Goal: Answer question/provide support: Share knowledge or assist other users

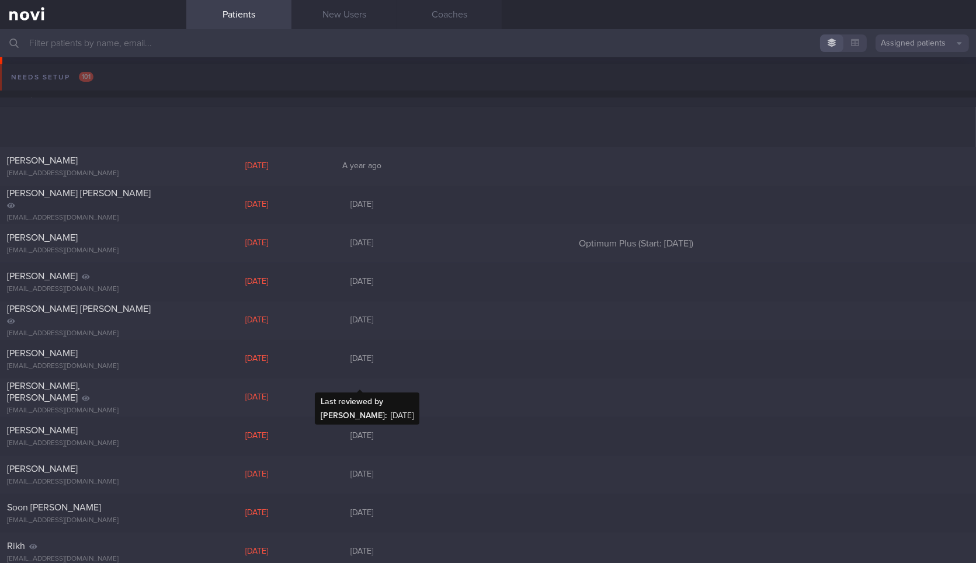
scroll to position [131, 0]
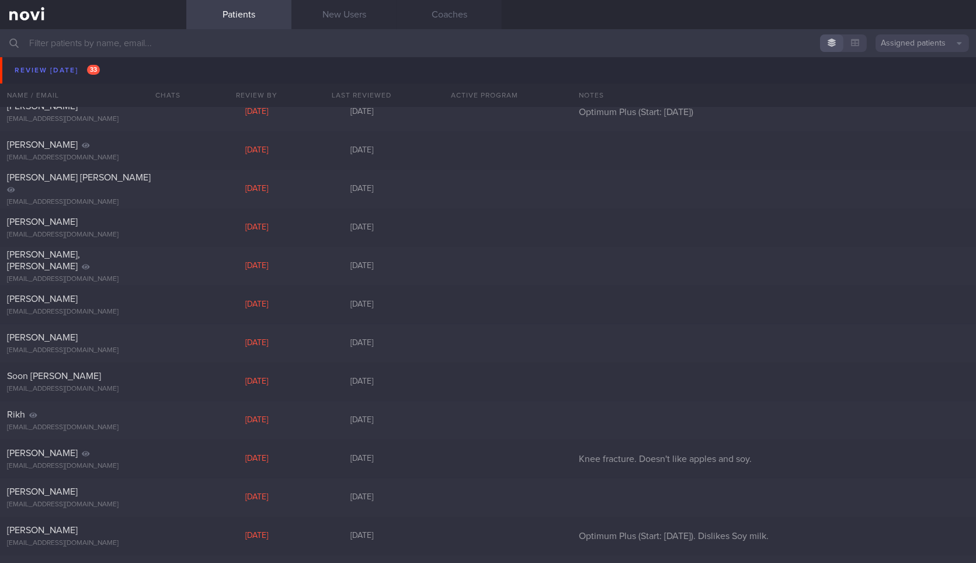
click at [123, 72] on div "[PERSON_NAME] [PERSON_NAME]" at bounding box center [91, 67] width 169 height 23
click at [140, 75] on div "[PERSON_NAME] [PERSON_NAME] [EMAIL_ADDRESS][DOMAIN_NAME]" at bounding box center [93, 73] width 186 height 35
click at [108, 67] on div "[PERSON_NAME] [PERSON_NAME]" at bounding box center [91, 67] width 169 height 23
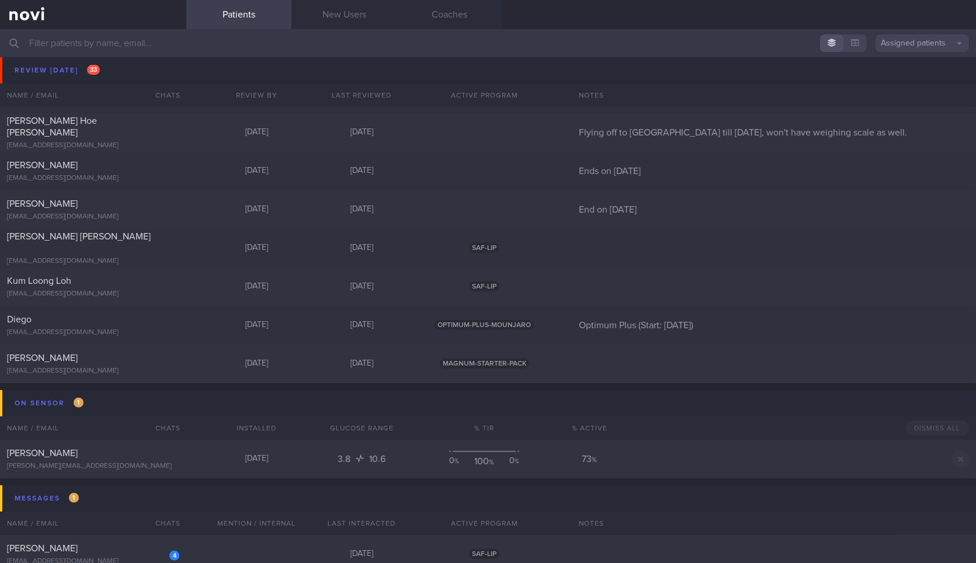
scroll to position [1022, 0]
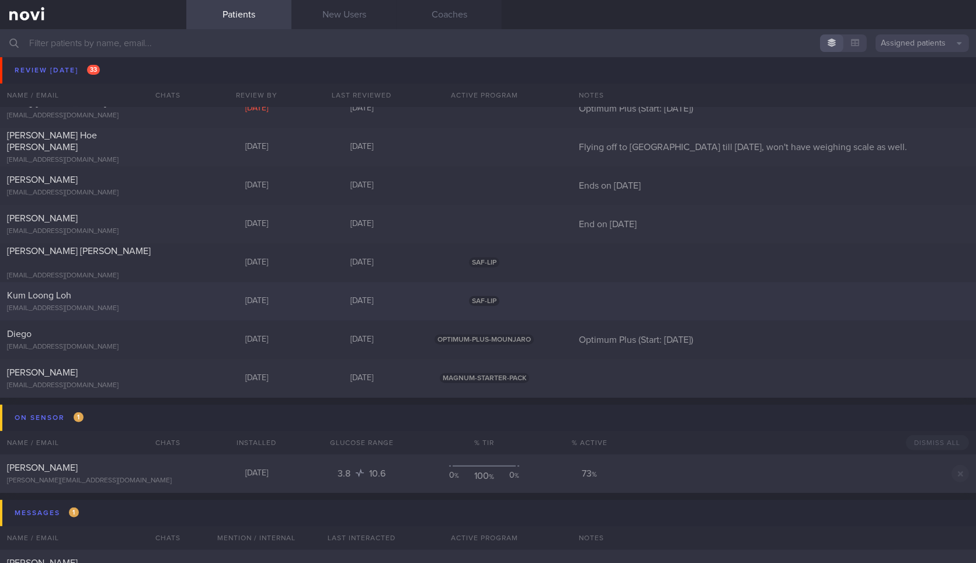
click at [145, 303] on div "Kum Loong Loh [EMAIL_ADDRESS][DOMAIN_NAME]" at bounding box center [93, 301] width 186 height 23
select select "9"
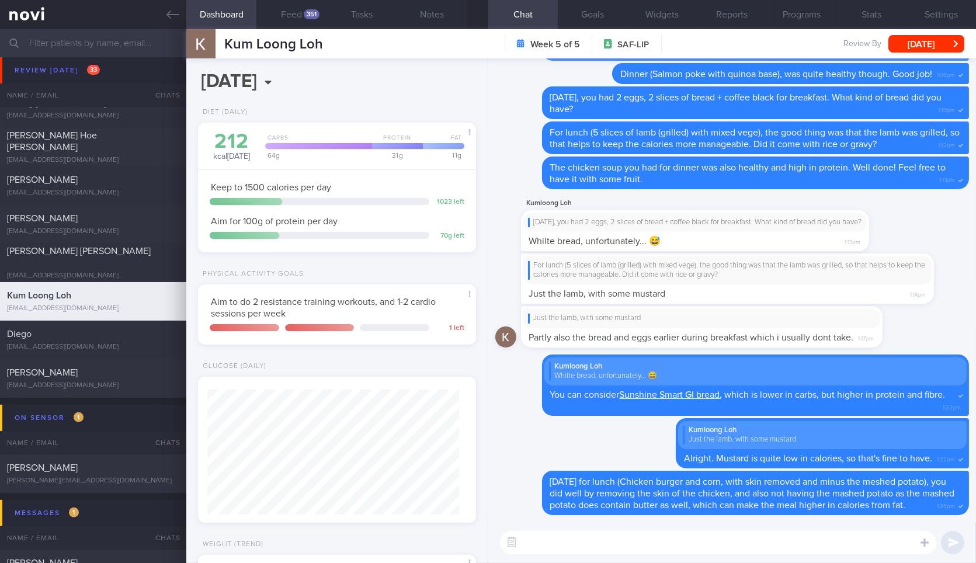
scroll to position [125, 252]
click at [291, 28] on button "Feed 351" at bounding box center [291, 14] width 70 height 29
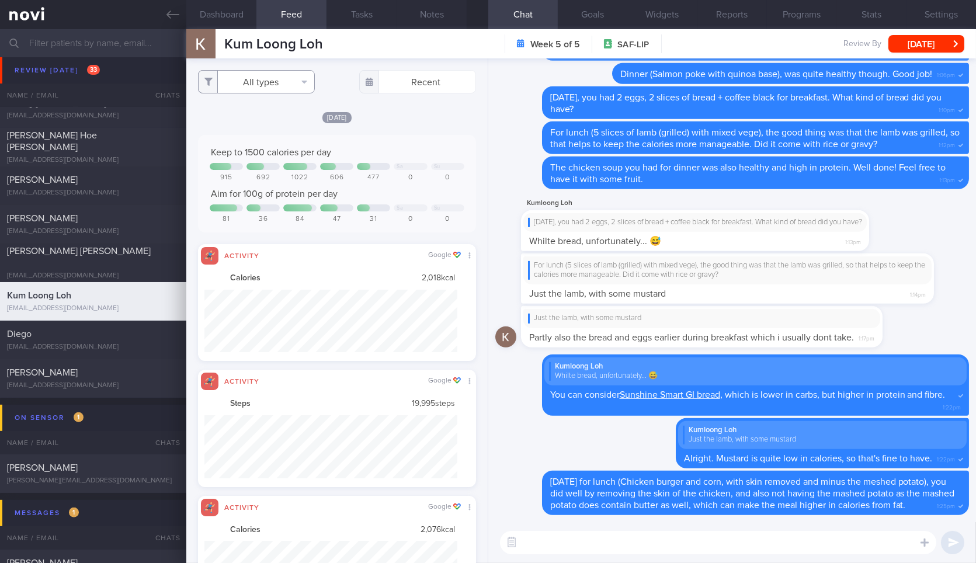
click at [278, 78] on button "All types" at bounding box center [256, 81] width 117 height 23
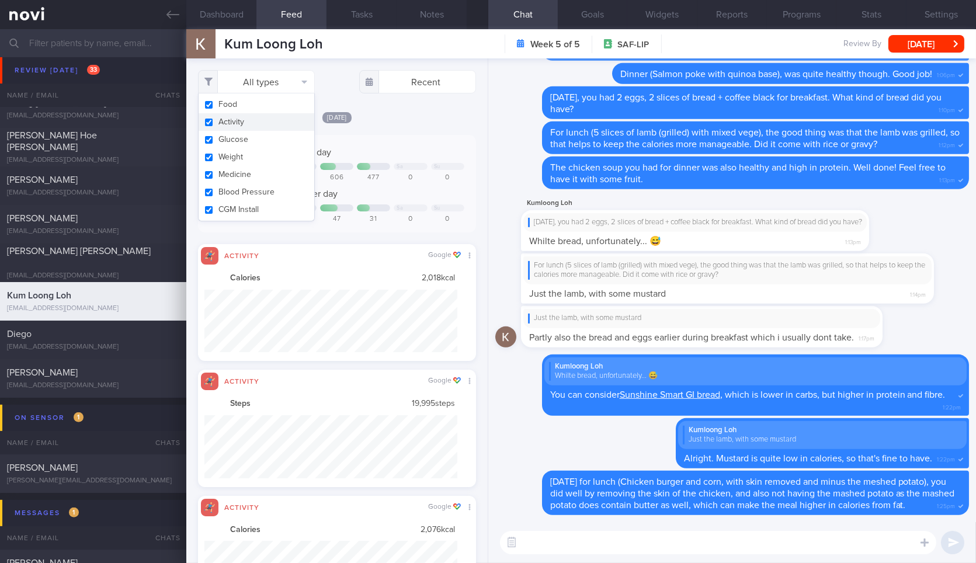
click at [262, 121] on button "Activity" at bounding box center [257, 122] width 116 height 18
checkbox input "false"
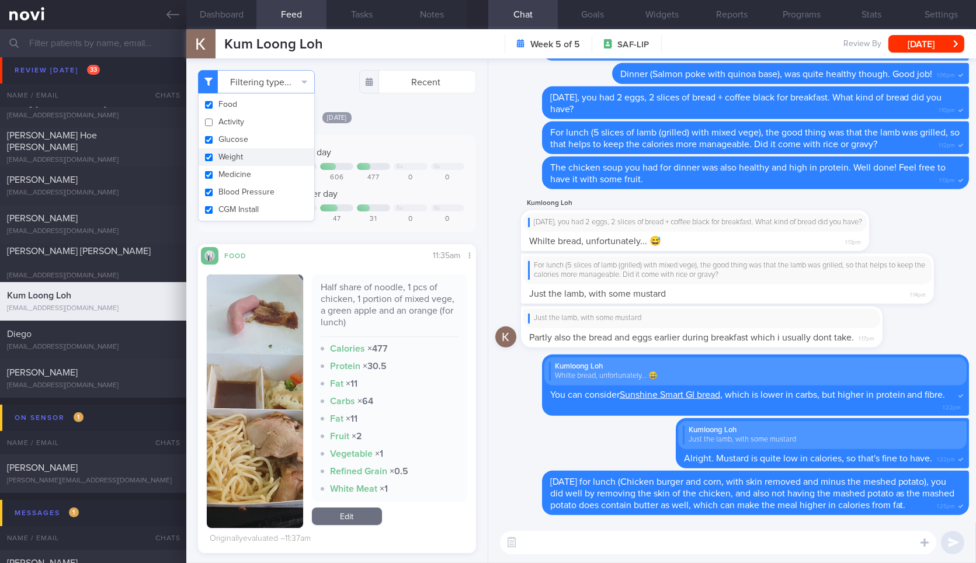
click at [434, 164] on div "Su" at bounding box center [437, 167] width 6 height 6
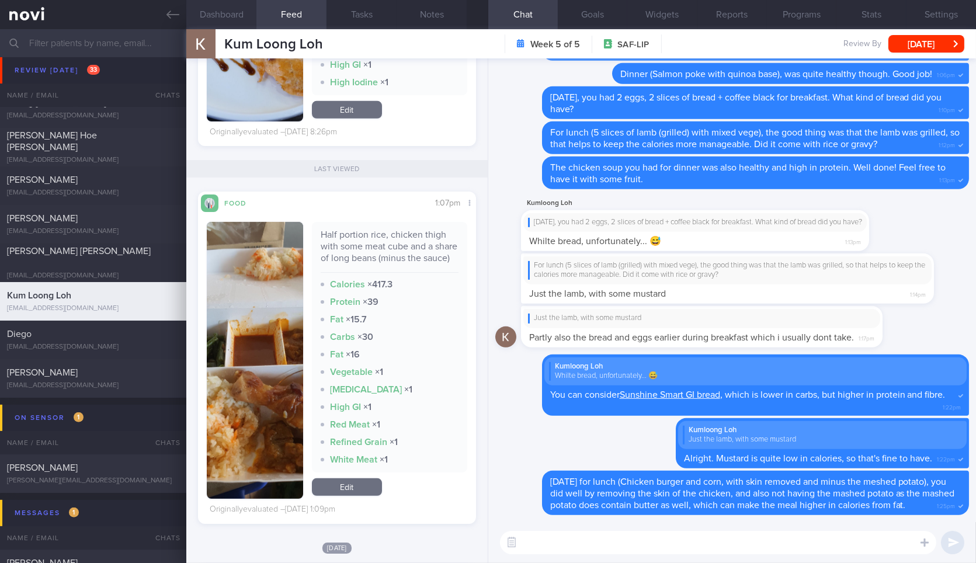
click at [229, 8] on button "Dashboard" at bounding box center [221, 14] width 70 height 29
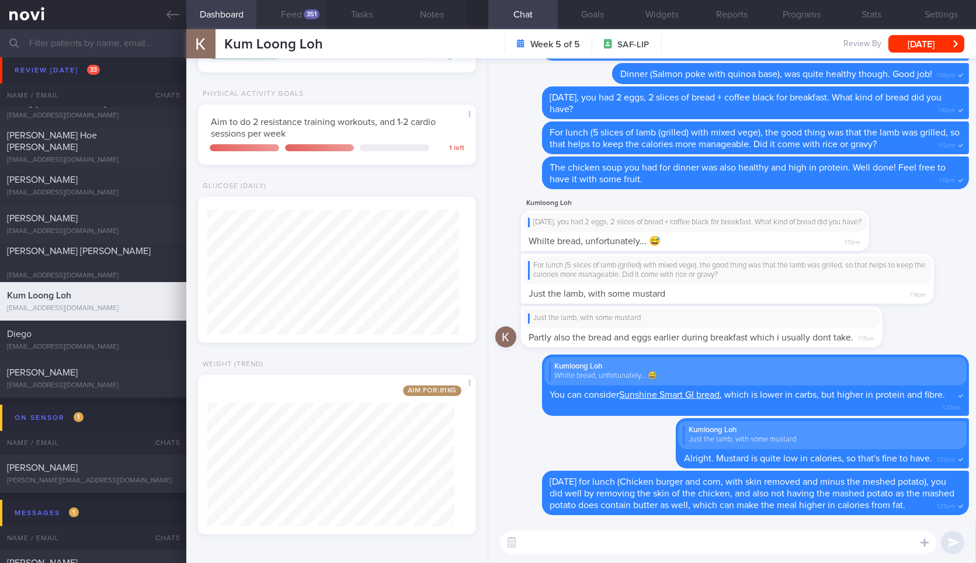
click at [297, 11] on button "Feed 351" at bounding box center [291, 14] width 70 height 29
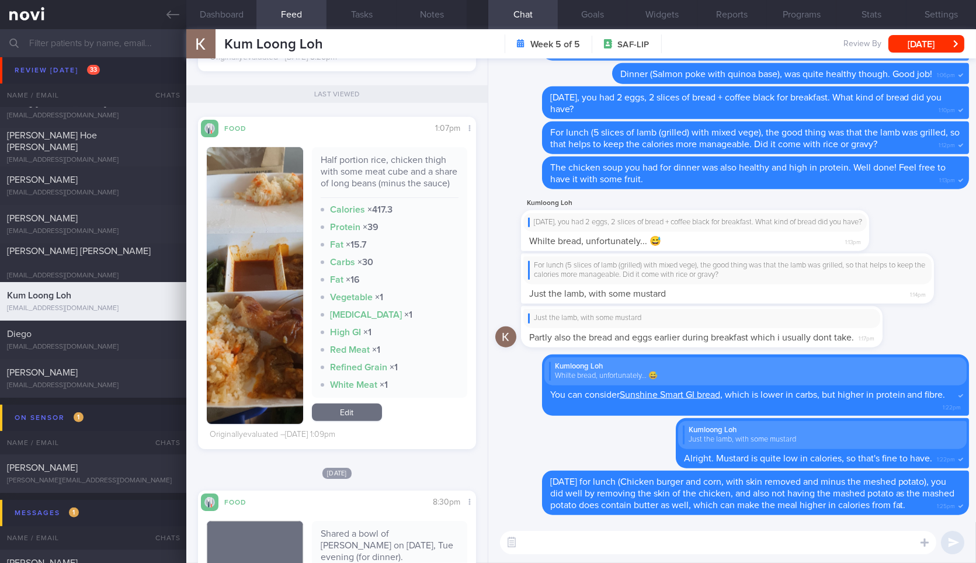
click at [278, 411] on img "button" at bounding box center [255, 285] width 96 height 277
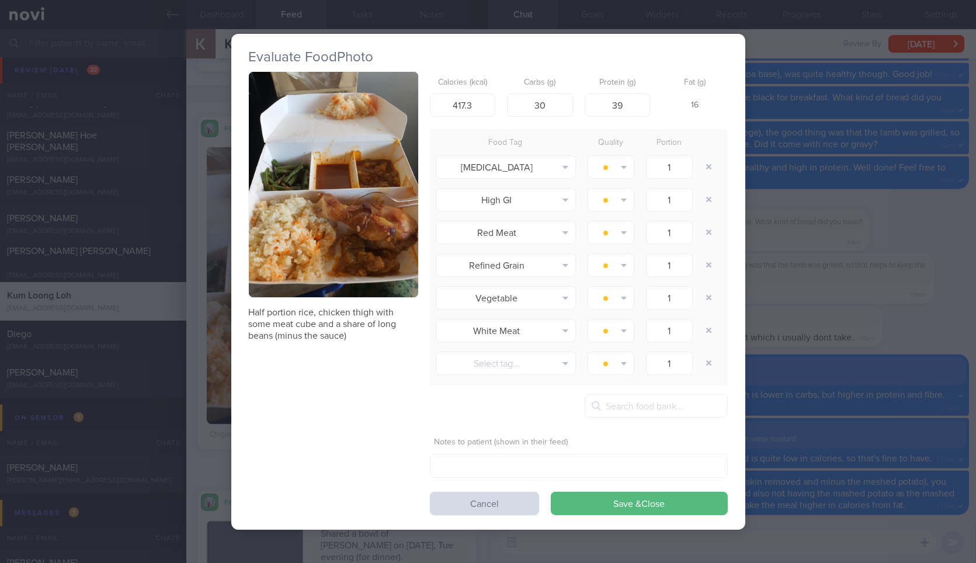
click at [775, 153] on div "Evaluate Food Photo Half portion rice, chicken thigh with some meat cube and a …" at bounding box center [488, 281] width 976 height 563
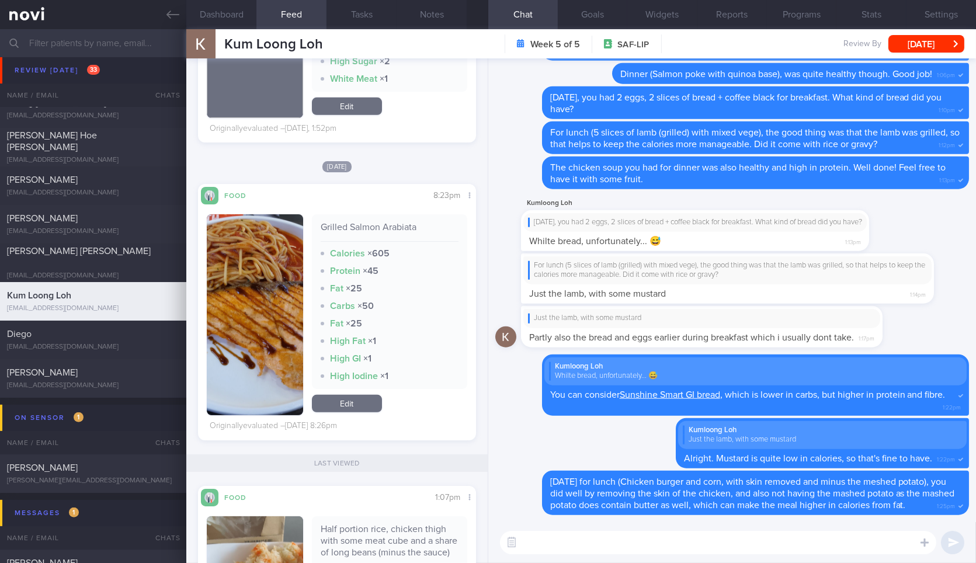
click at [250, 321] on button "button" at bounding box center [255, 314] width 96 height 201
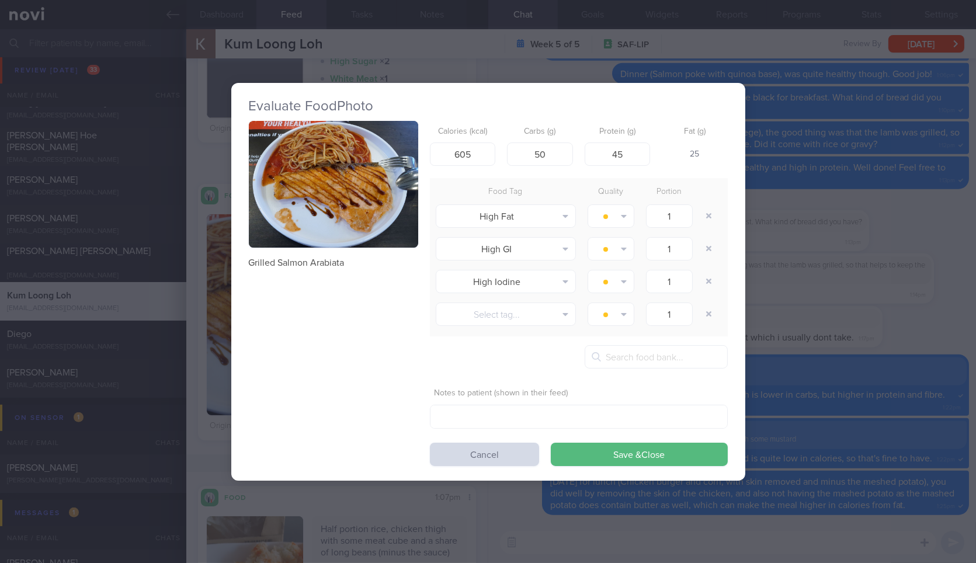
click at [360, 188] on button "button" at bounding box center [333, 184] width 169 height 127
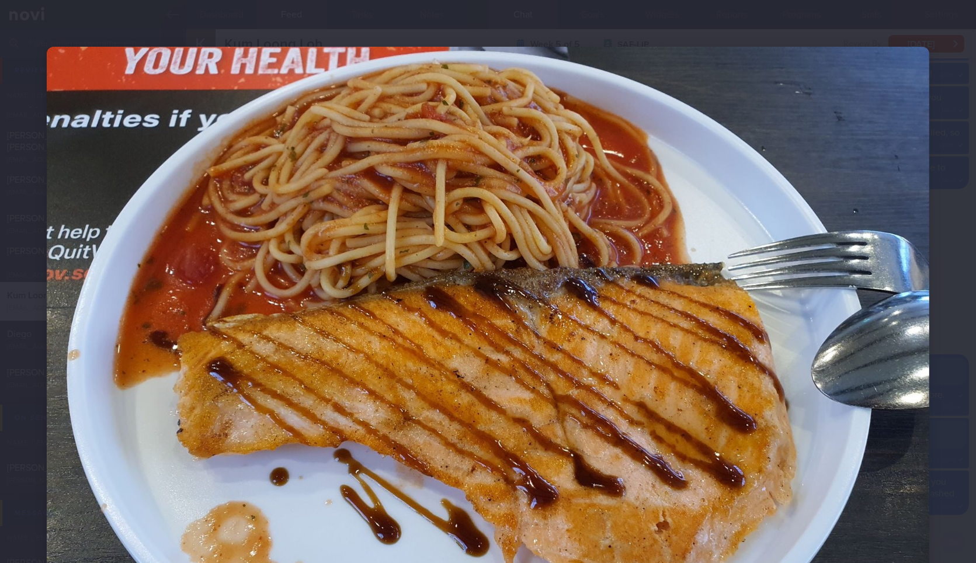
click at [928, 192] on div at bounding box center [488, 377] width 976 height 755
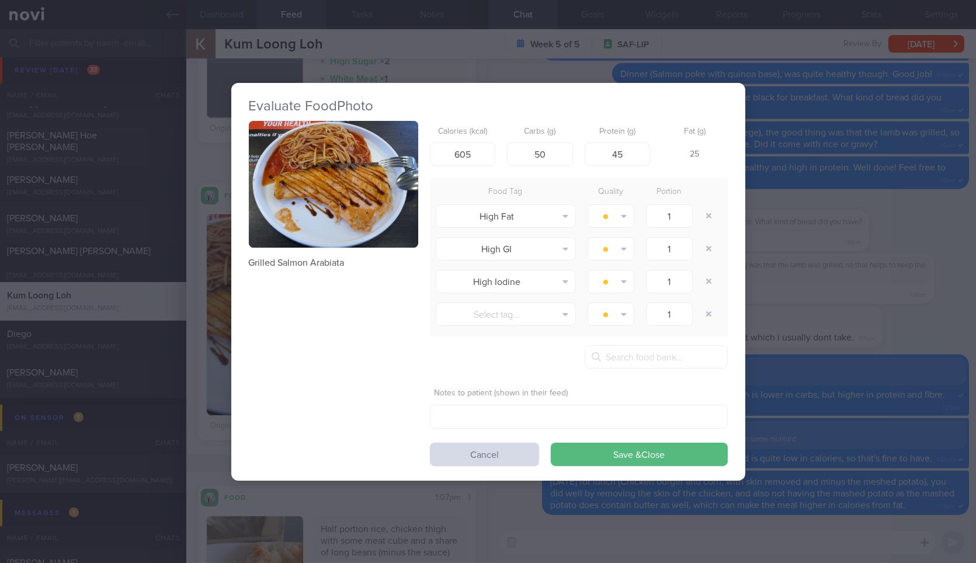
click at [857, 180] on div "Evaluate Food Photo Grilled Salmon Arabiata Calories (kcal) 605 Carbs (g) 50 Pr…" at bounding box center [488, 281] width 976 height 563
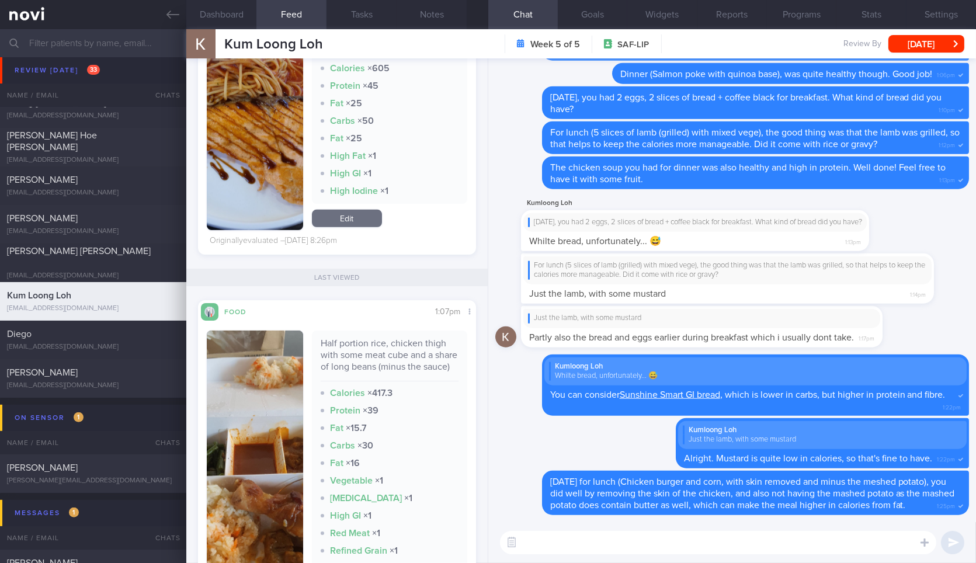
scroll to position [1380, 0]
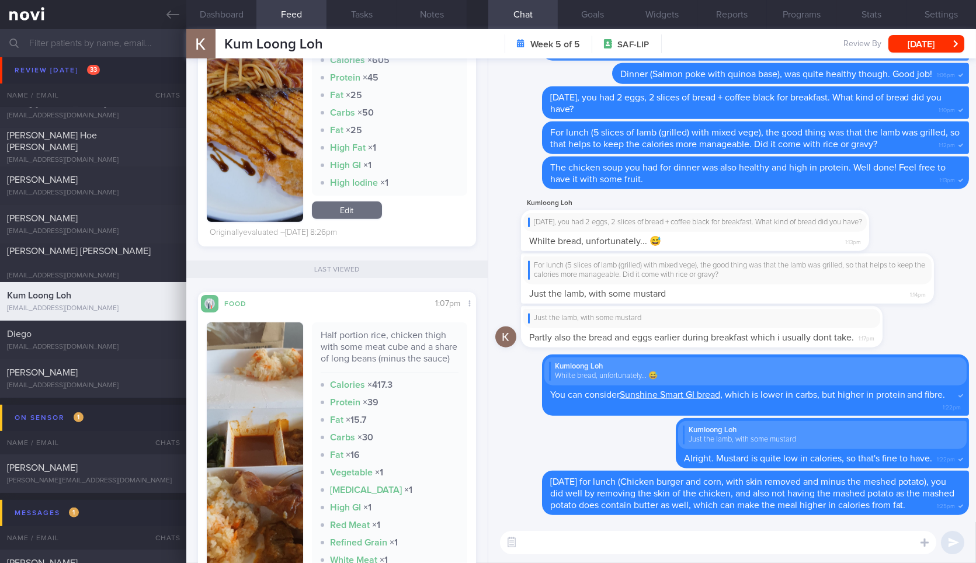
click at [612, 542] on textarea at bounding box center [718, 542] width 436 height 23
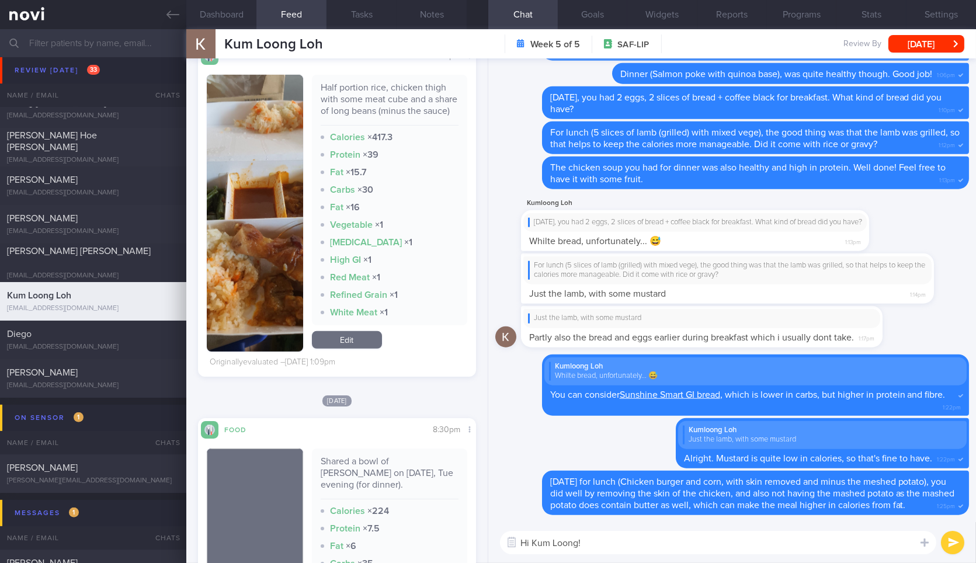
scroll to position [1472, 0]
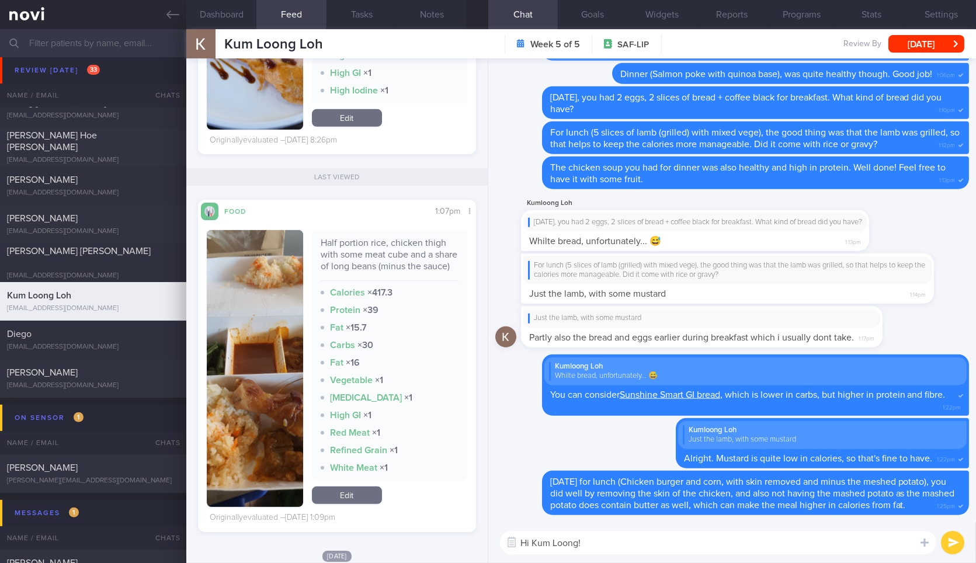
click at [651, 536] on textarea "Hi Kum Loong!" at bounding box center [718, 542] width 436 height 23
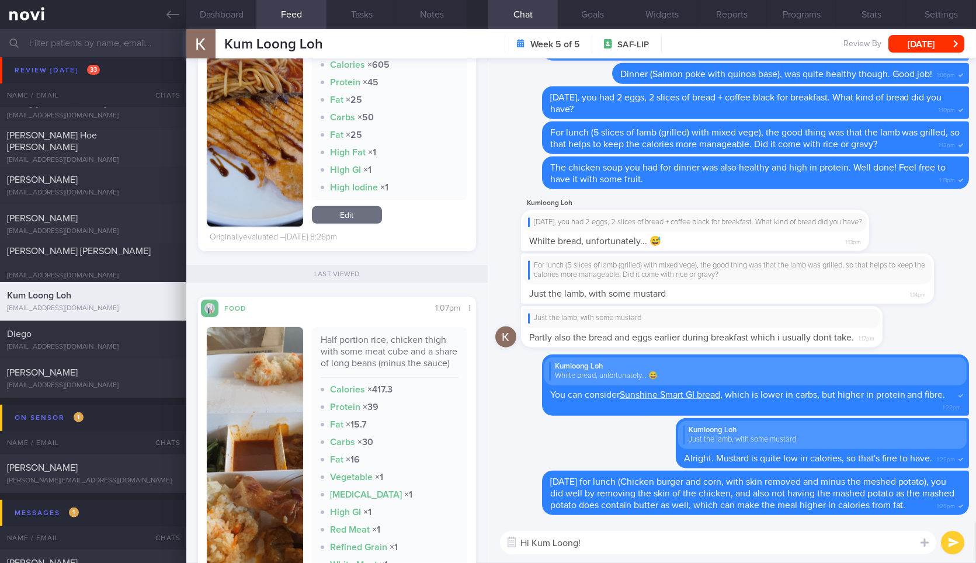
scroll to position [1376, 0]
click at [645, 538] on textarea "Hi Kum Loong!" at bounding box center [718, 542] width 436 height 23
click at [389, 363] on div "Half portion rice, chicken thigh with some meat cube and a share of long beans …" at bounding box center [390, 356] width 138 height 44
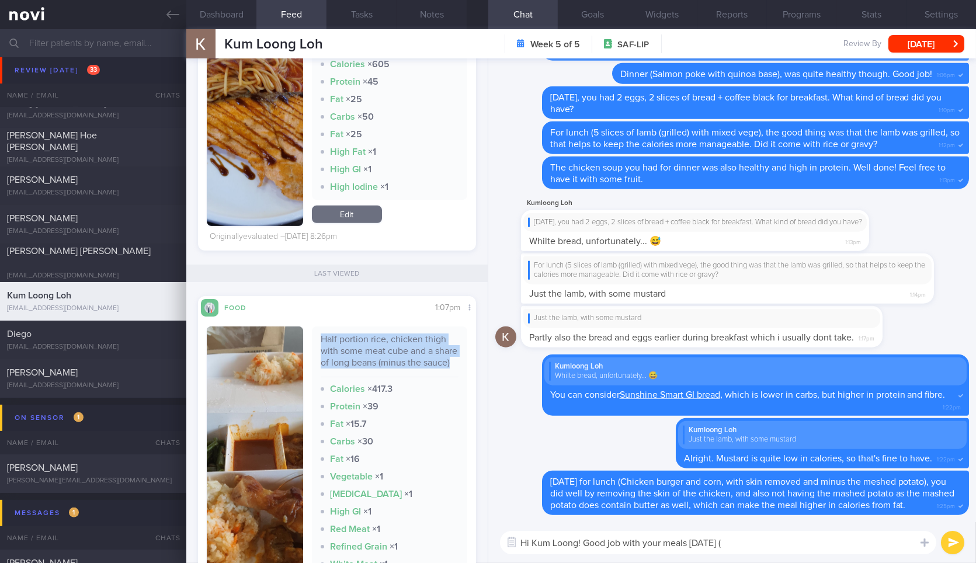
click at [389, 363] on div "Half portion rice, chicken thigh with some meat cube and a share of long beans …" at bounding box center [390, 356] width 138 height 44
copy div "Half portion rice, chicken thigh with some meat cube and a share of long beans …"
click at [790, 536] on textarea "Hi Kum Loong! Good job with your meals on Wednesday (" at bounding box center [718, 542] width 436 height 23
paste textarea "Half portion rice, chicken thigh with some meat cube and a share of long beans …"
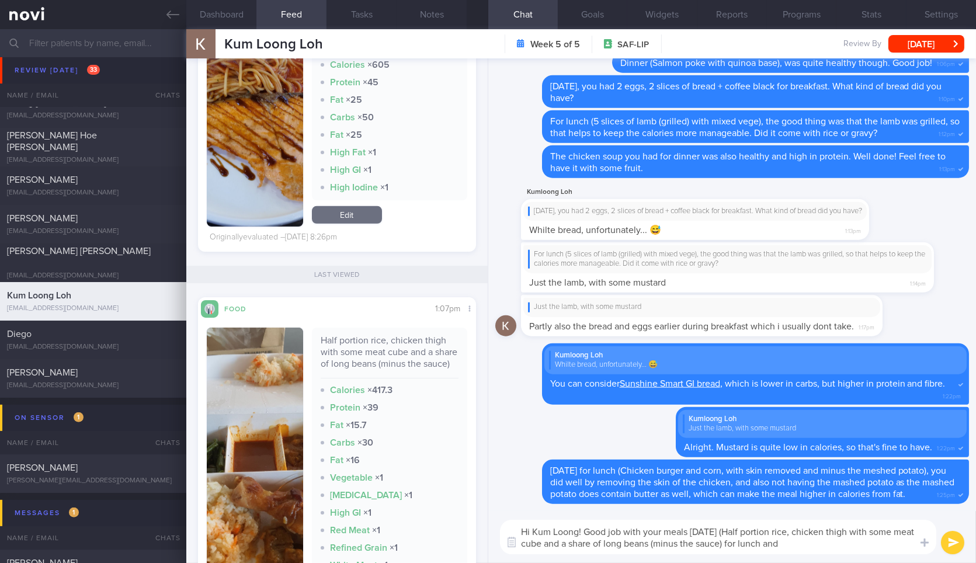
scroll to position [1161, 0]
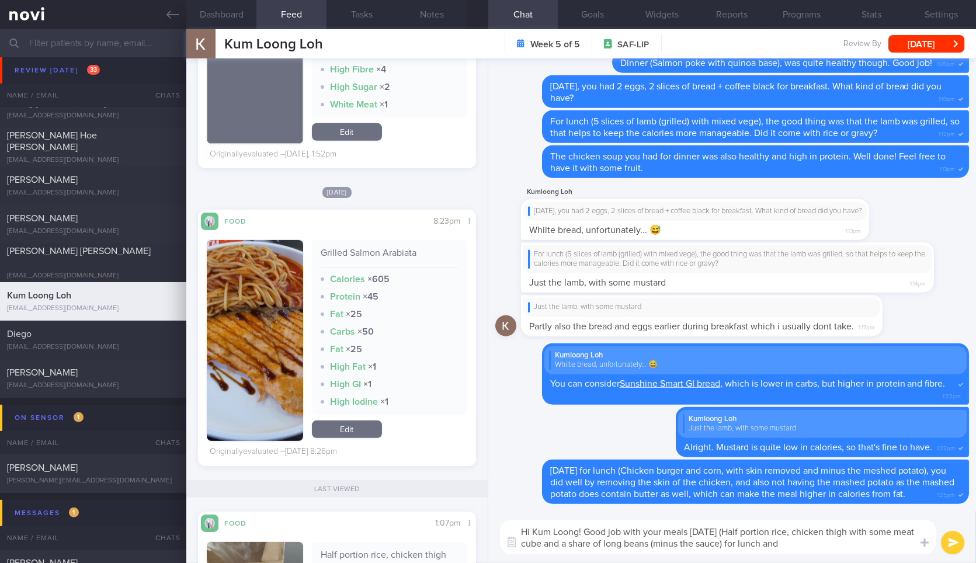
click at [372, 263] on div "Grilled Salmon Arabiata" at bounding box center [390, 257] width 138 height 20
copy div "Grilled Salmon Arabiata"
click at [372, 263] on div "Grilled Salmon Arabiata" at bounding box center [390, 257] width 138 height 20
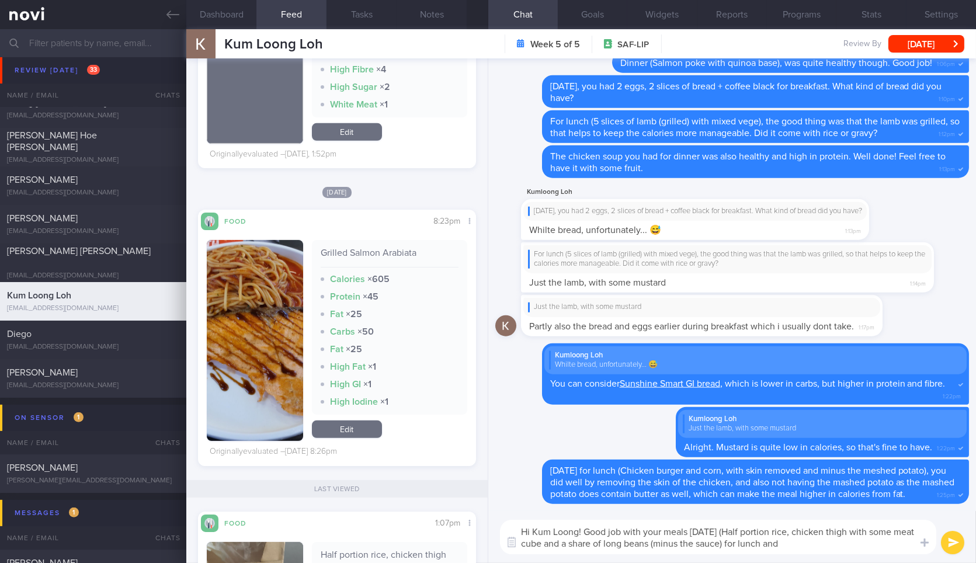
click at [861, 543] on textarea "Hi Kum Loong! Good job with your meals on Wednesday (Half portion rice, chicken…" at bounding box center [718, 537] width 436 height 34
paste textarea "Grilled Salmon Arabiata"
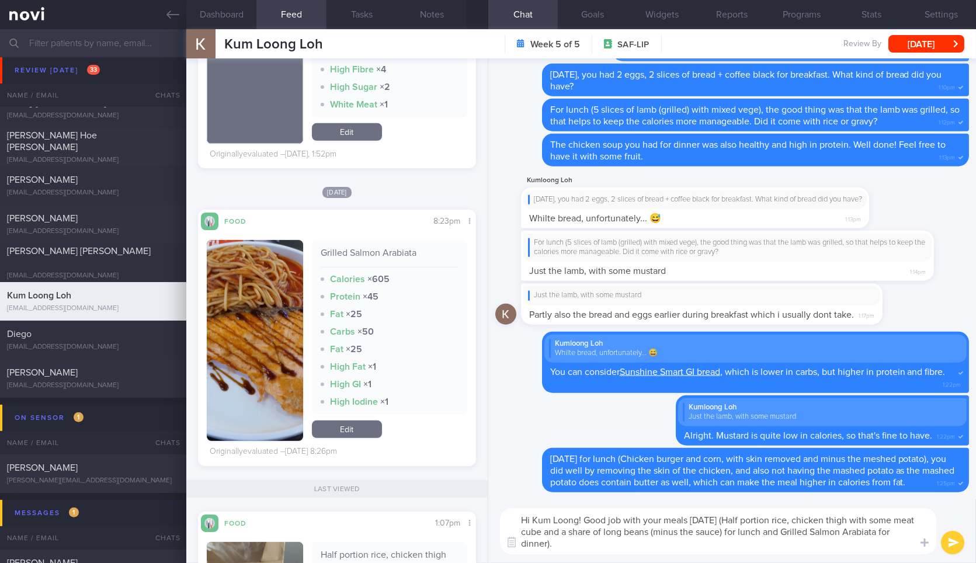
click at [542, 543] on textarea "Hi Kum Loong! Good job with your meals on Wednesday (Half portion rice, chicken…" at bounding box center [718, 531] width 436 height 46
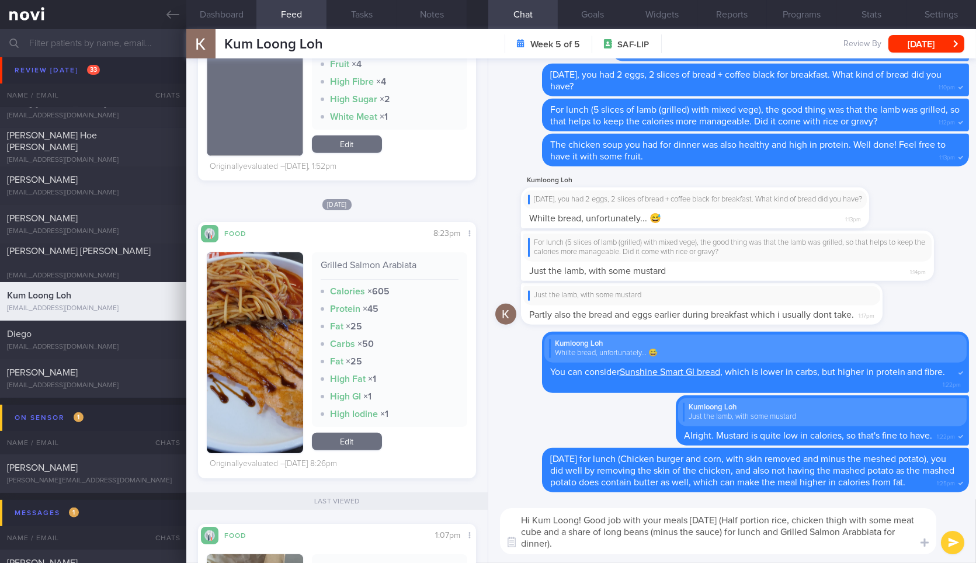
click at [282, 348] on button "button" at bounding box center [255, 352] width 96 height 201
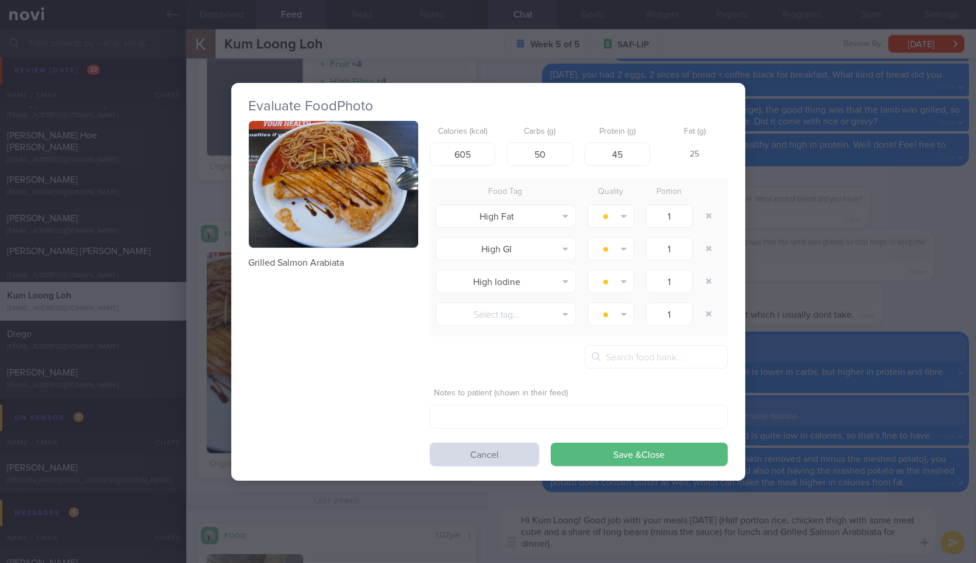
click at [344, 214] on button "button" at bounding box center [333, 184] width 169 height 127
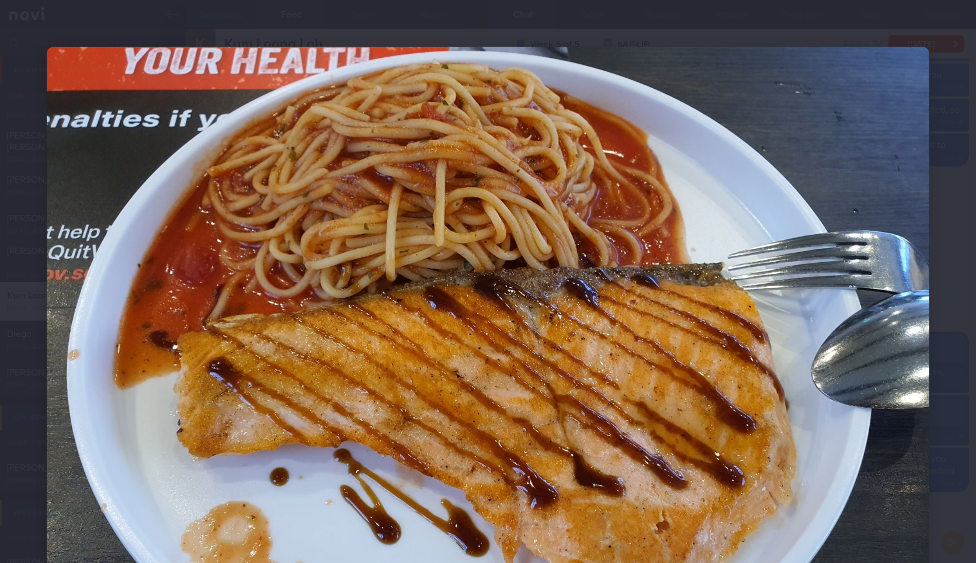
click at [955, 249] on div at bounding box center [488, 377] width 976 height 755
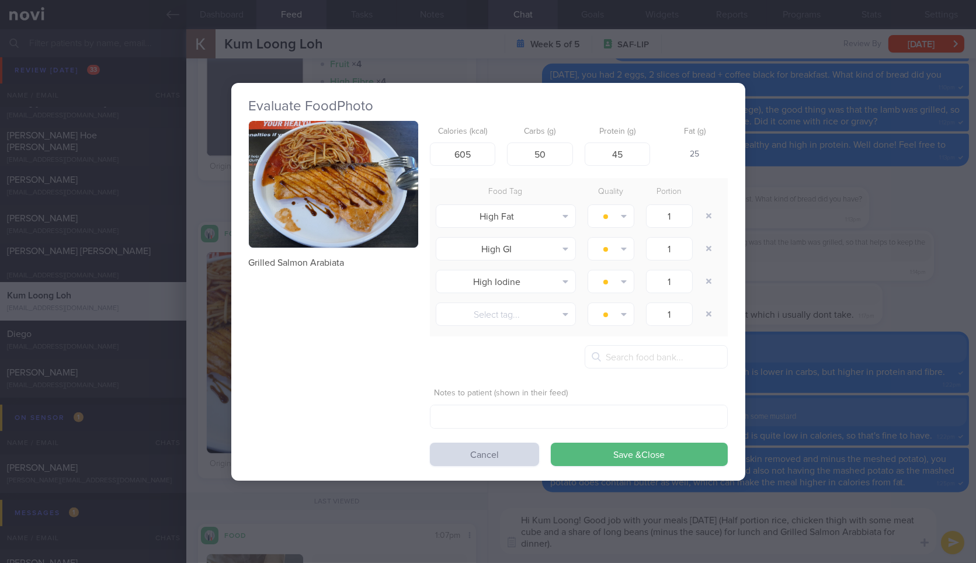
click at [908, 306] on div "Evaluate Food Photo Grilled Salmon Arabiata Calories (kcal) 605 Carbs (g) 50 Pr…" at bounding box center [488, 281] width 976 height 563
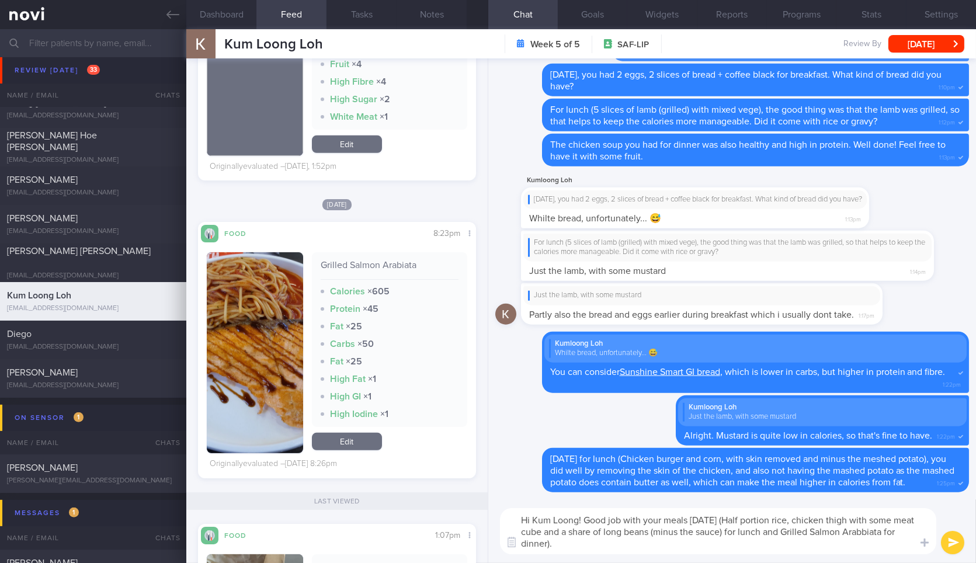
click at [727, 545] on textarea "Hi Kum Loong! Good job with your meals on Wednesday (Half portion rice, chicken…" at bounding box center [718, 531] width 436 height 46
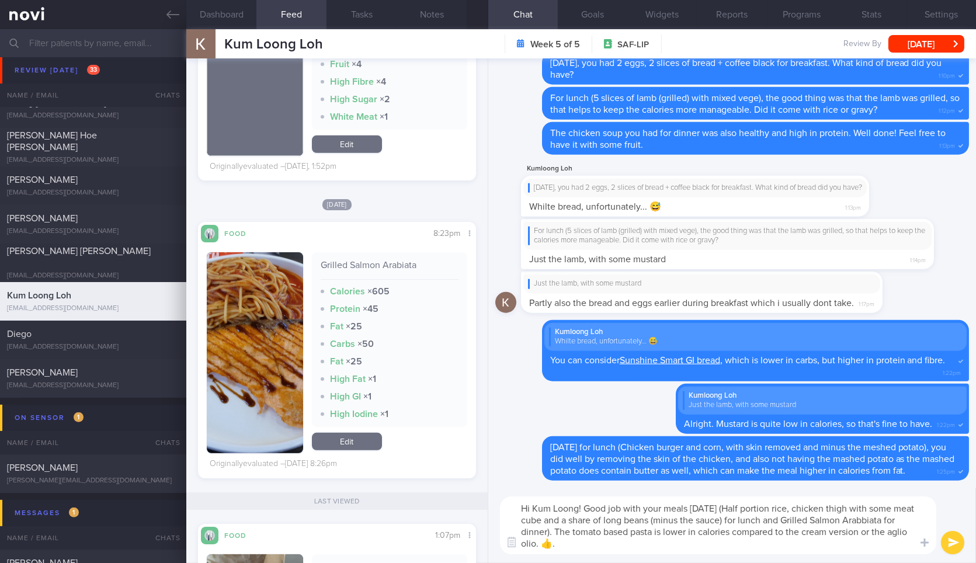
type textarea "Hi Kum Loong! Good job with your meals on Wednesday (Half portion rice, chicken…"
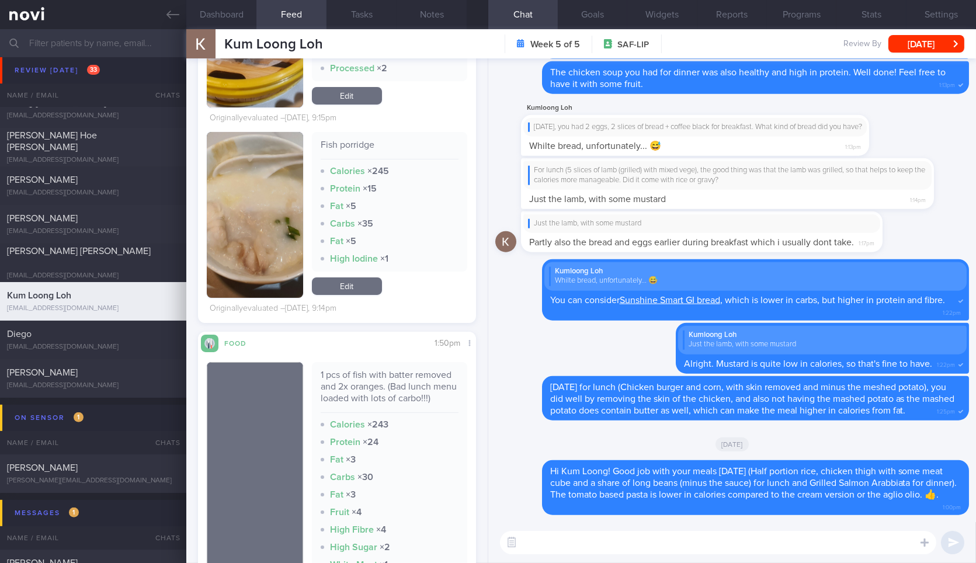
scroll to position [703, 0]
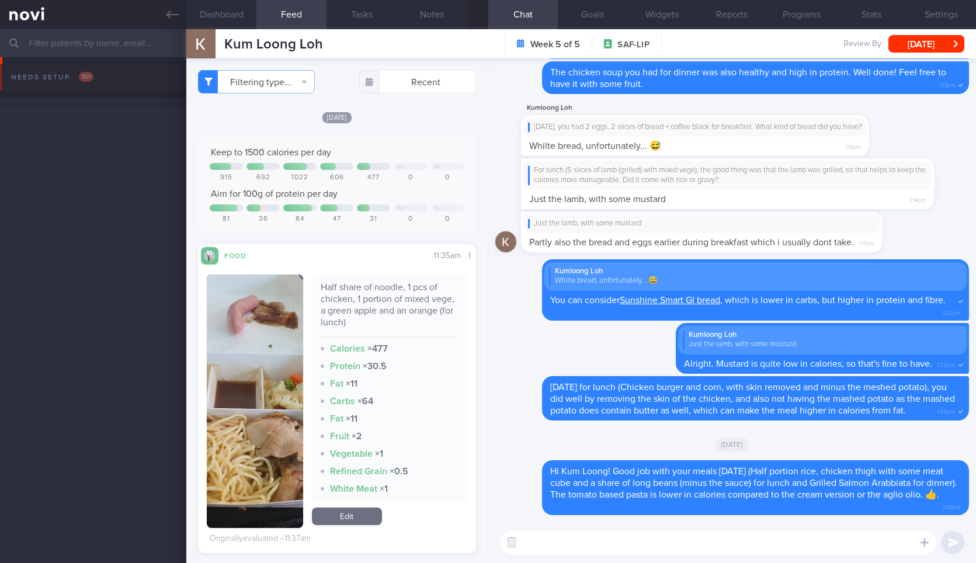
select select "9"
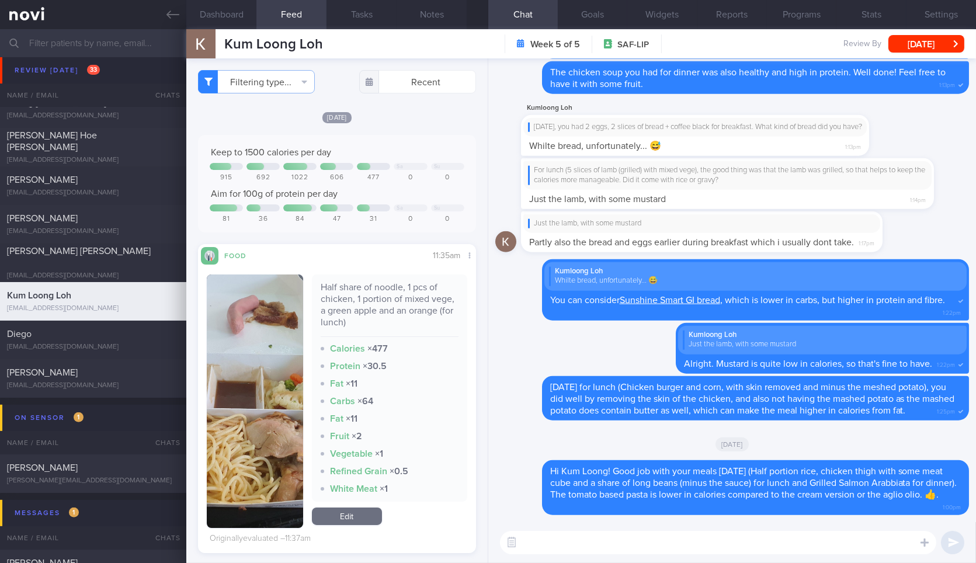
scroll to position [703, 0]
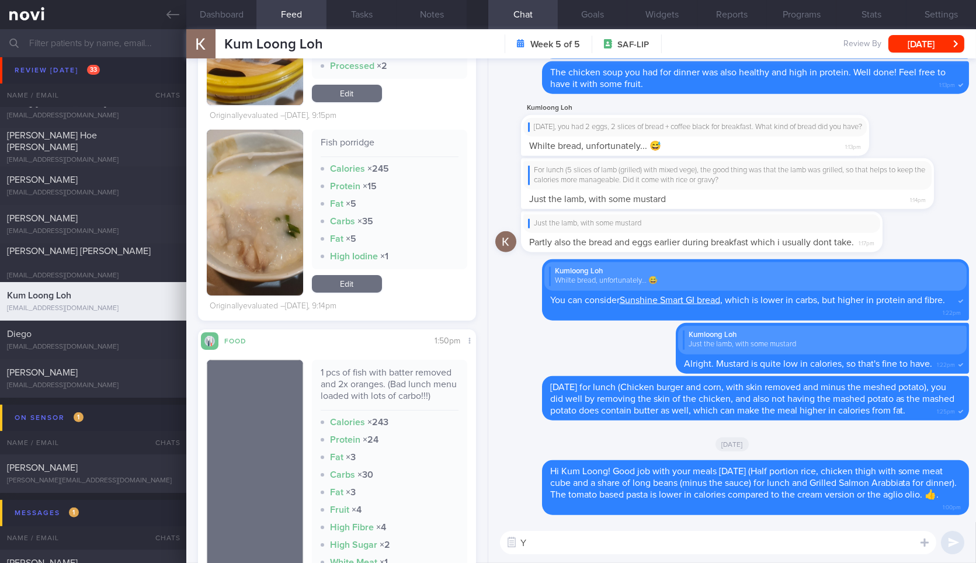
click at [579, 538] on textarea "Y" at bounding box center [718, 542] width 436 height 23
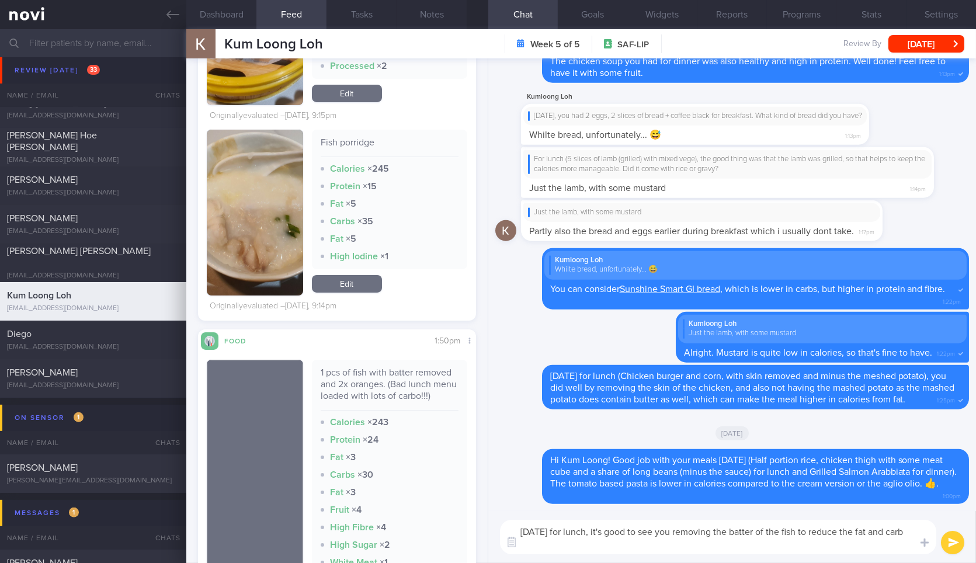
scroll to position [0, 0]
type textarea "Yesterday for lunch, it's good to see you removing the batter of the fish to re…"
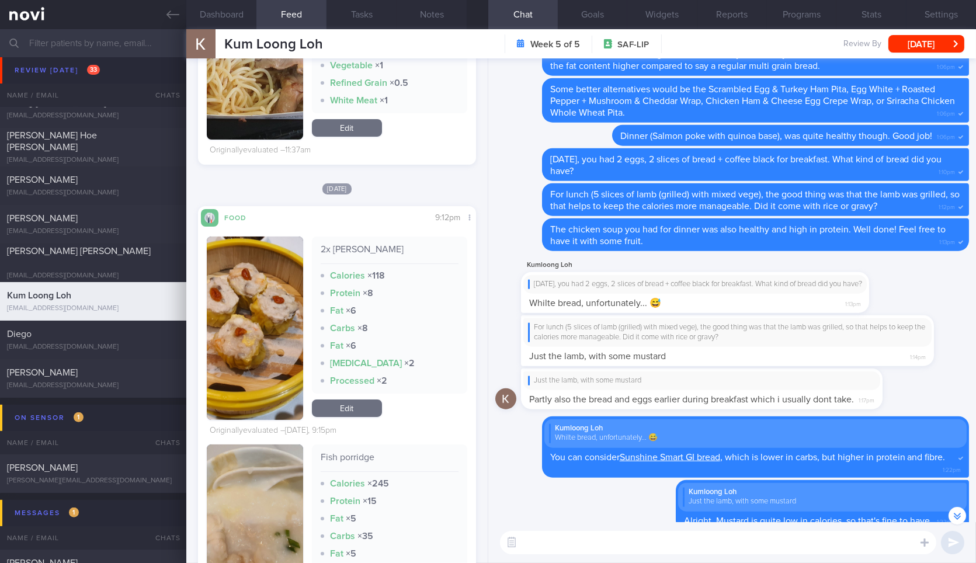
scroll to position [377, 0]
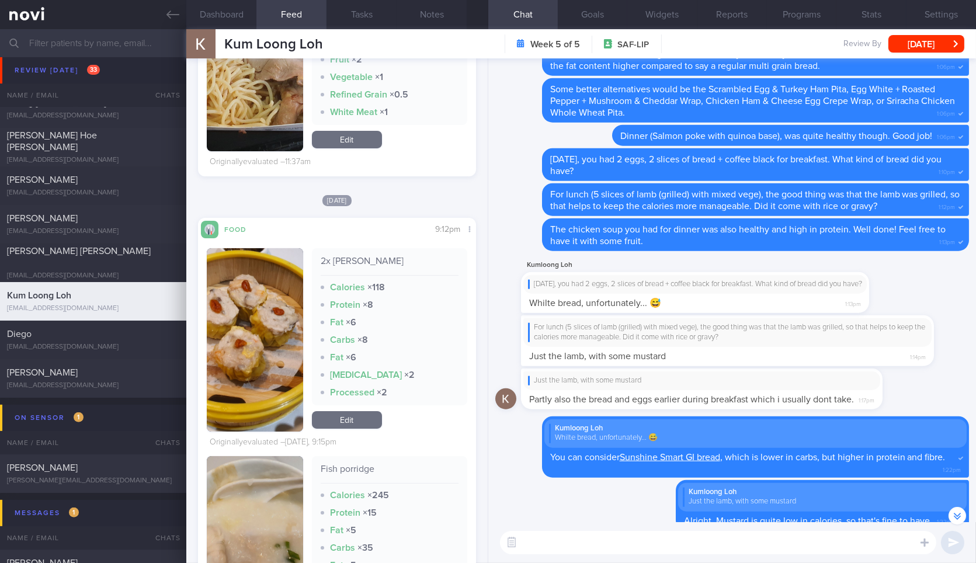
click at [608, 533] on textarea at bounding box center [718, 542] width 436 height 23
type textarea "Dinner was also quite manageable in calories, but may lack a bit in protein."
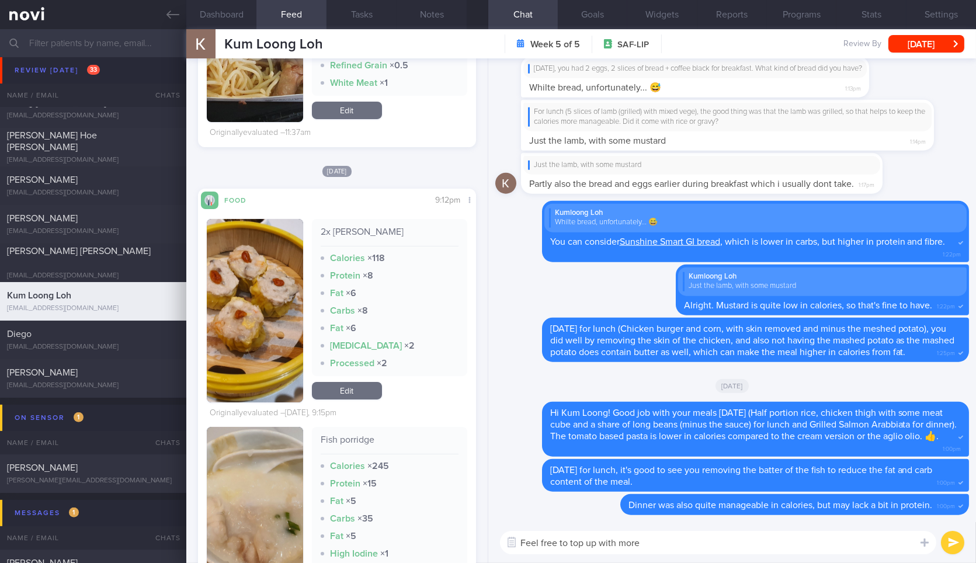
scroll to position [411, 0]
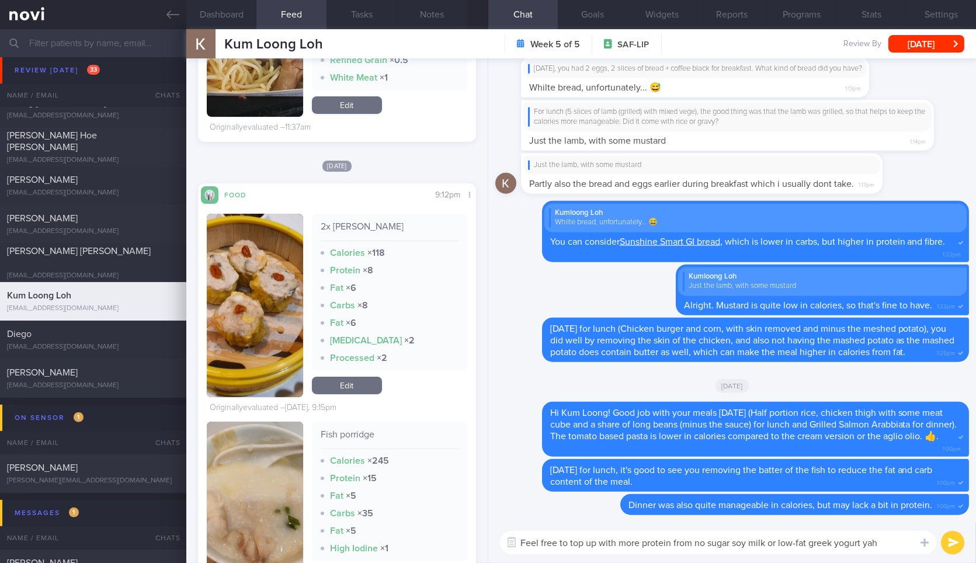
type textarea "Feel free to top up with more protein from no sugar soy milk or low-fat greek y…"
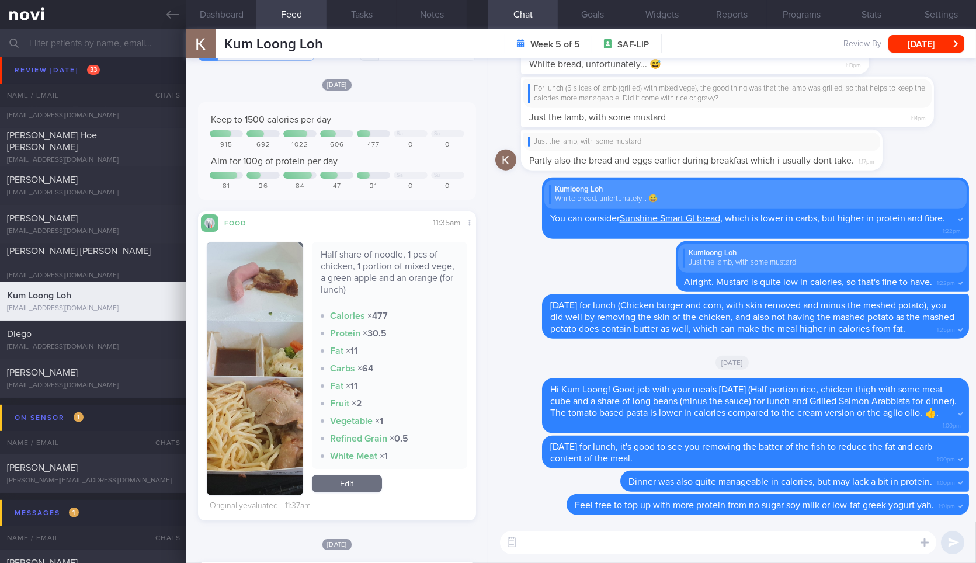
scroll to position [23, 0]
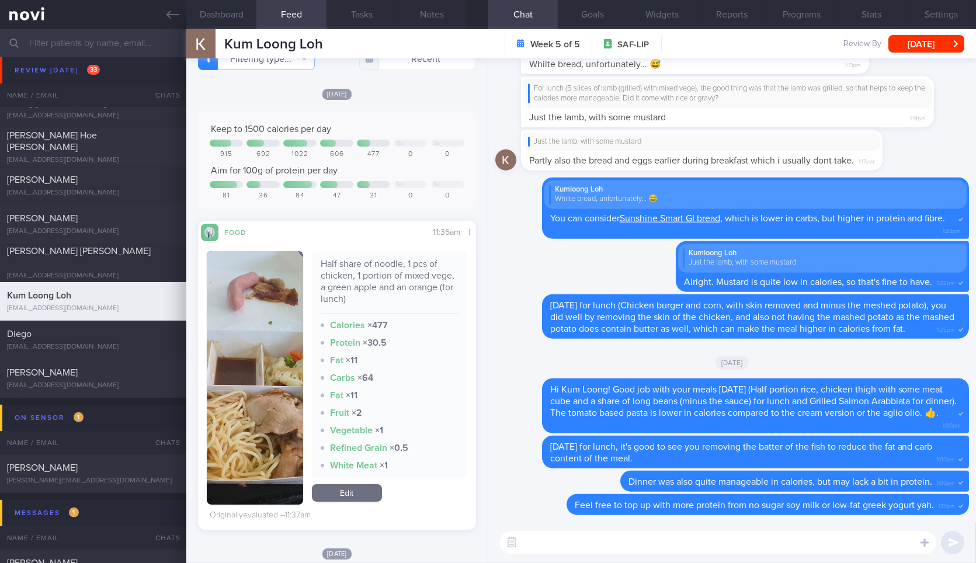
click at [265, 306] on img "button" at bounding box center [255, 378] width 96 height 254
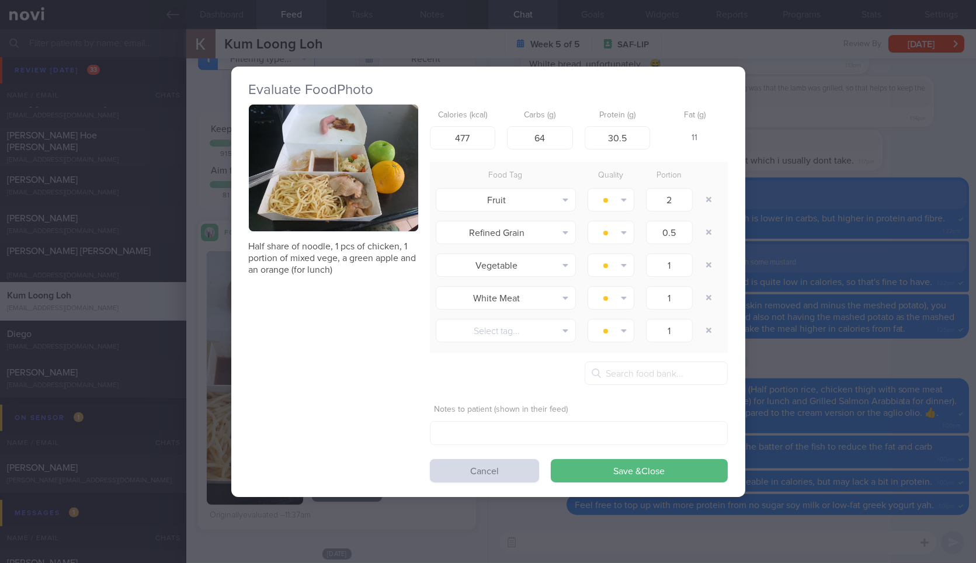
click at [352, 218] on button "button" at bounding box center [333, 168] width 169 height 127
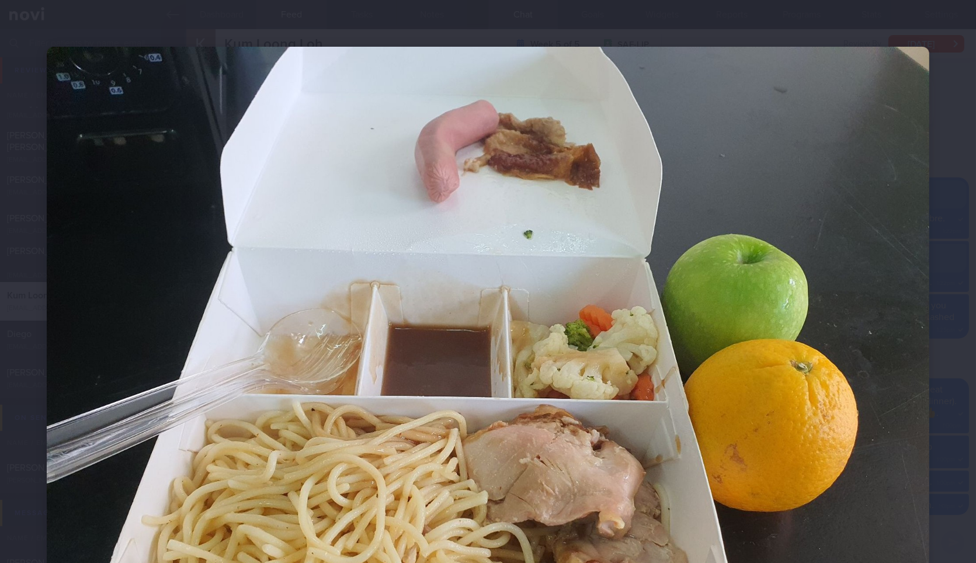
click at [945, 214] on div at bounding box center [488, 377] width 976 height 755
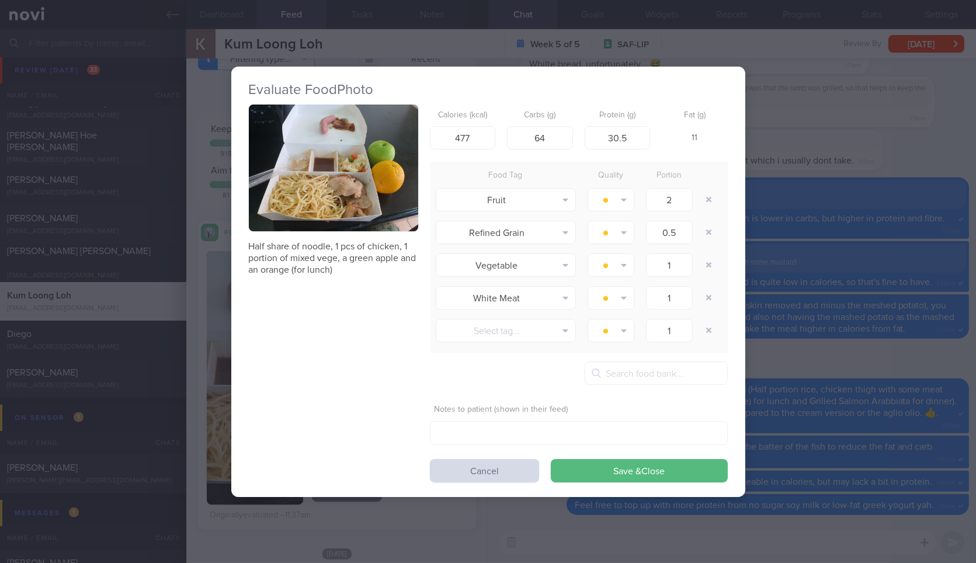
click at [332, 178] on button "button" at bounding box center [333, 168] width 169 height 127
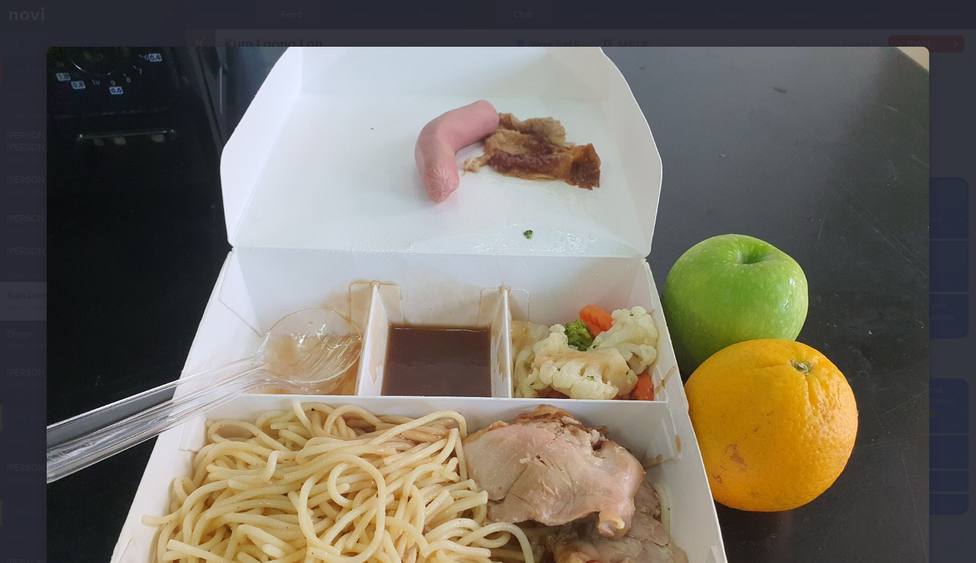
scroll to position [185, 0]
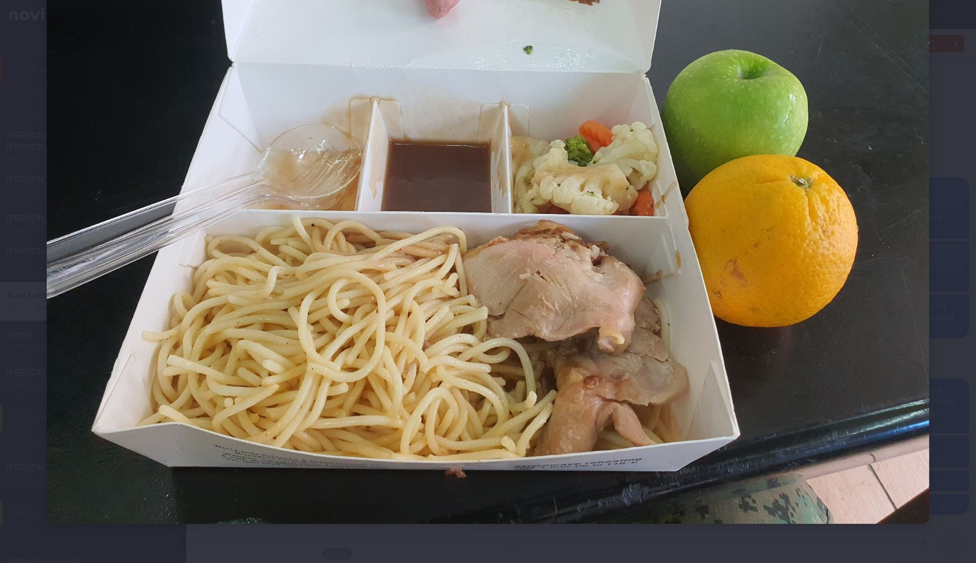
click at [949, 224] on div at bounding box center [488, 192] width 976 height 755
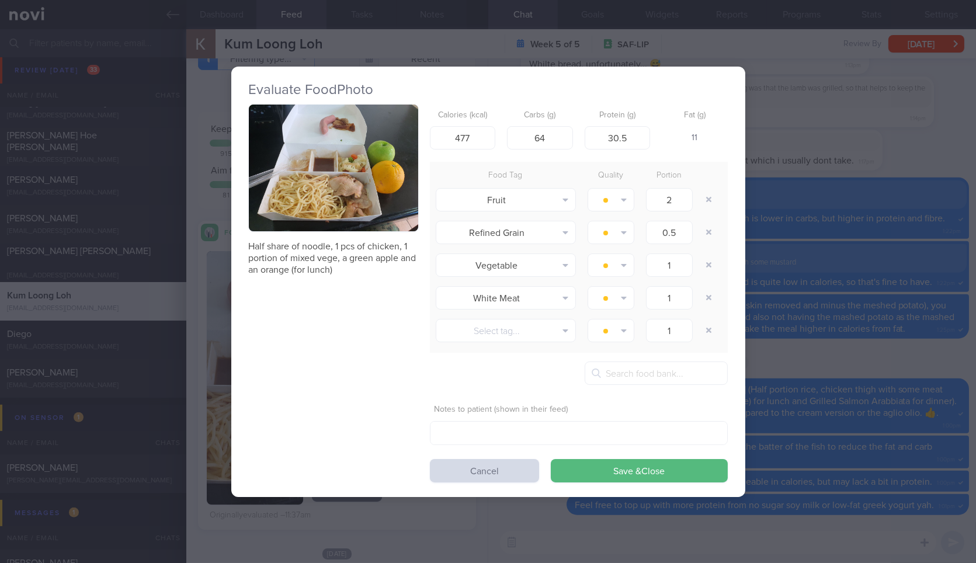
click at [835, 275] on div "Evaluate Food Photo Half share of noodle, 1 pcs of chicken, 1 portion of mixed …" at bounding box center [488, 281] width 976 height 563
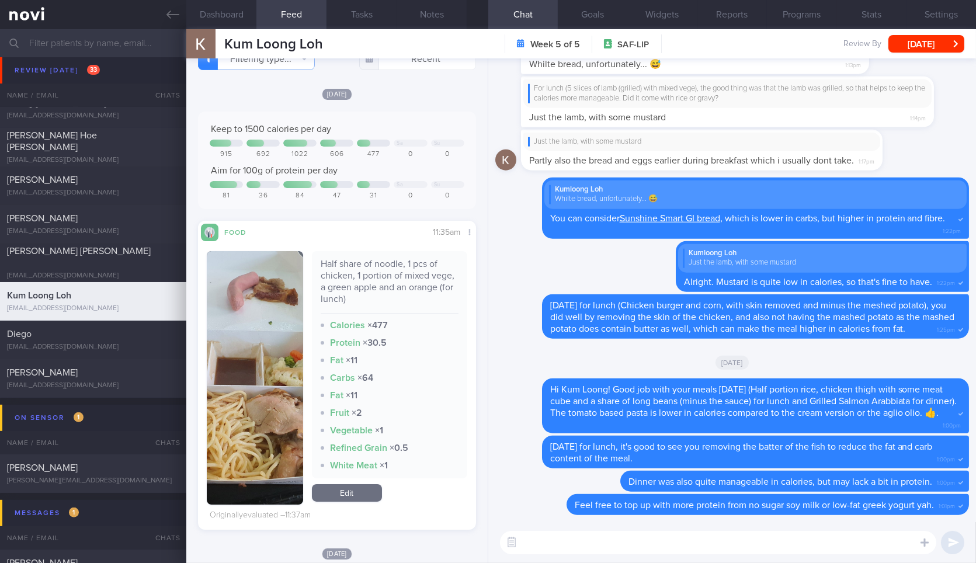
click at [359, 284] on div "Half share of noodle, 1 pcs of chicken, 1 portion of mixed vege, a green apple …" at bounding box center [390, 286] width 138 height 56
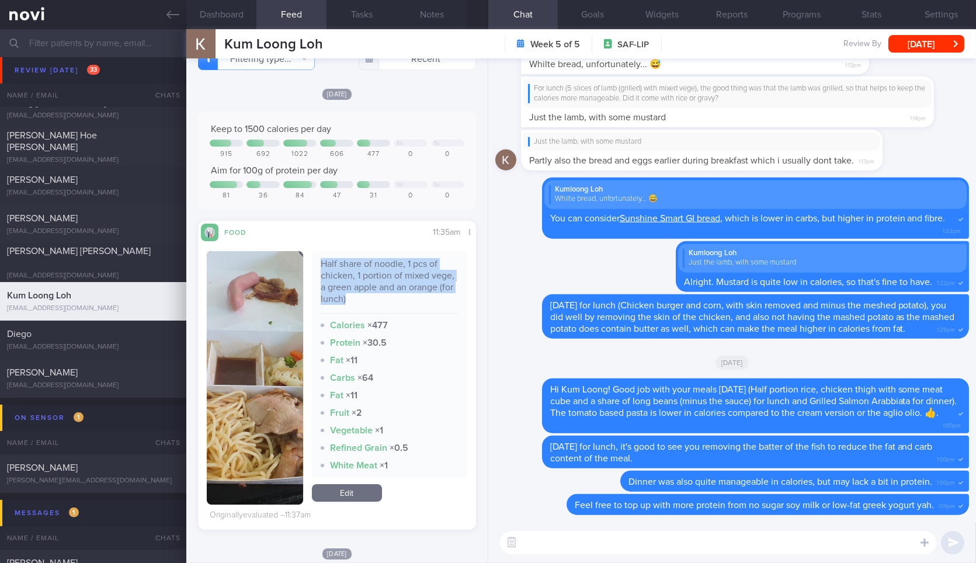
click at [258, 346] on button "button" at bounding box center [255, 378] width 96 height 254
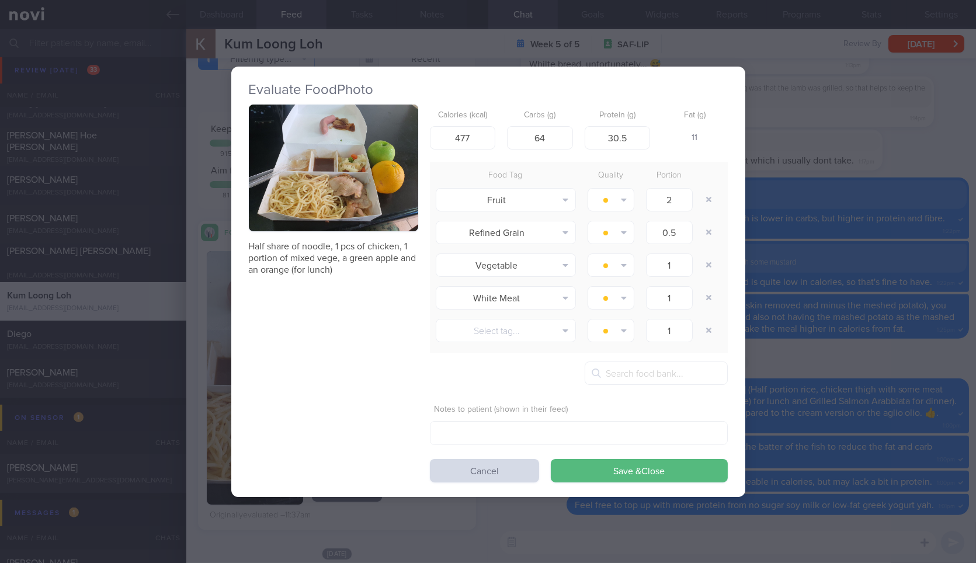
click at [349, 197] on button "button" at bounding box center [333, 168] width 169 height 127
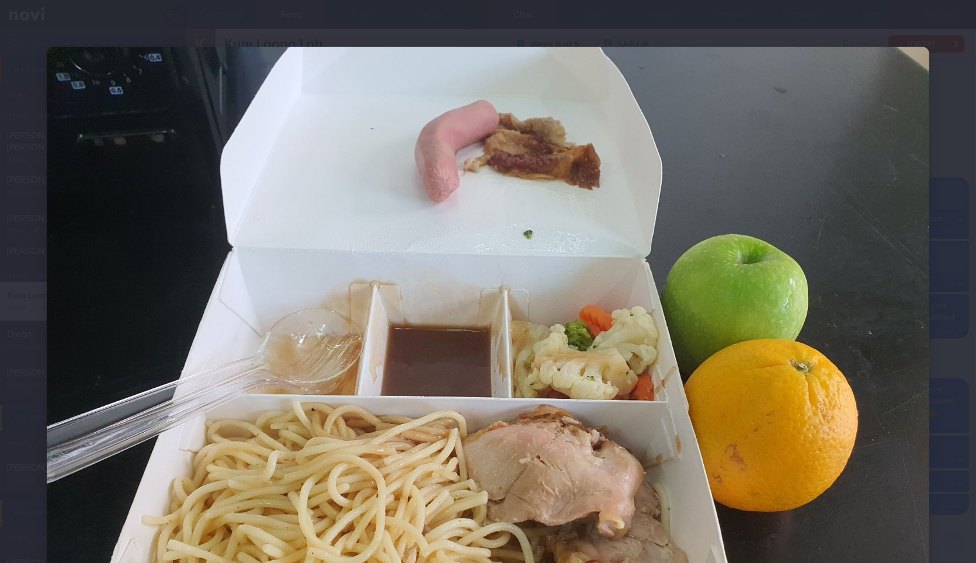
scroll to position [185, 0]
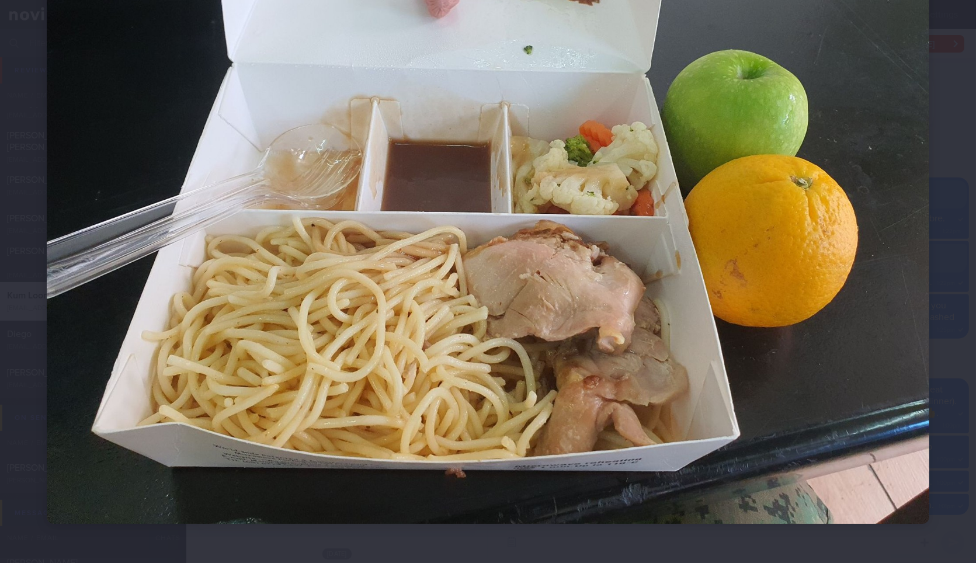
click at [960, 265] on div at bounding box center [488, 192] width 976 height 755
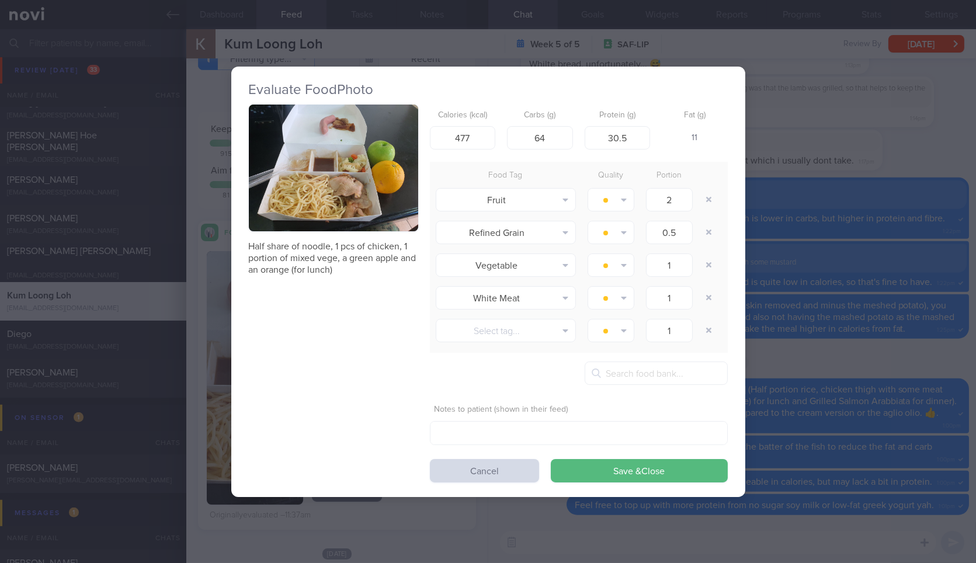
click at [960, 265] on div "Evaluate Food Photo Half share of noodle, 1 pcs of chicken, 1 portion of mixed …" at bounding box center [488, 281] width 976 height 563
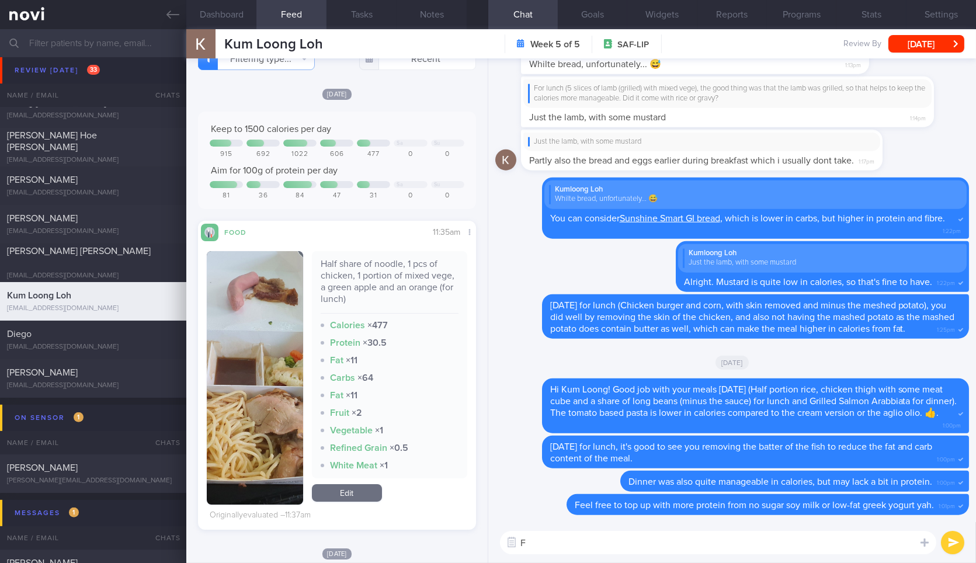
click at [665, 543] on textarea "F" at bounding box center [718, 542] width 436 height 23
paste textarea "Half share of noodle, 1 pcs of chicken, 1 portion of mixed vege, a green apple …"
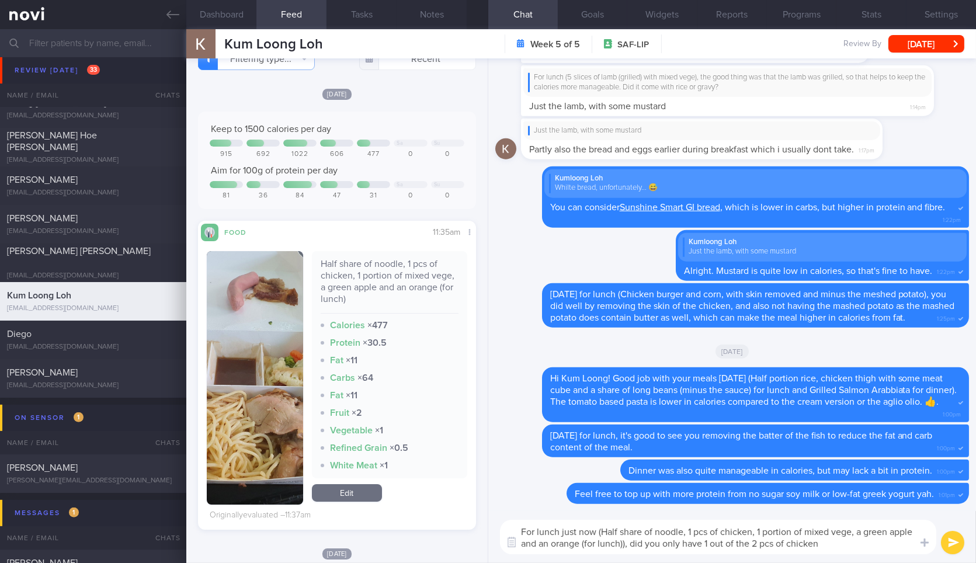
type textarea "For lunch just now (Half share of noodle, 1 pcs of chicken, 1 portion of mixed …"
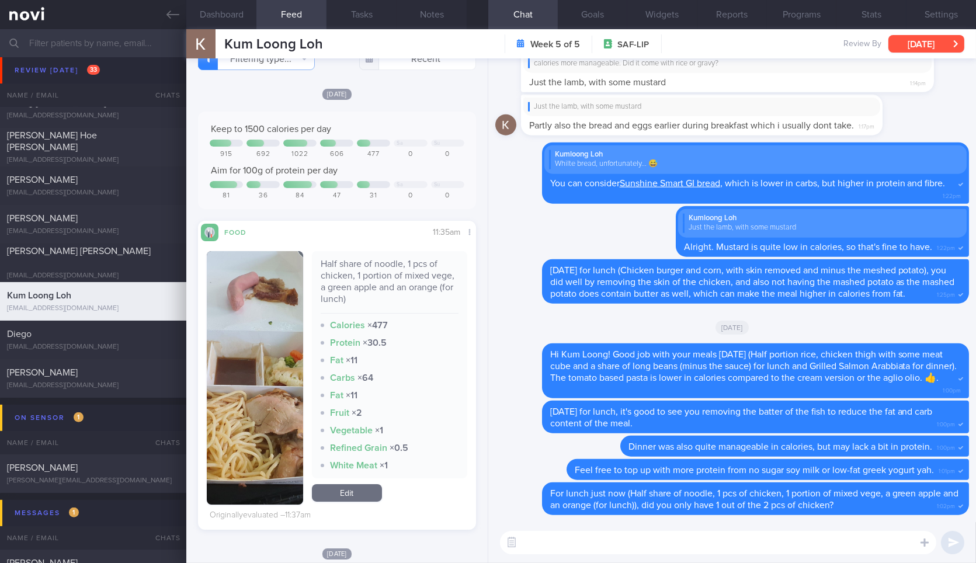
click at [920, 42] on button "[DATE]" at bounding box center [927, 44] width 76 height 18
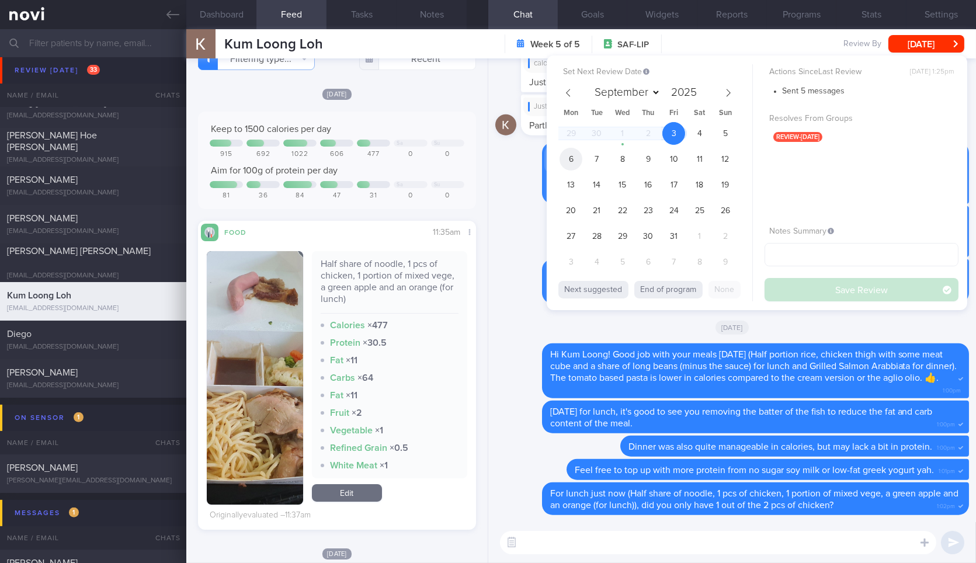
click at [570, 162] on span "6" at bounding box center [571, 159] width 23 height 23
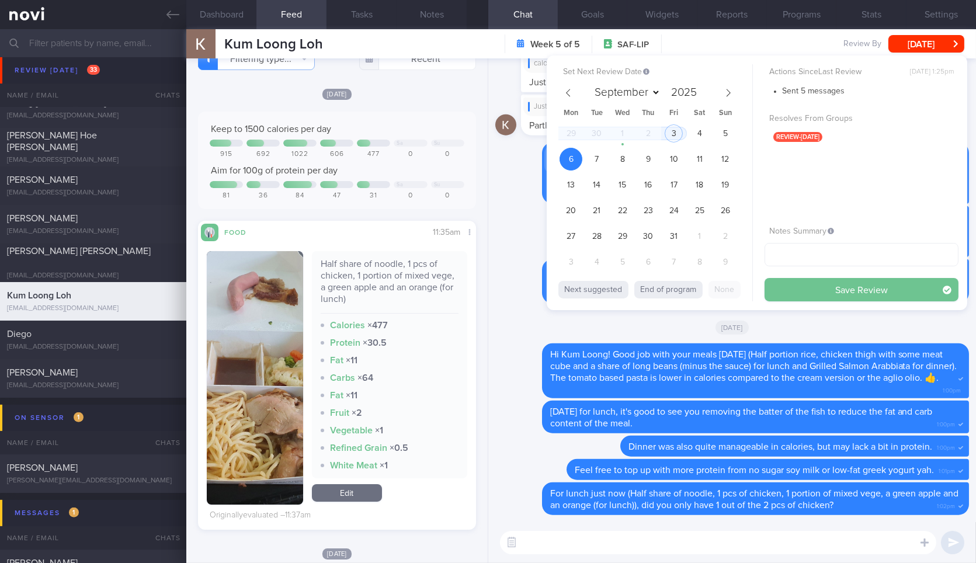
click at [805, 282] on button "Save Review" at bounding box center [862, 289] width 194 height 23
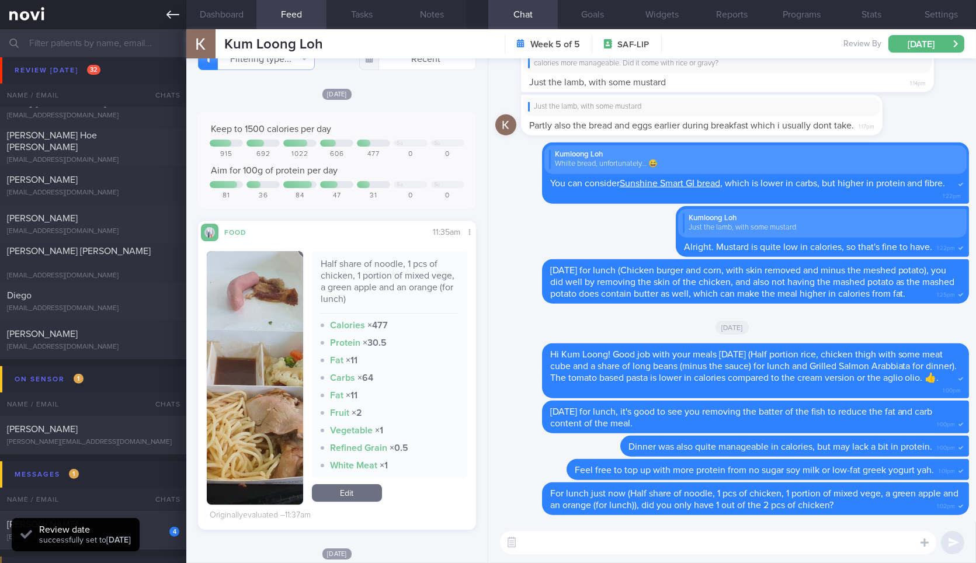
click at [181, 11] on link at bounding box center [93, 14] width 186 height 29
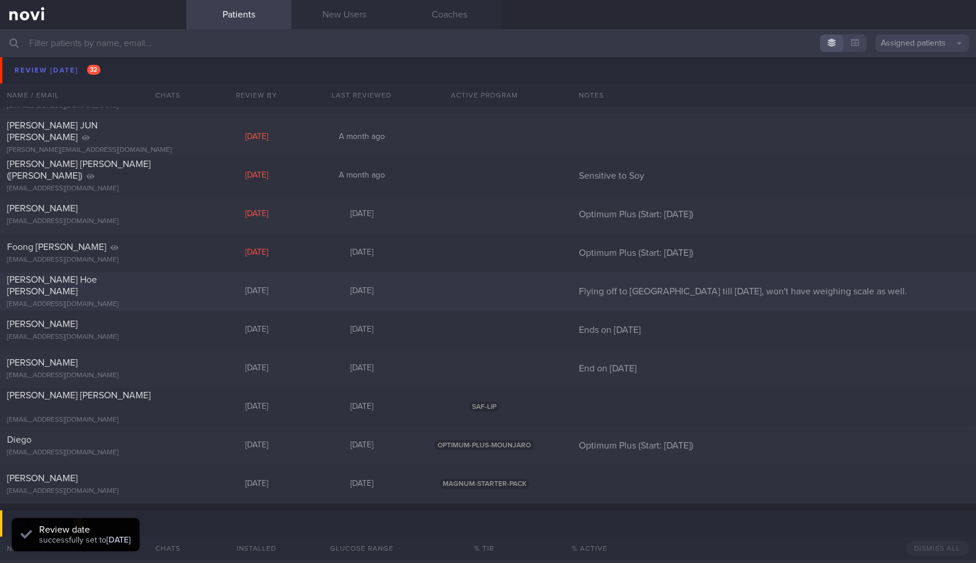
scroll to position [876, 0]
click at [162, 301] on div "[EMAIL_ADDRESS][DOMAIN_NAME]" at bounding box center [93, 305] width 172 height 9
select select "9"
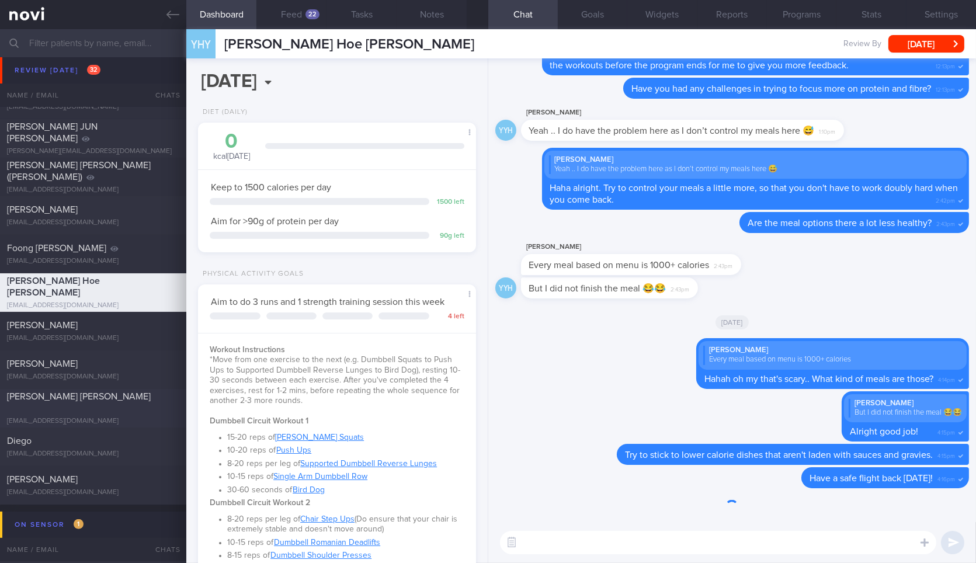
scroll to position [125, 252]
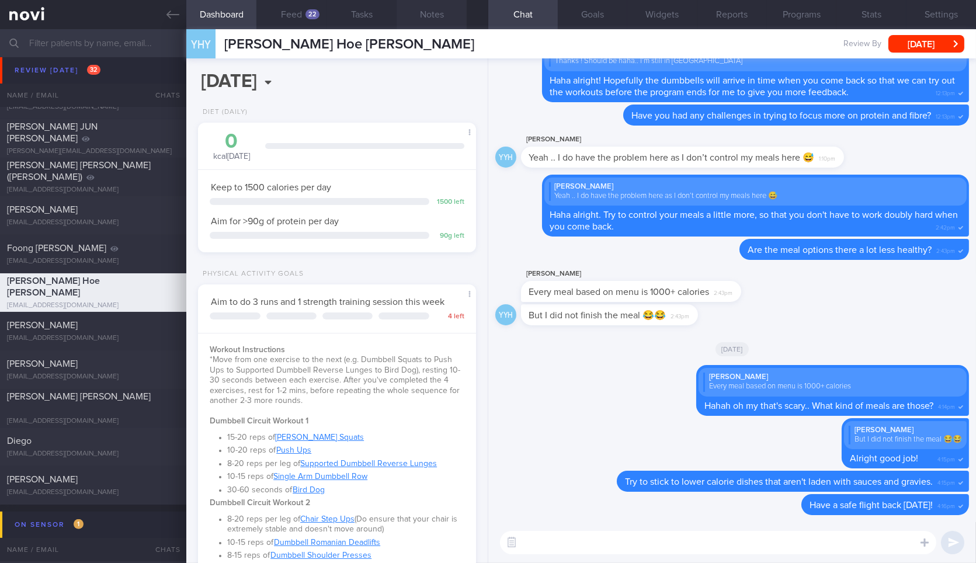
click at [416, 8] on button "Notes" at bounding box center [432, 14] width 70 height 29
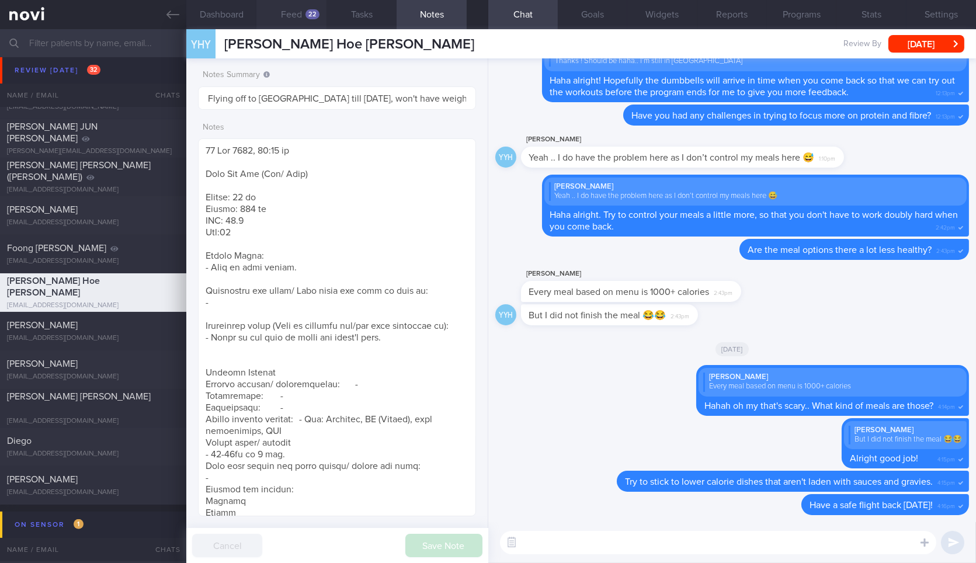
click at [296, 9] on button "Feed 22" at bounding box center [291, 14] width 70 height 29
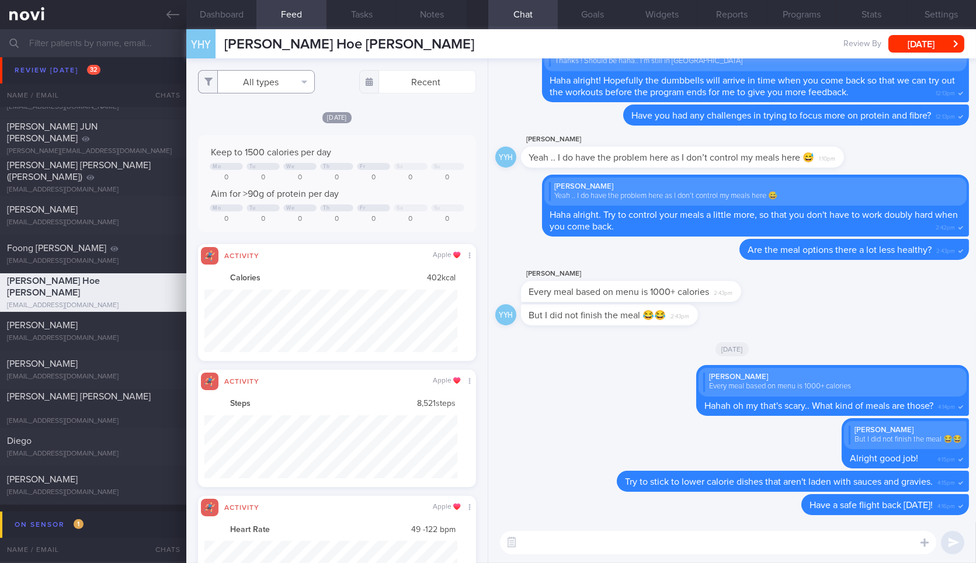
click at [267, 82] on button "All types" at bounding box center [256, 81] width 117 height 23
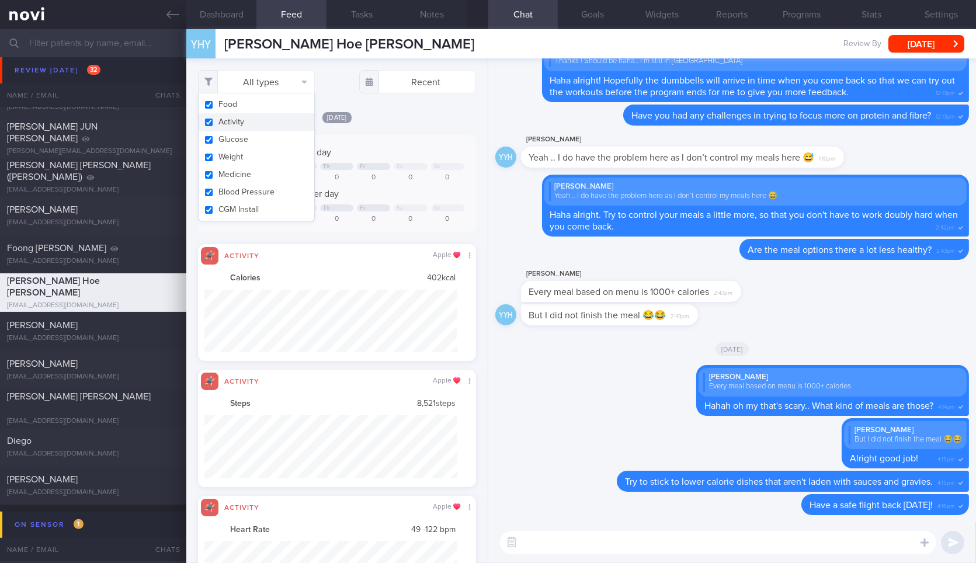
click at [258, 124] on button "Activity" at bounding box center [257, 122] width 116 height 18
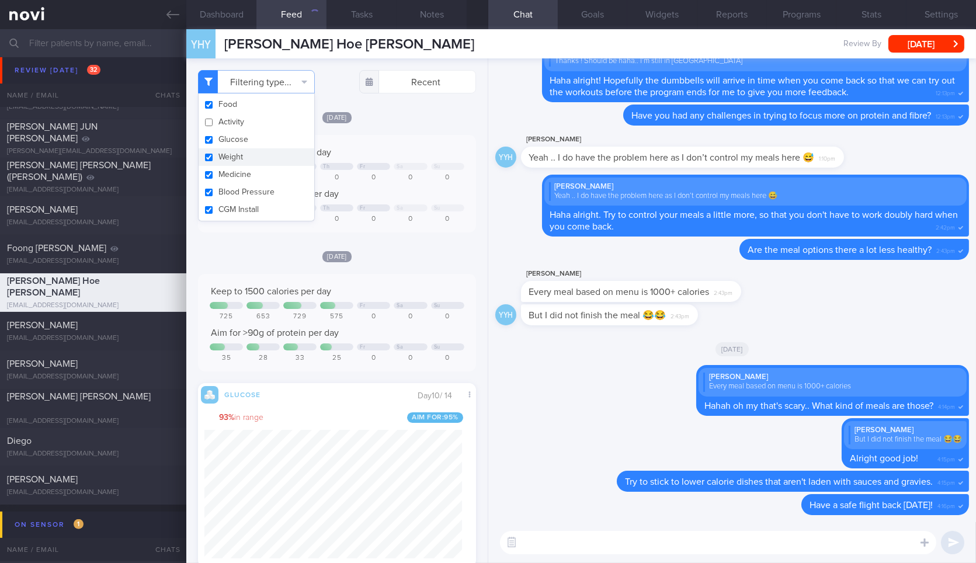
checkbox input "false"
click at [255, 155] on button "Weight" at bounding box center [257, 157] width 116 height 18
checkbox input "false"
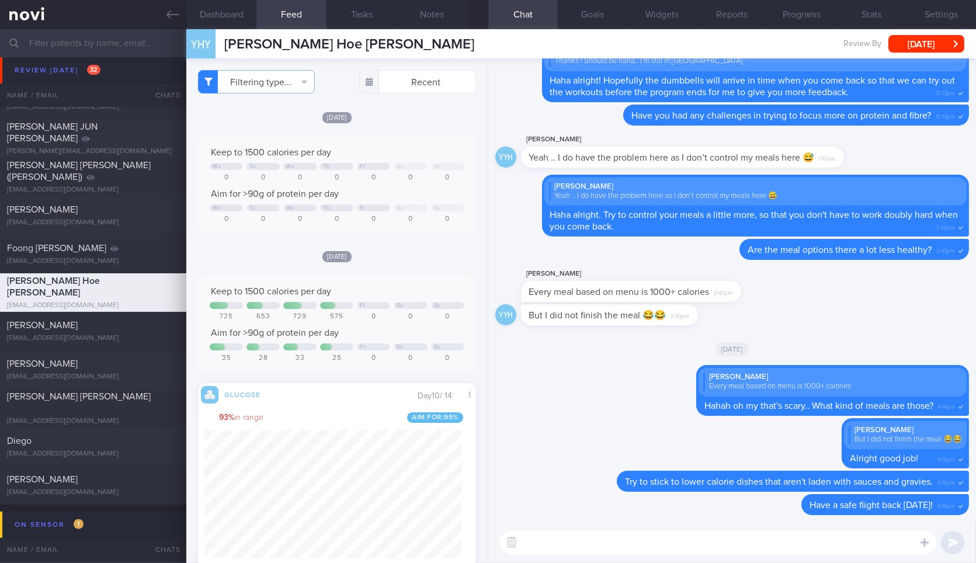
click at [421, 141] on div "Keep to 1500 calories per day Mo Tu We Th Fr Sa Su 0 0 0 0 0 0 0 Aim for >90g o…" at bounding box center [337, 184] width 278 height 98
click at [237, 12] on button "Dashboard" at bounding box center [221, 14] width 70 height 29
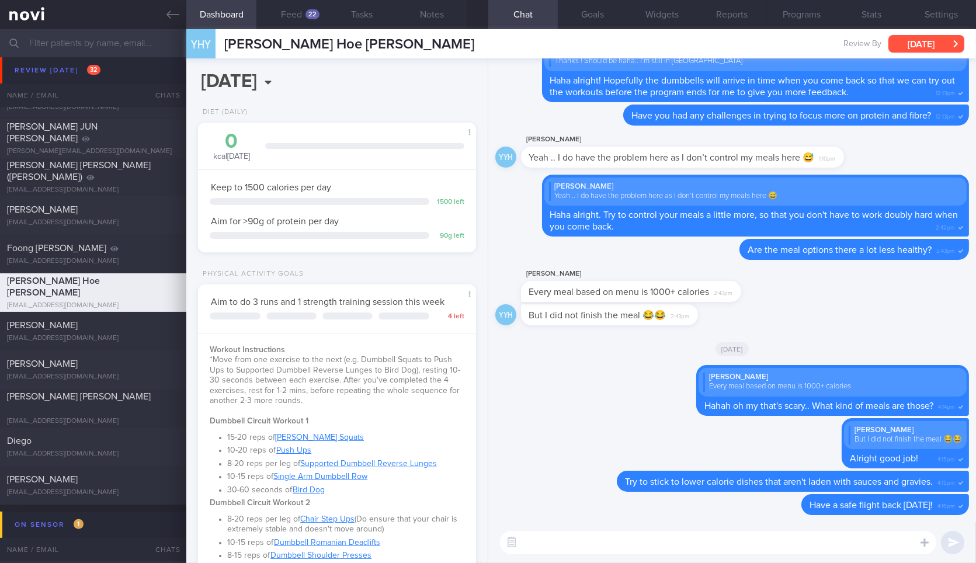
click at [911, 51] on button "[DATE]" at bounding box center [927, 44] width 76 height 18
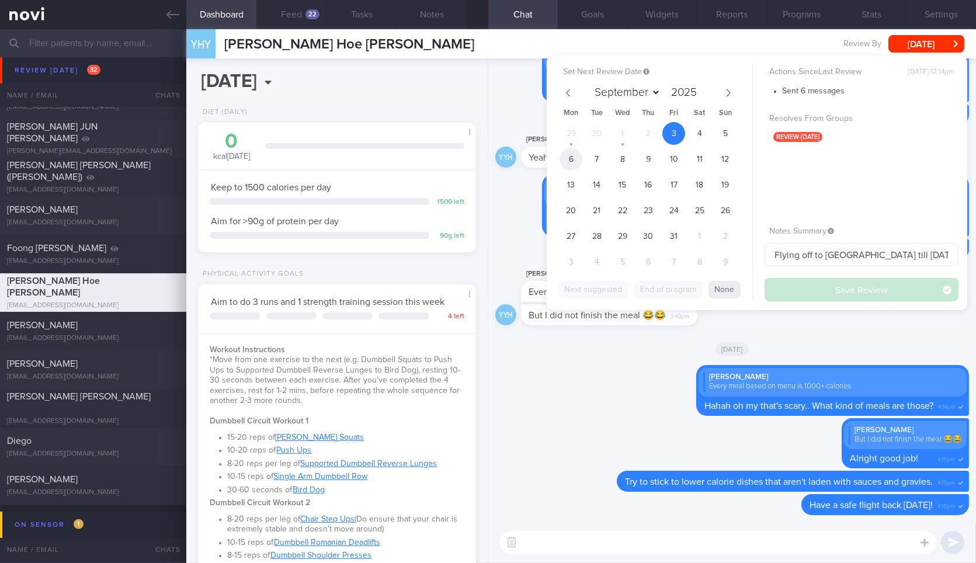
click at [577, 151] on span "6" at bounding box center [571, 159] width 23 height 23
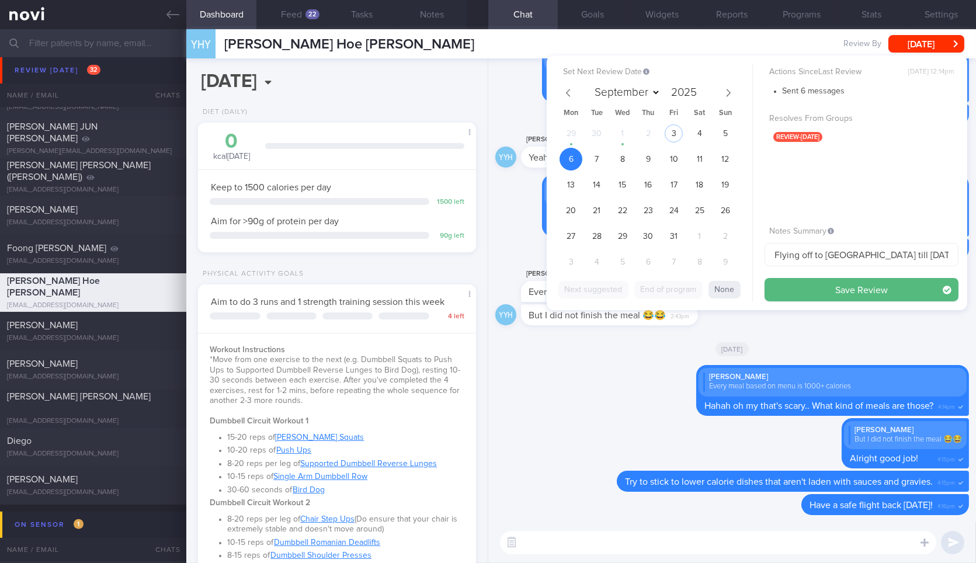
click at [789, 276] on div "Actions Since Last Review Wed, 1 Oct, 12:14pm Sent 6 messages Resolves From Gro…" at bounding box center [862, 182] width 194 height 237
click at [779, 294] on button "Save Review" at bounding box center [862, 289] width 194 height 23
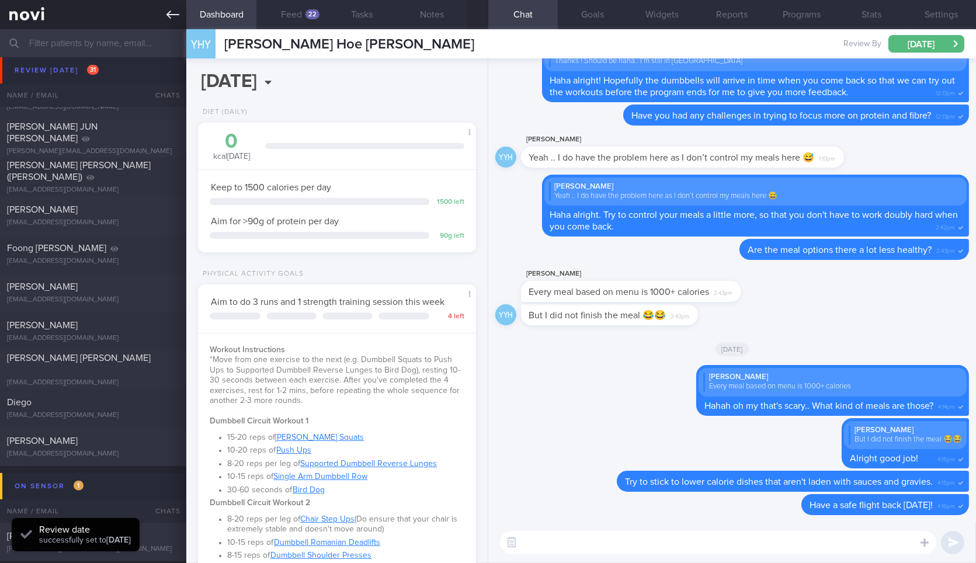
click at [177, 18] on icon at bounding box center [173, 14] width 13 height 13
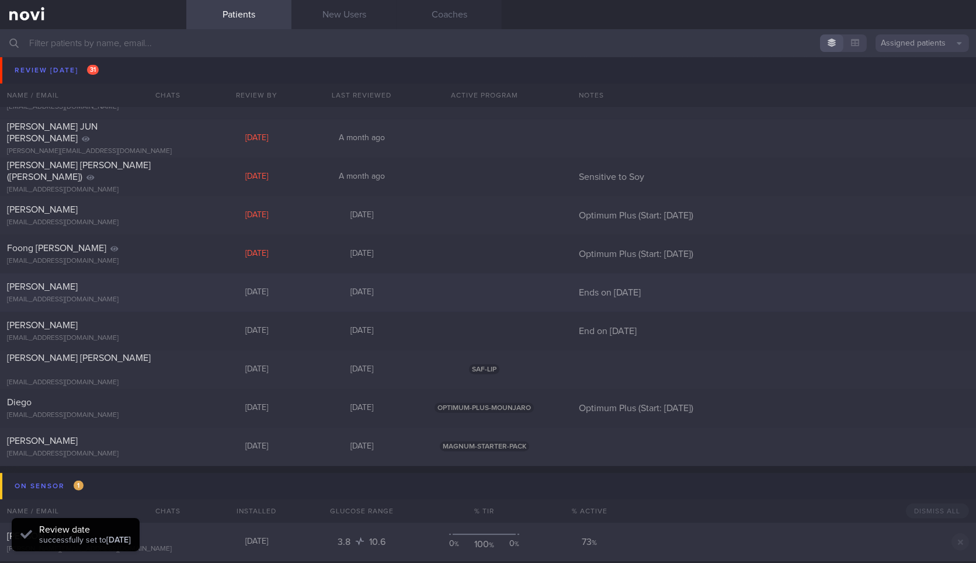
click at [125, 299] on div "[EMAIL_ADDRESS][DOMAIN_NAME]" at bounding box center [93, 300] width 172 height 9
select select "9"
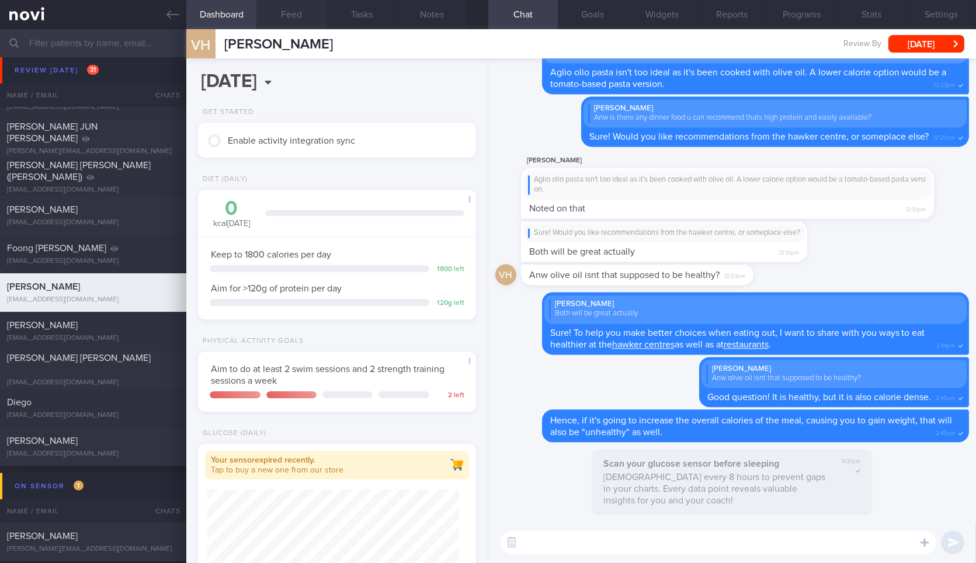
click at [284, 17] on button "Feed" at bounding box center [291, 14] width 70 height 29
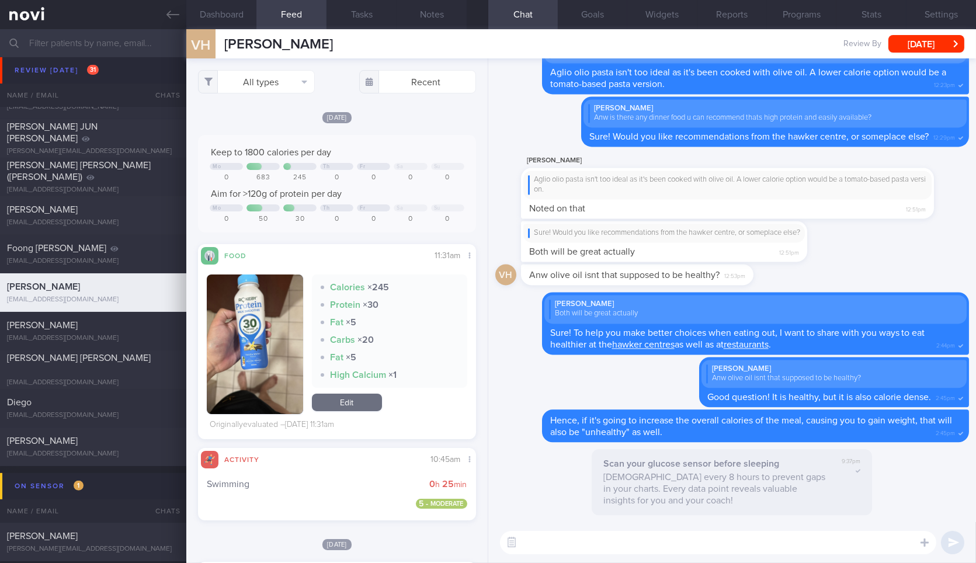
click at [245, 336] on button "button" at bounding box center [255, 345] width 96 height 140
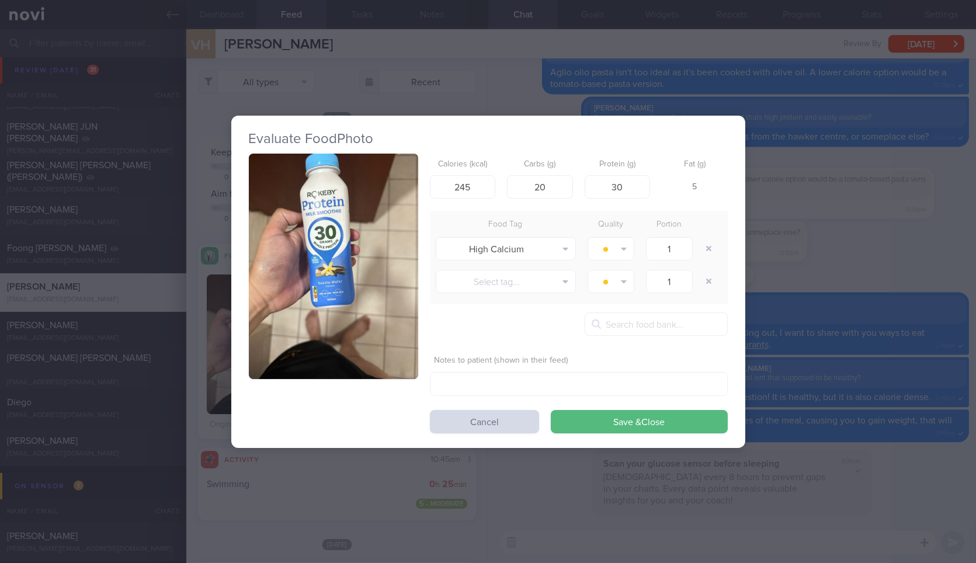
click at [351, 231] on button "button" at bounding box center [333, 267] width 169 height 226
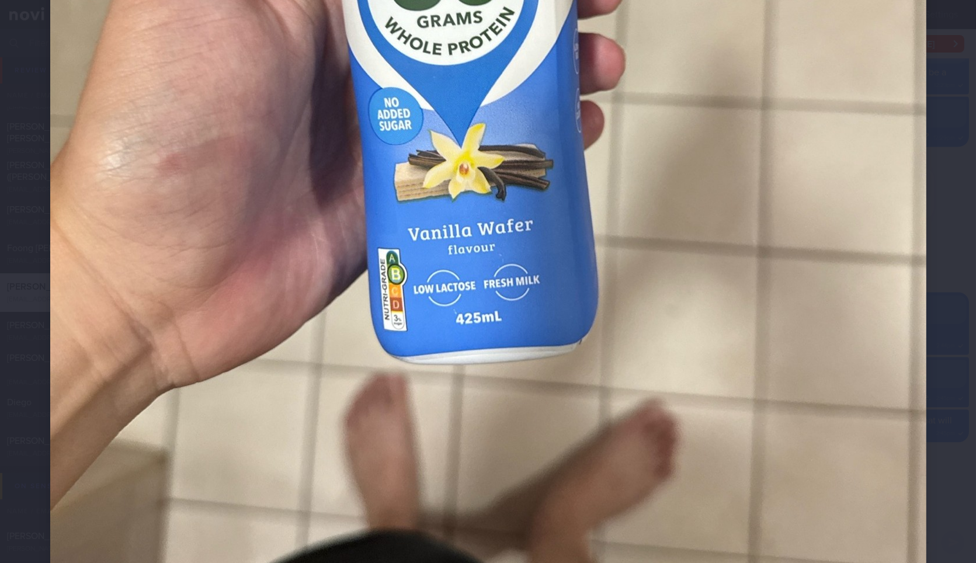
click at [927, 145] on div at bounding box center [489, 147] width 970 height 1262
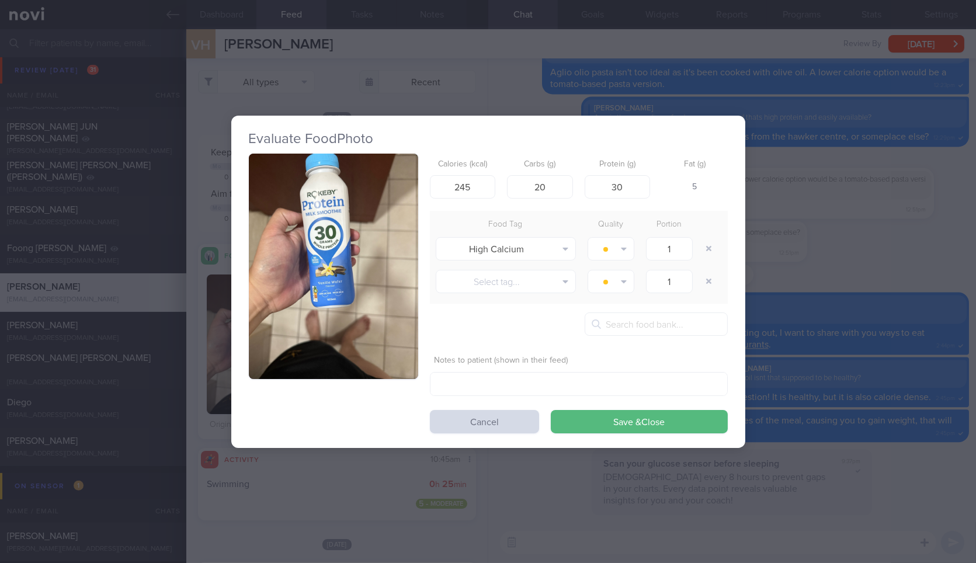
click at [773, 196] on div "Evaluate Food Photo Calories (kcal) 245 Carbs (g) 20 Protein (g) 30 Fat (g) 5 F…" at bounding box center [488, 281] width 976 height 563
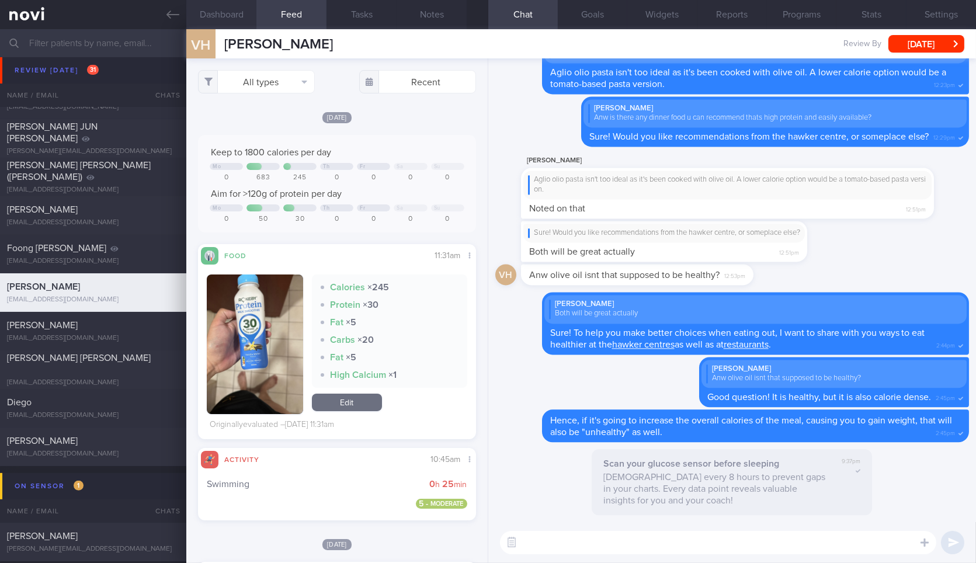
click at [239, 15] on button "Dashboard" at bounding box center [221, 14] width 70 height 29
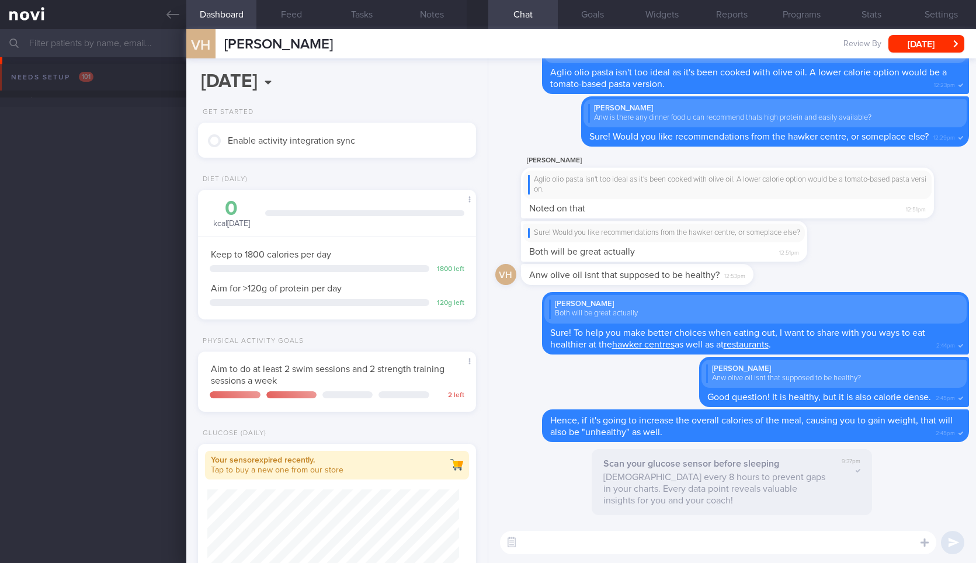
select select "9"
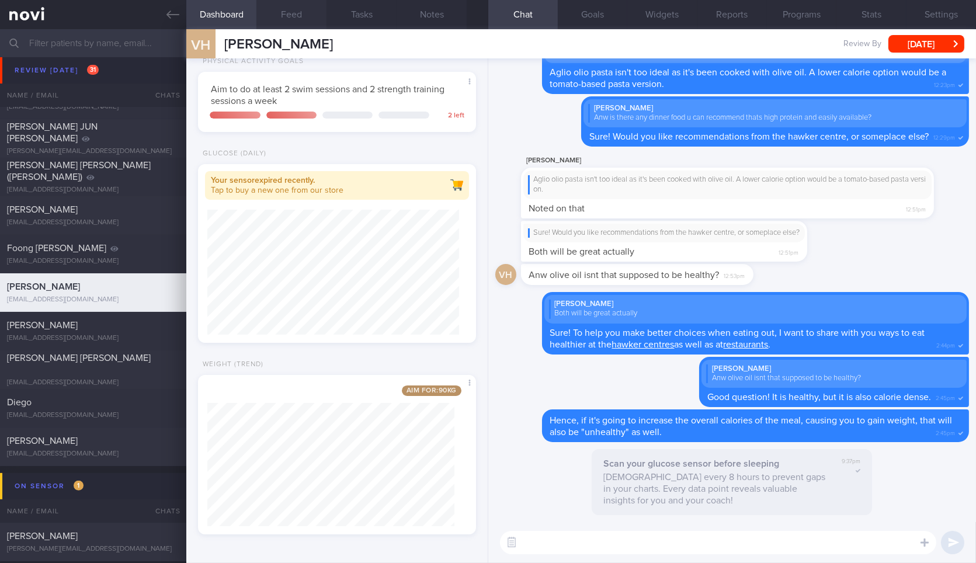
click at [297, 25] on button "Feed" at bounding box center [291, 14] width 70 height 29
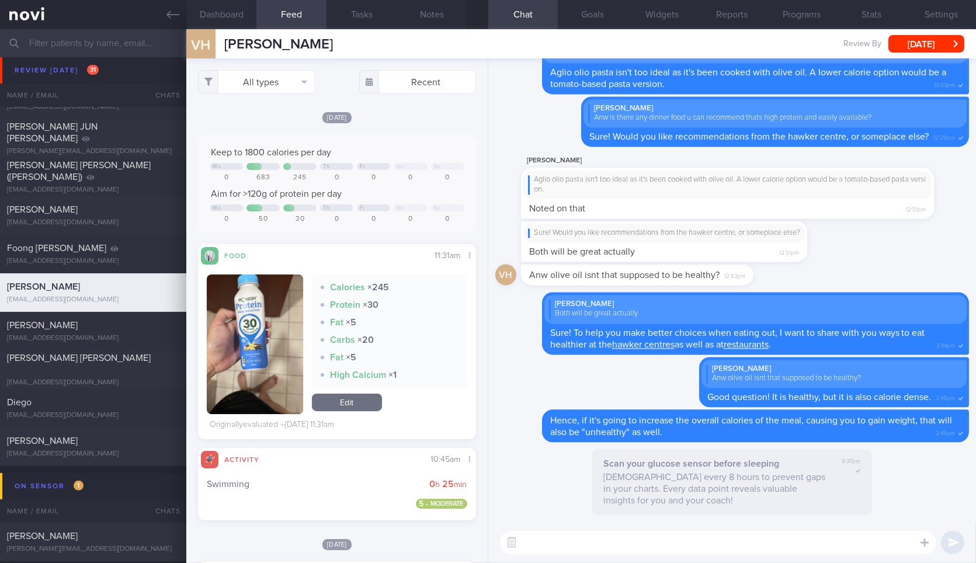
click at [627, 558] on div "​ ​" at bounding box center [732, 542] width 488 height 41
click at [644, 529] on div "​ ​" at bounding box center [732, 542] width 488 height 41
click at [643, 534] on textarea at bounding box center [718, 542] width 436 height 23
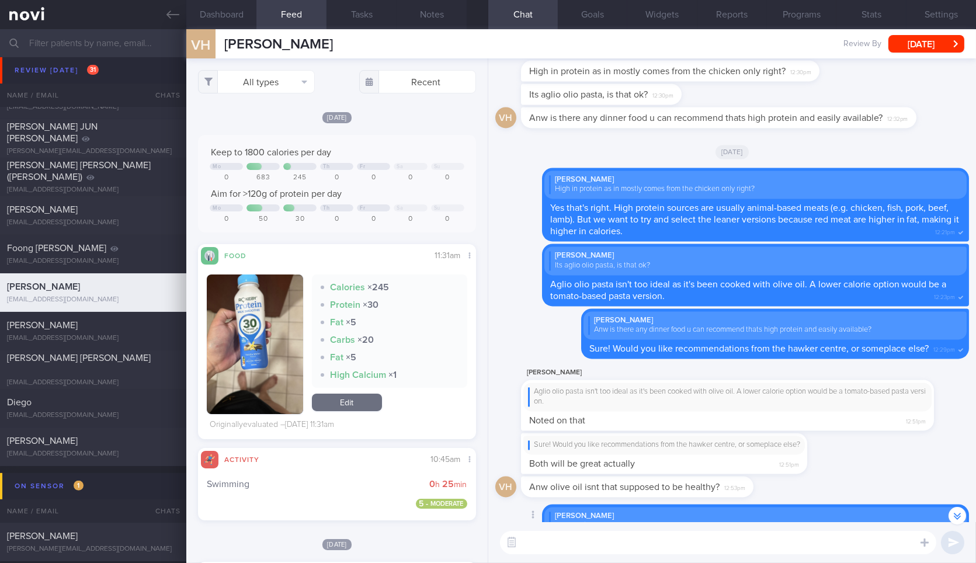
scroll to position [-214, 0]
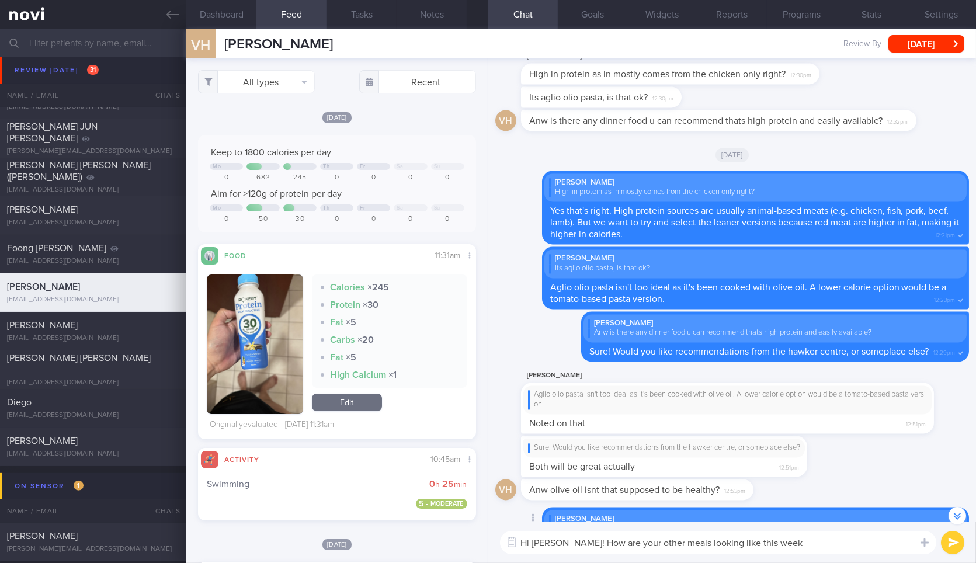
type textarea "Hi [PERSON_NAME]! How are your other meals looking like this week?"
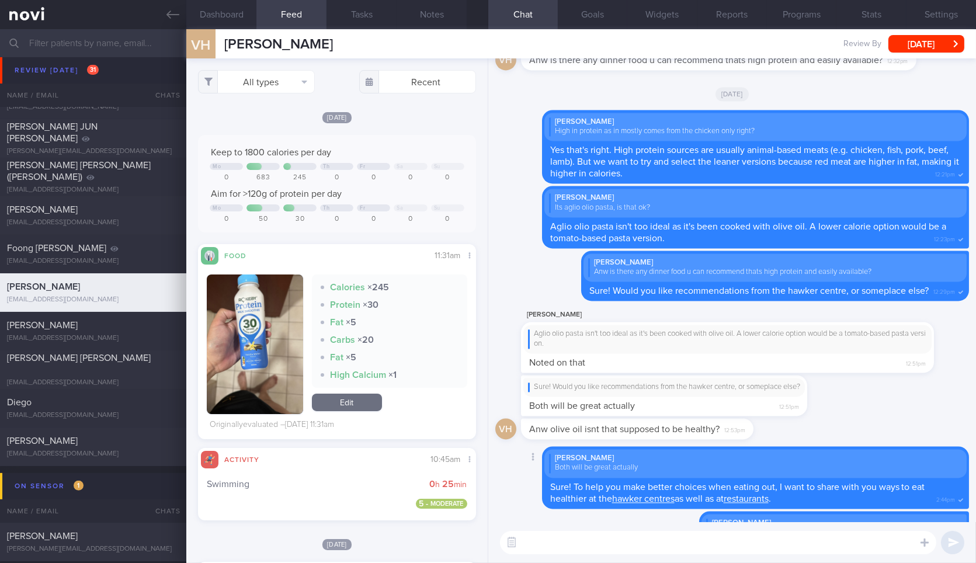
scroll to position [0, 0]
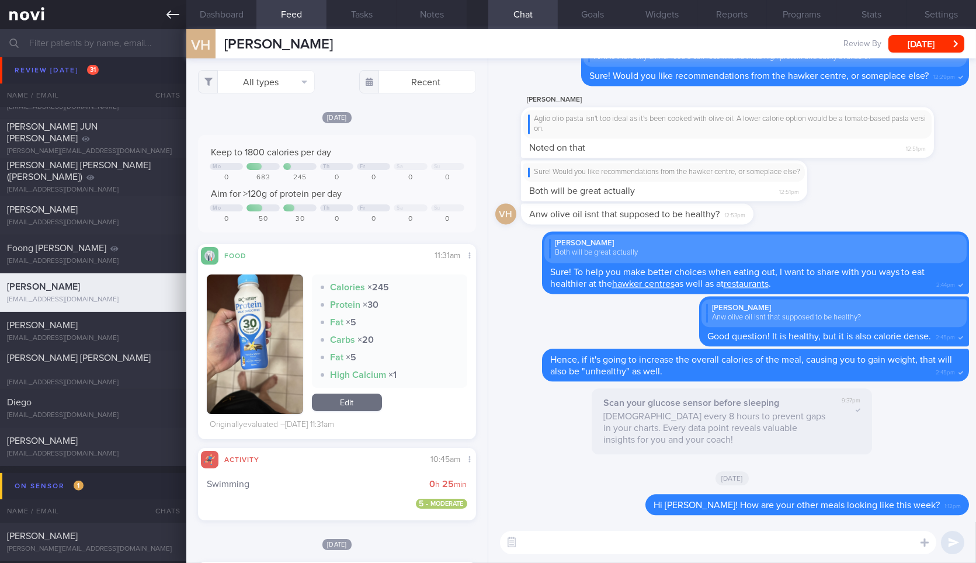
click at [162, 13] on link at bounding box center [93, 14] width 186 height 29
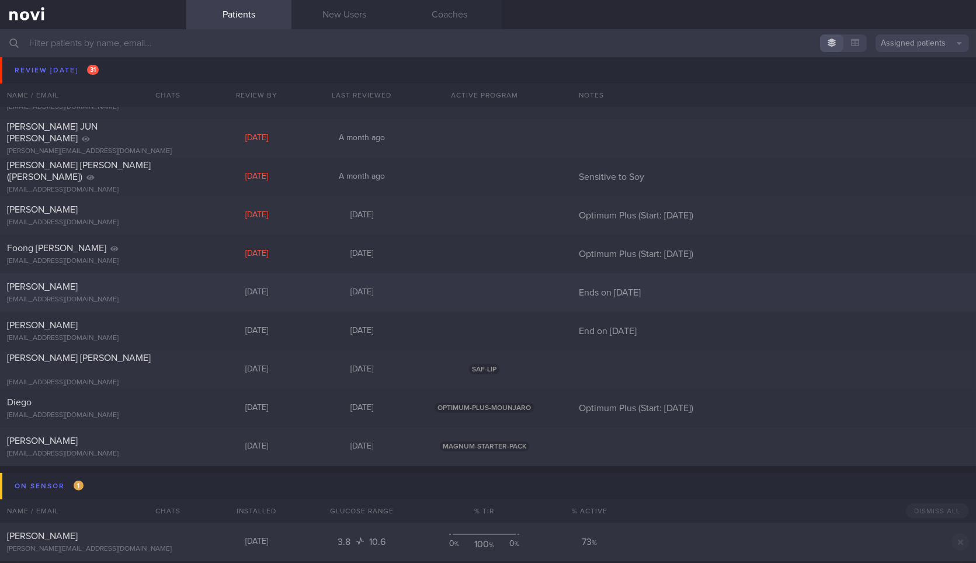
click at [150, 294] on div "[PERSON_NAME] [EMAIL_ADDRESS][DOMAIN_NAME]" at bounding box center [93, 292] width 186 height 23
select select "9"
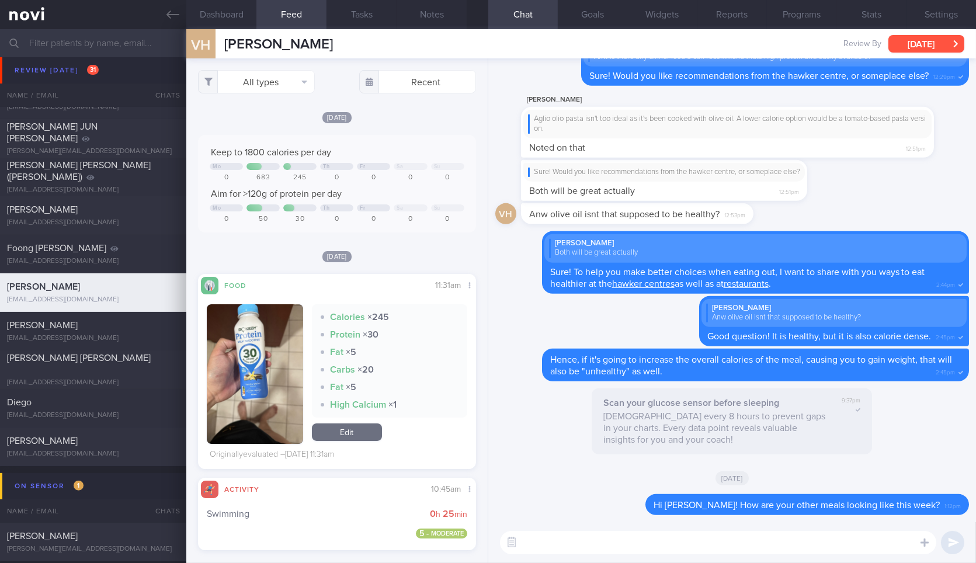
scroll to position [168, 257]
click at [921, 43] on button "[DATE]" at bounding box center [927, 44] width 76 height 18
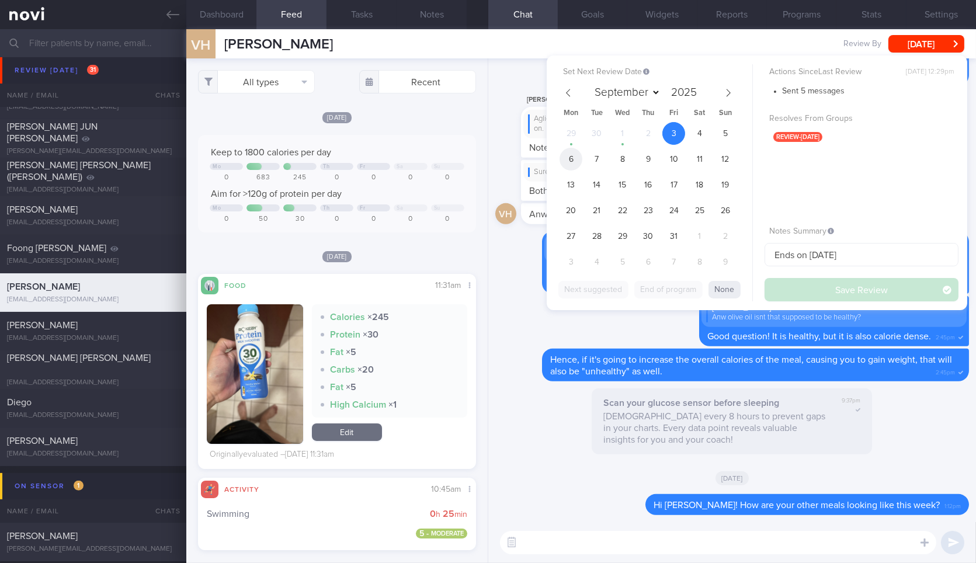
click at [578, 156] on span "6" at bounding box center [571, 159] width 23 height 23
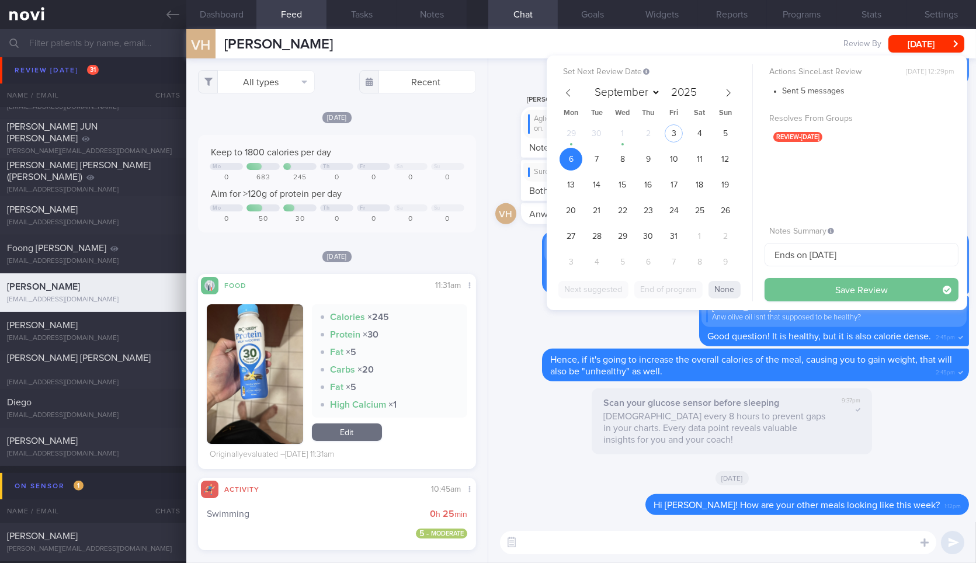
click at [817, 287] on button "Save Review" at bounding box center [862, 289] width 194 height 23
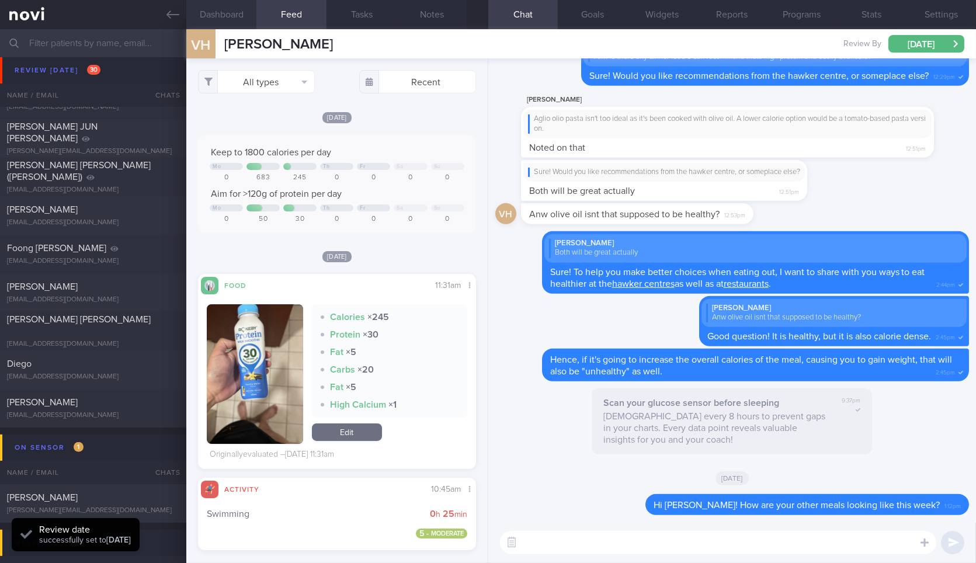
click at [249, 9] on button "Dashboard" at bounding box center [221, 14] width 70 height 29
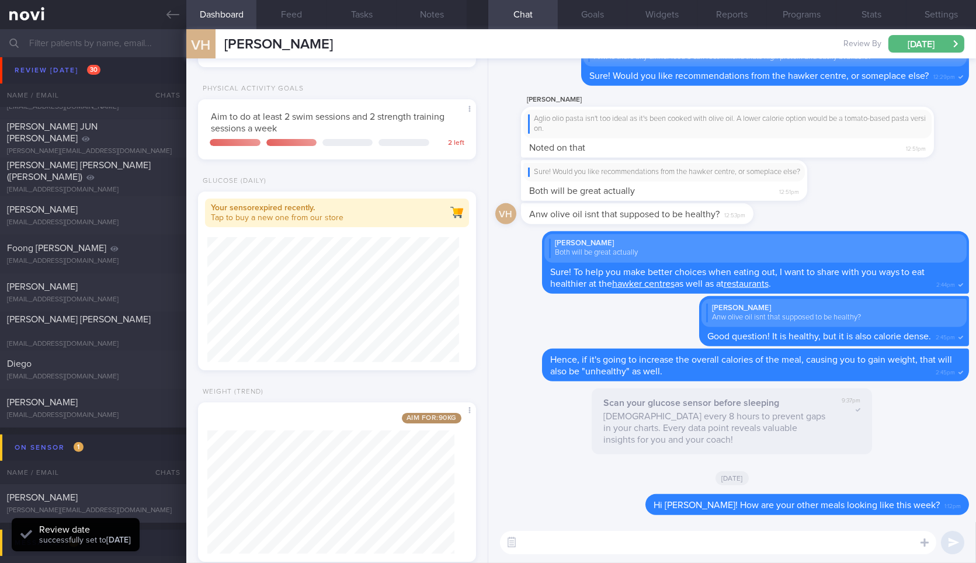
scroll to position [255, 0]
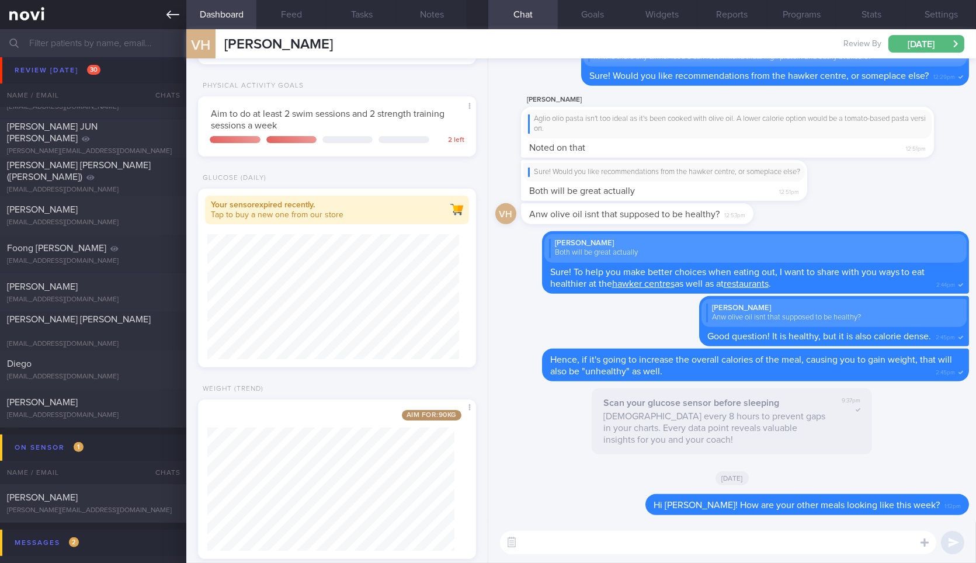
click at [165, 19] on link at bounding box center [93, 14] width 186 height 29
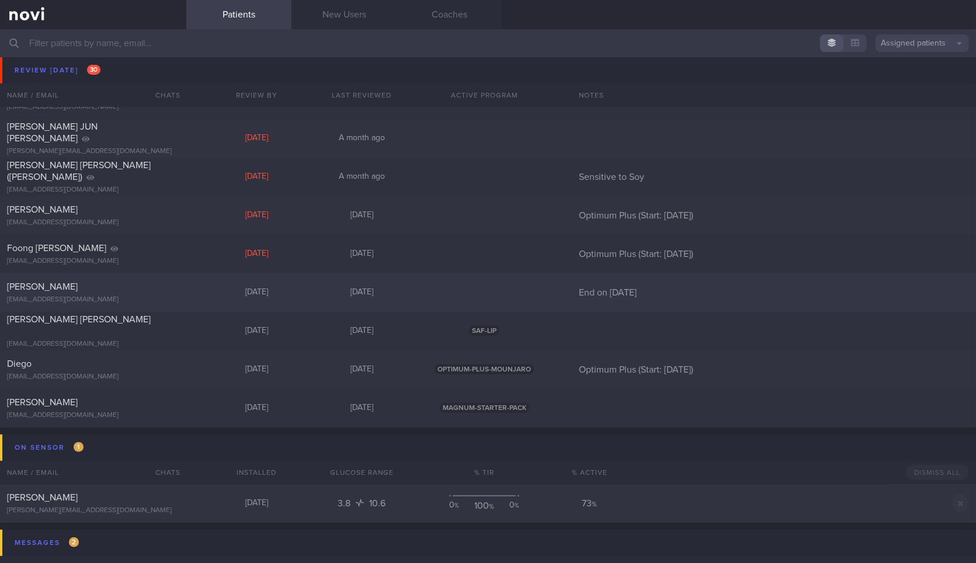
click at [147, 300] on div "[EMAIL_ADDRESS][DOMAIN_NAME]" at bounding box center [93, 300] width 172 height 9
select select "9"
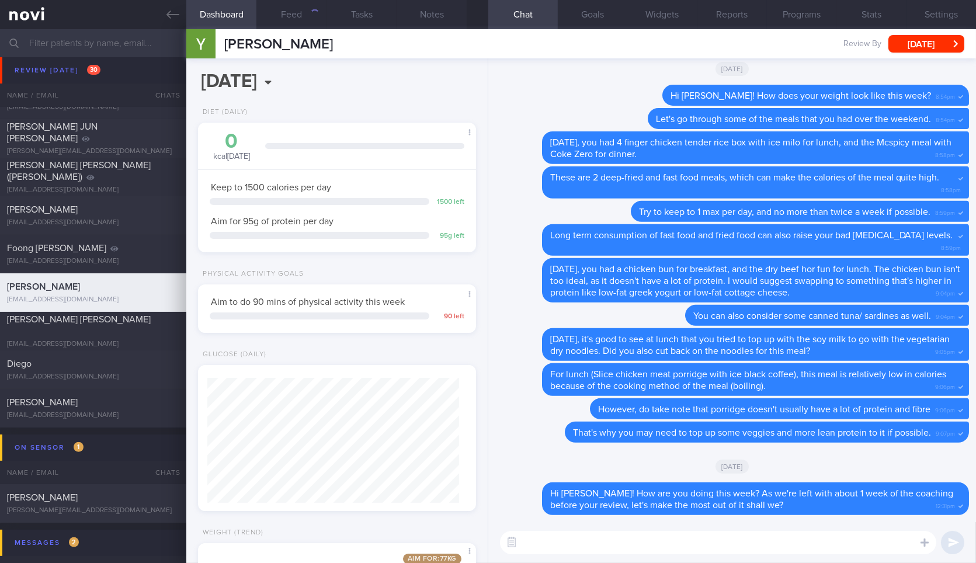
scroll to position [140, 247]
click at [300, 15] on button "Feed" at bounding box center [291, 14] width 70 height 29
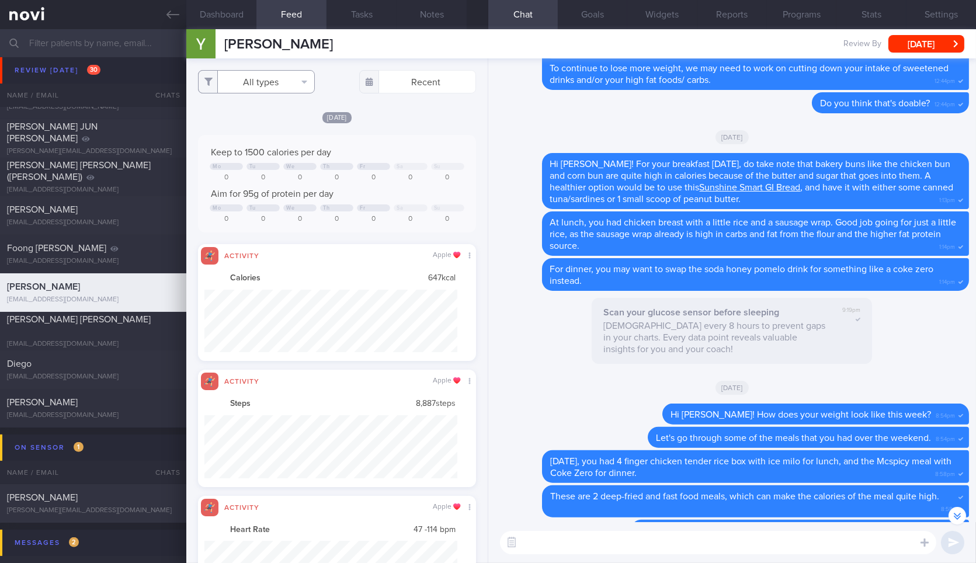
click at [272, 88] on button "All types" at bounding box center [256, 81] width 117 height 23
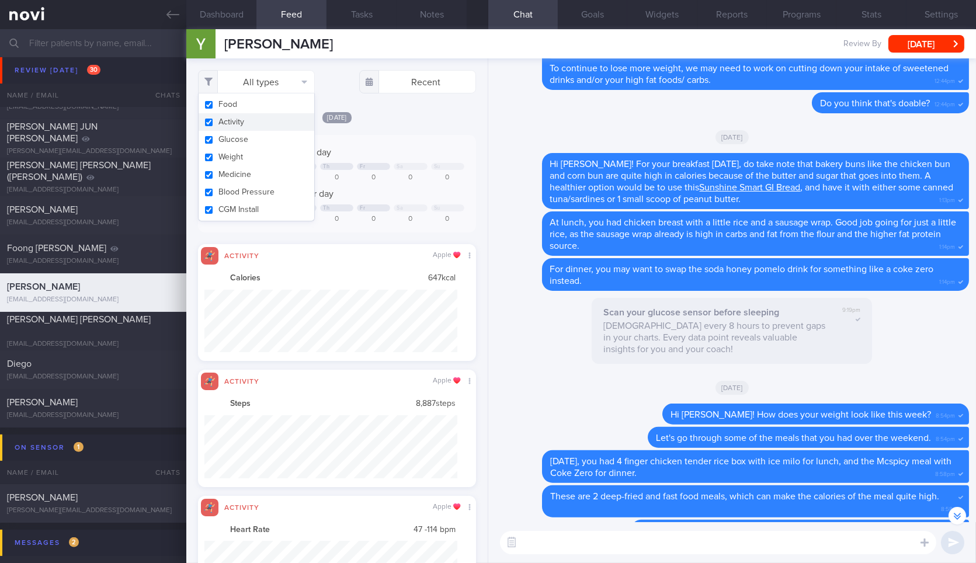
click at [265, 126] on button "Activity" at bounding box center [257, 122] width 116 height 18
click at [259, 157] on button "Weight" at bounding box center [257, 157] width 116 height 18
checkbox input "false"
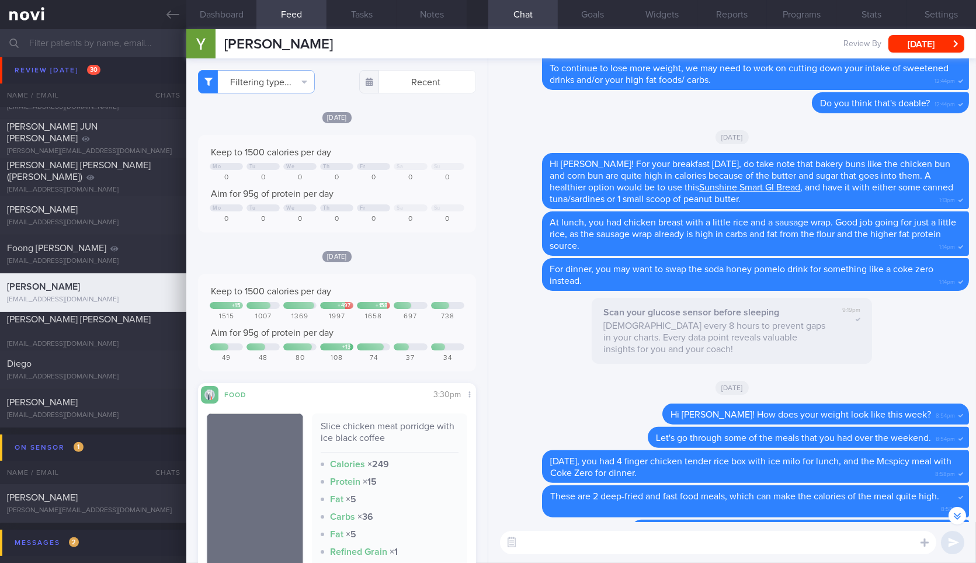
click at [432, 114] on div "[DATE]" at bounding box center [337, 117] width 278 height 12
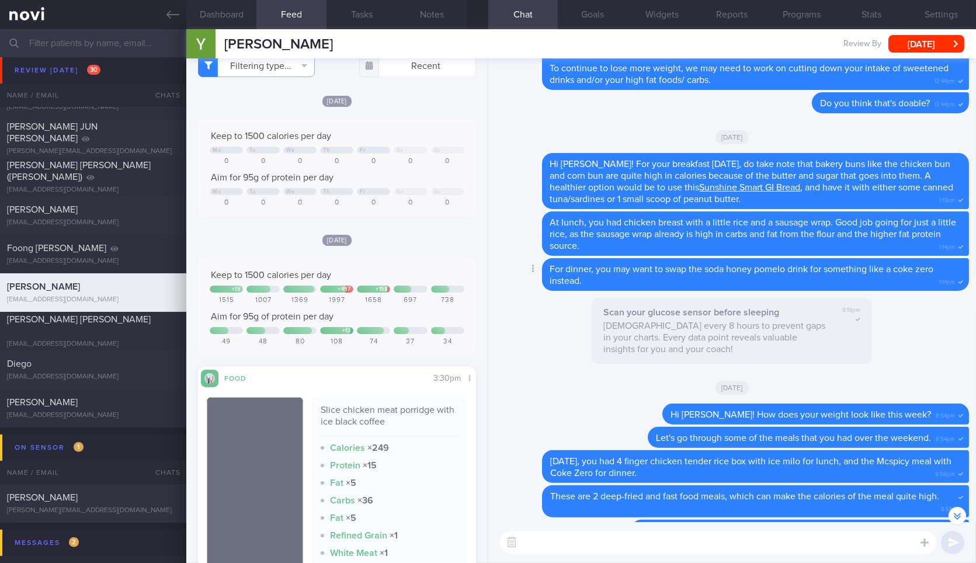
click at [574, 283] on span "For dinner, you may want to swap the soda honey pomelo drink for something like…" at bounding box center [742, 275] width 384 height 21
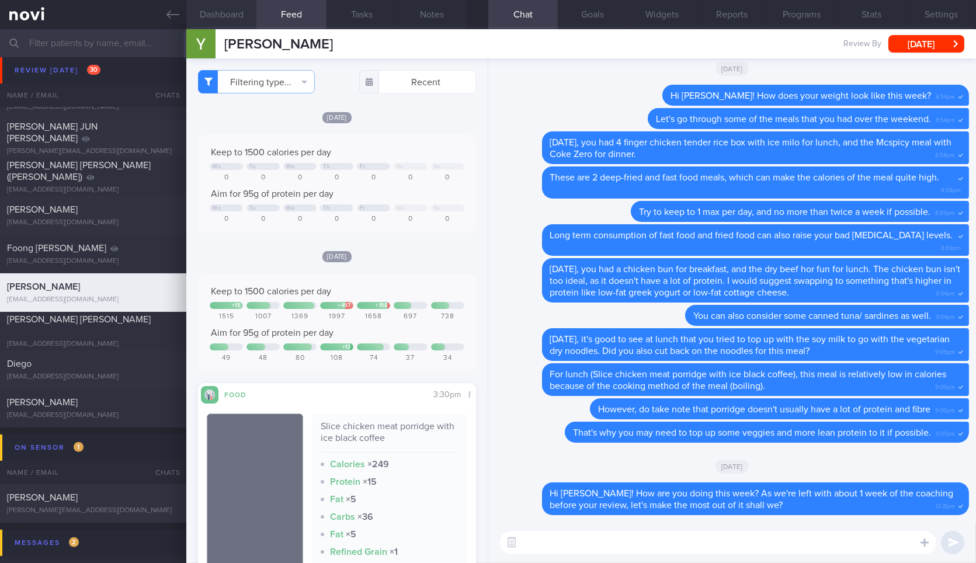
click at [228, 6] on button "Dashboard" at bounding box center [221, 14] width 70 height 29
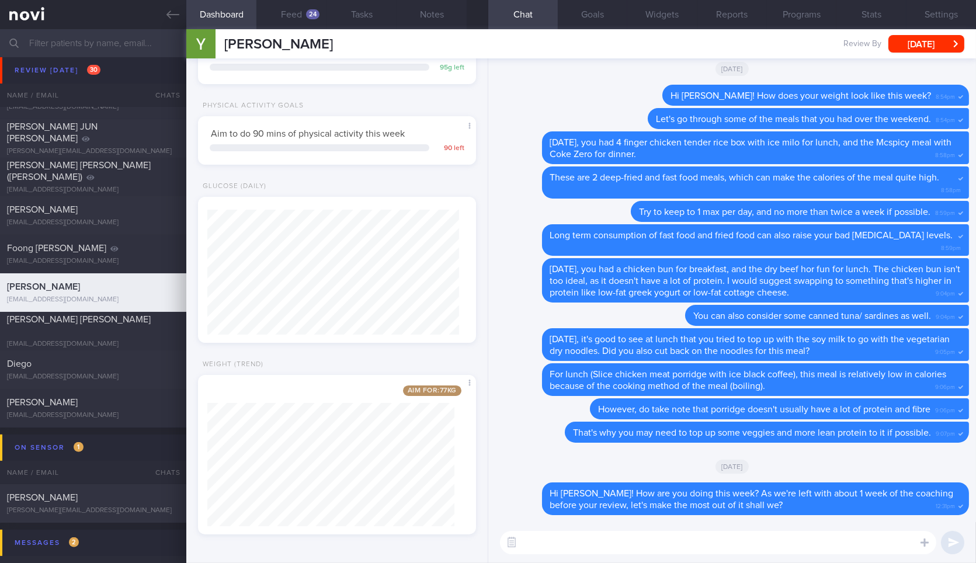
click at [598, 536] on textarea at bounding box center [718, 542] width 436 height 23
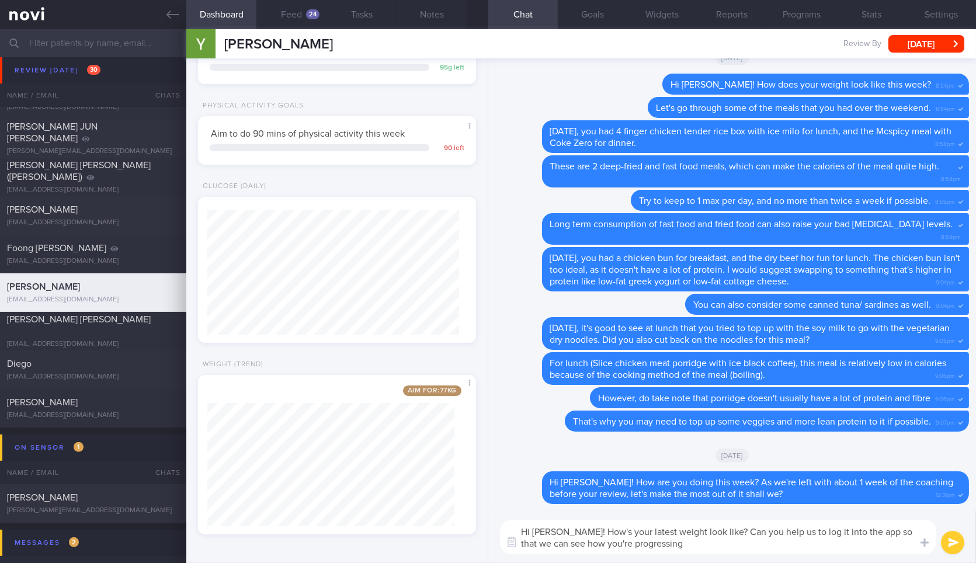
type textarea "Hi [PERSON_NAME]! How's your latest weight look like? Can you help us to log it…"
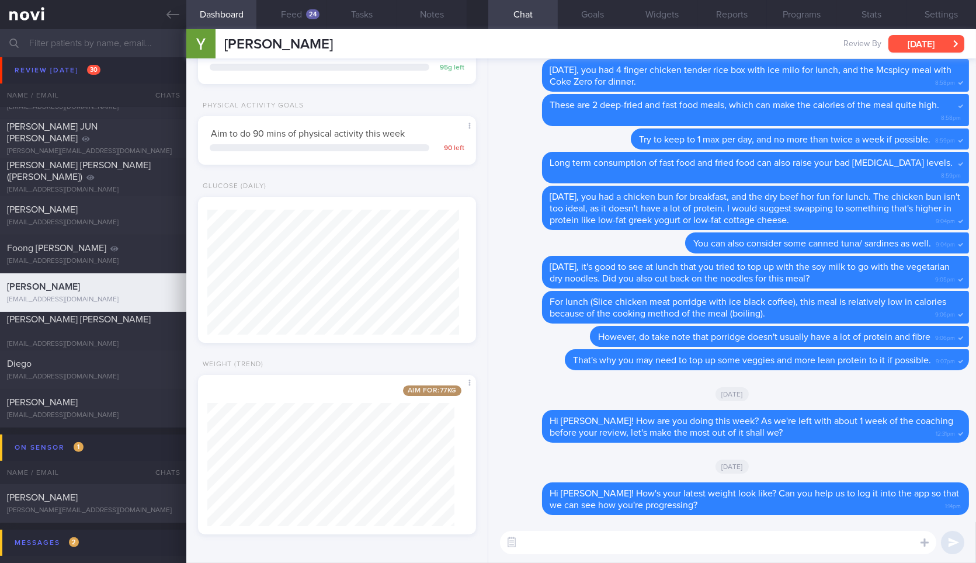
click at [906, 47] on button "[DATE]" at bounding box center [927, 44] width 76 height 18
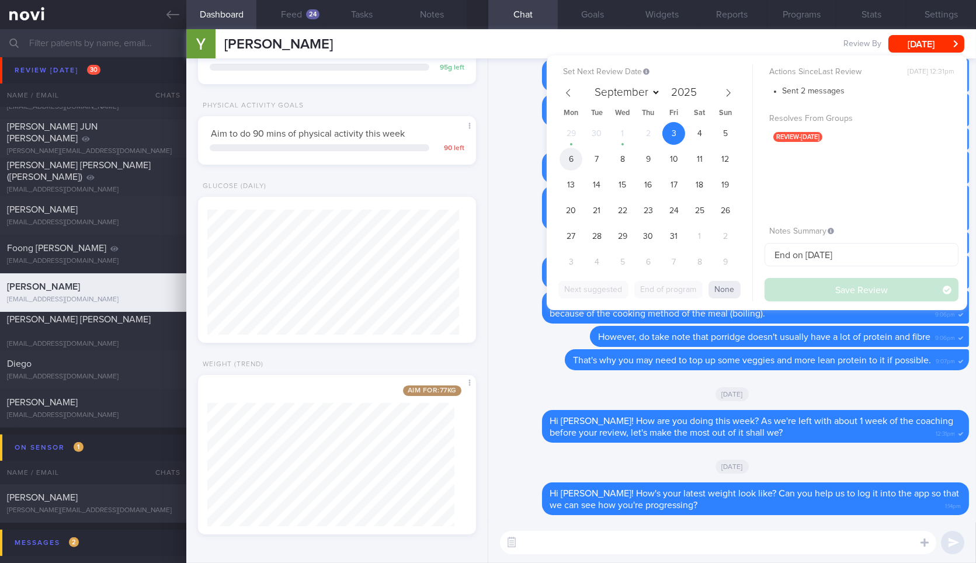
click at [574, 159] on span "6" at bounding box center [571, 159] width 23 height 23
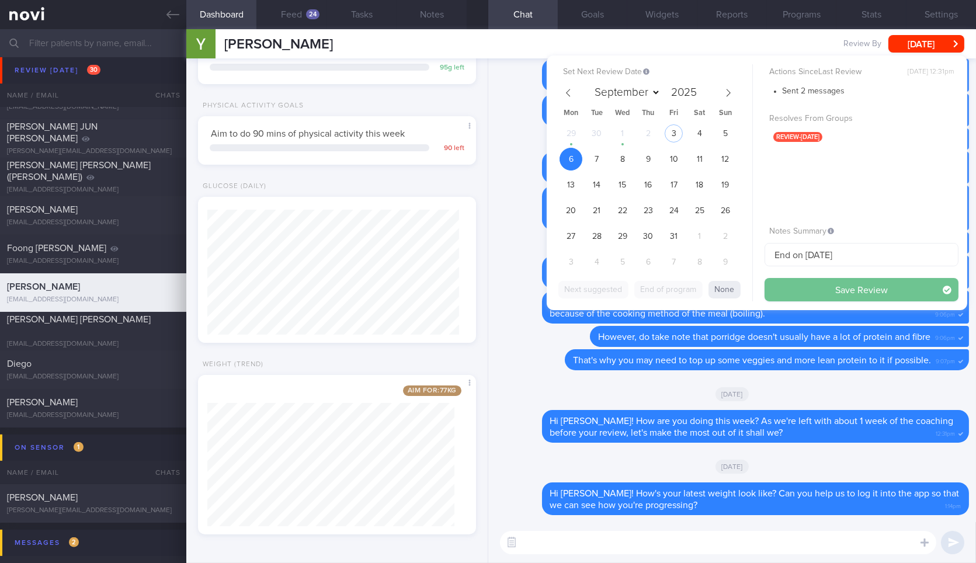
click at [805, 292] on button "Save Review" at bounding box center [862, 289] width 194 height 23
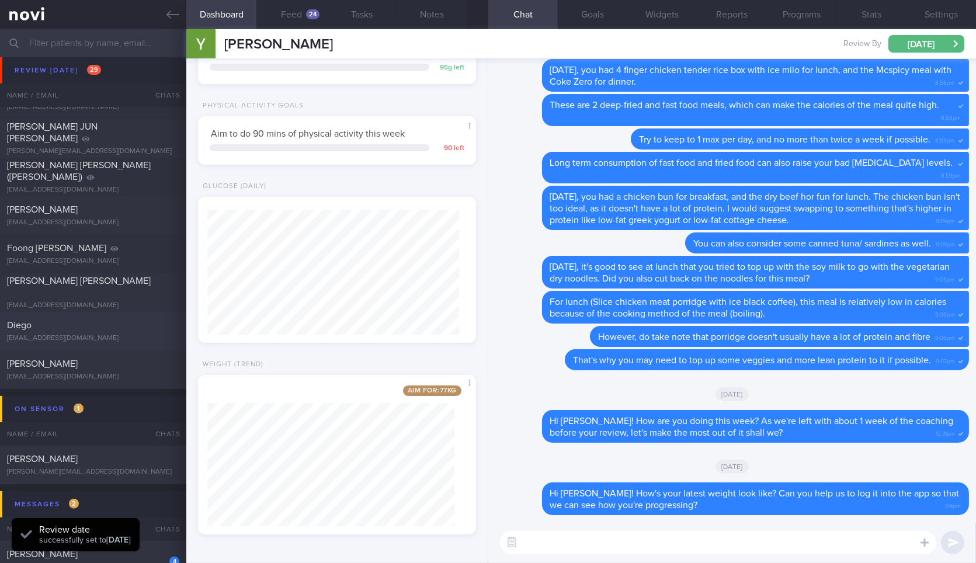
click at [172, 14] on icon at bounding box center [173, 15] width 13 height 8
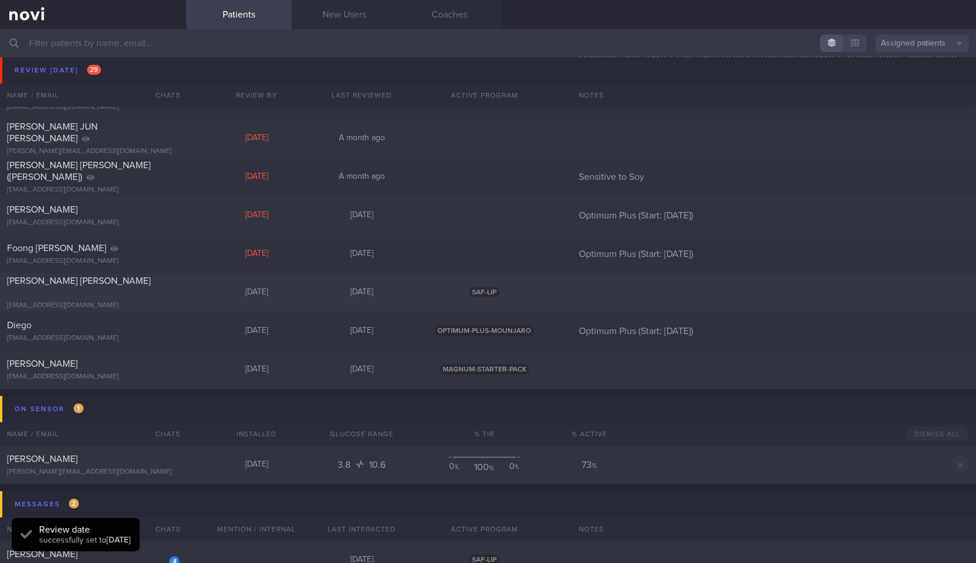
click at [144, 287] on div "[PERSON_NAME] [PERSON_NAME]" at bounding box center [91, 286] width 169 height 23
select select "9"
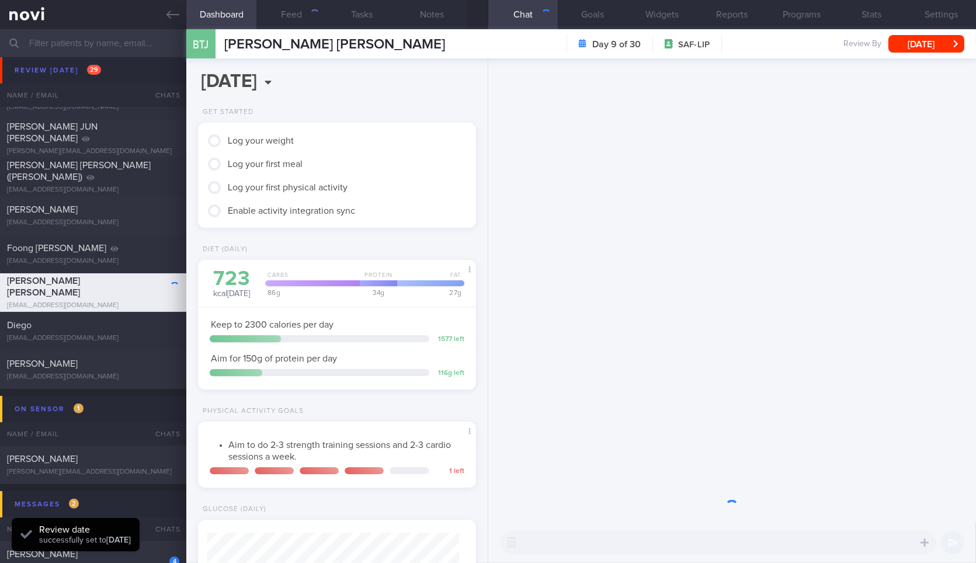
scroll to position [323, 0]
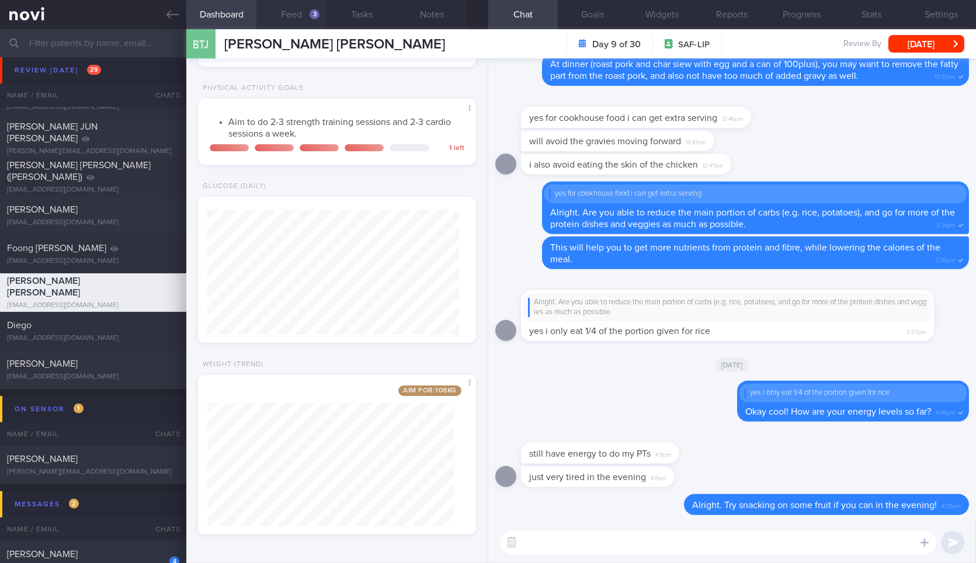
click at [303, 25] on button "Feed 3" at bounding box center [291, 14] width 70 height 29
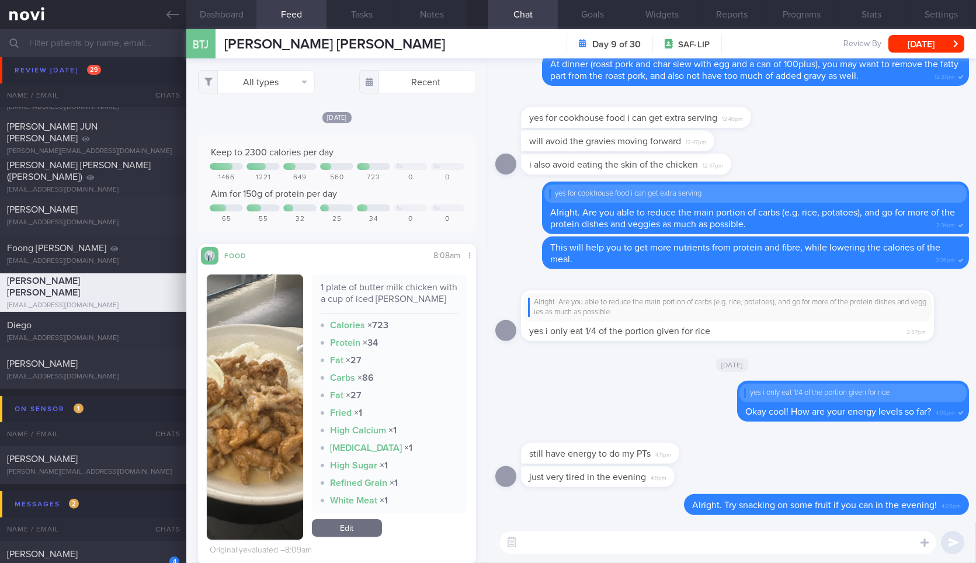
click at [237, 11] on button "Dashboard" at bounding box center [221, 14] width 70 height 29
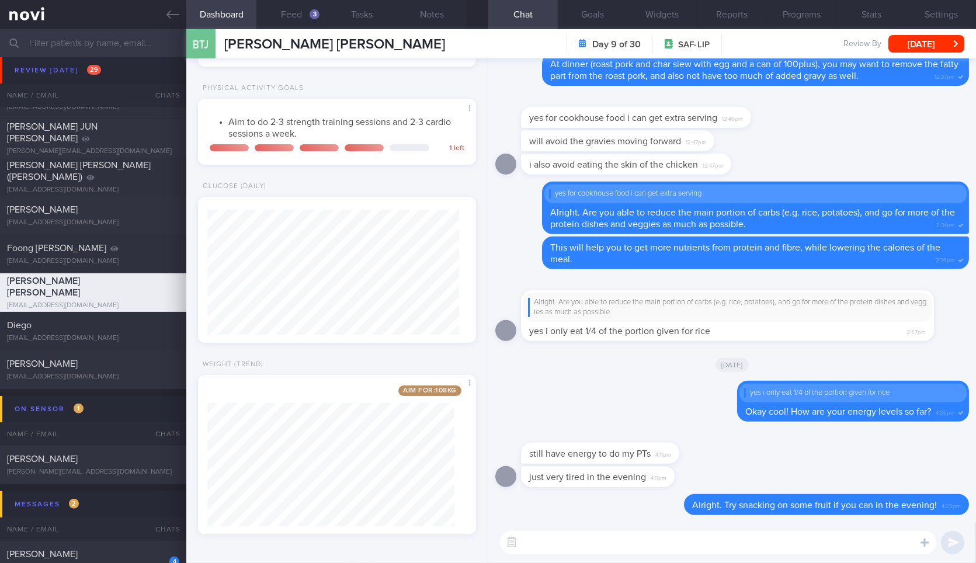
click at [626, 542] on textarea at bounding box center [718, 542] width 436 height 23
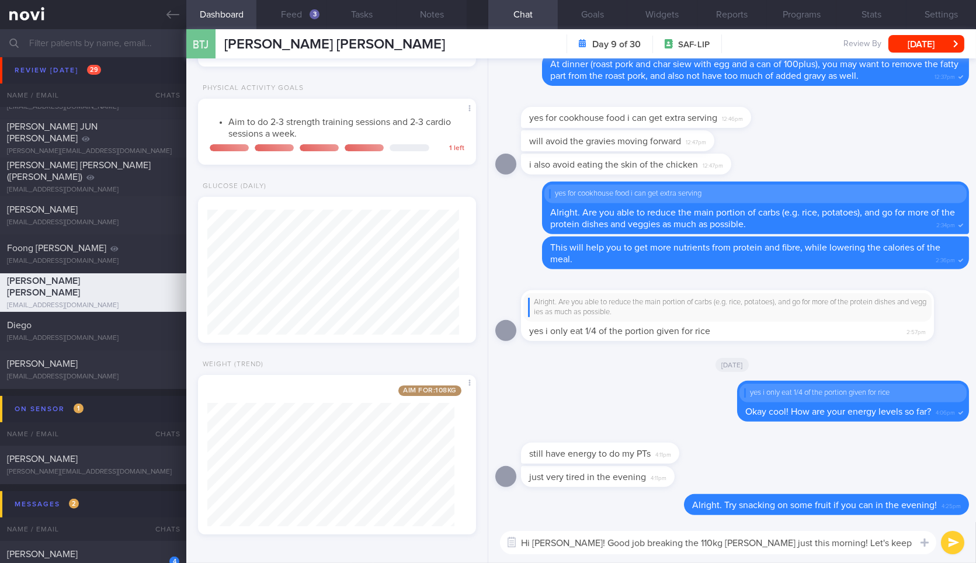
type textarea "Hi [PERSON_NAME]! Good job breaking the 110kg [PERSON_NAME] just this morning! …"
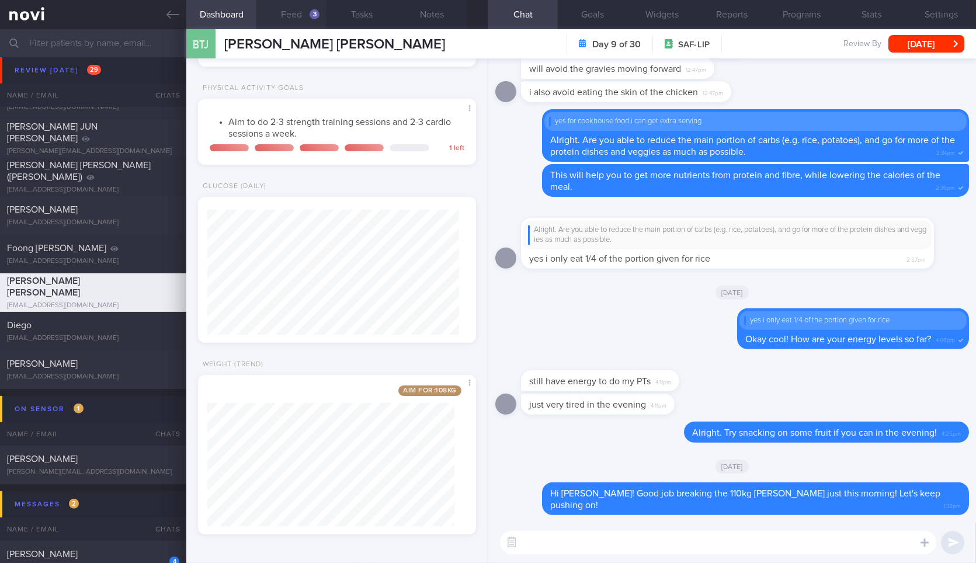
click at [285, 4] on button "Feed 3" at bounding box center [291, 14] width 70 height 29
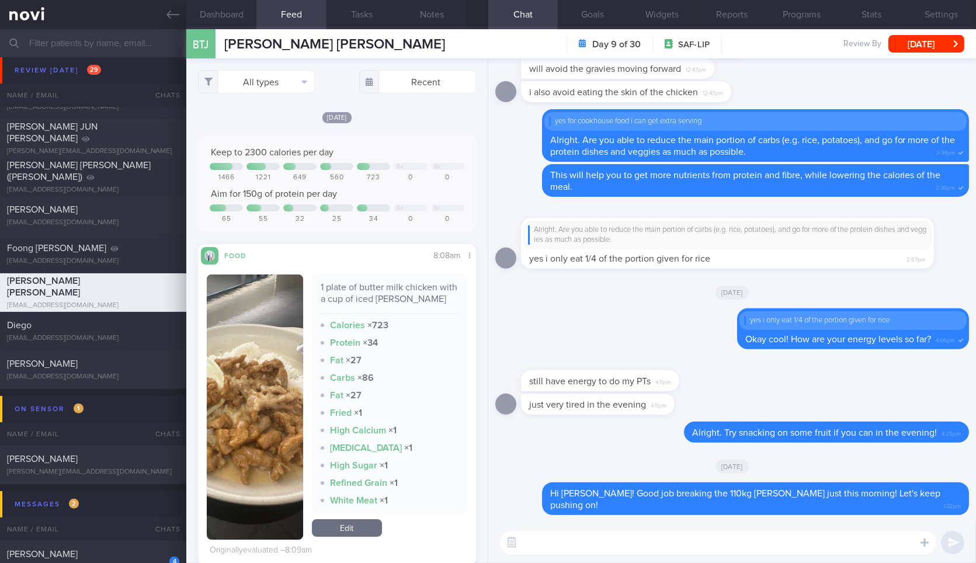
click at [353, 282] on div "1 plate of butter milk chicken with a cup of iced [PERSON_NAME]" at bounding box center [390, 298] width 138 height 32
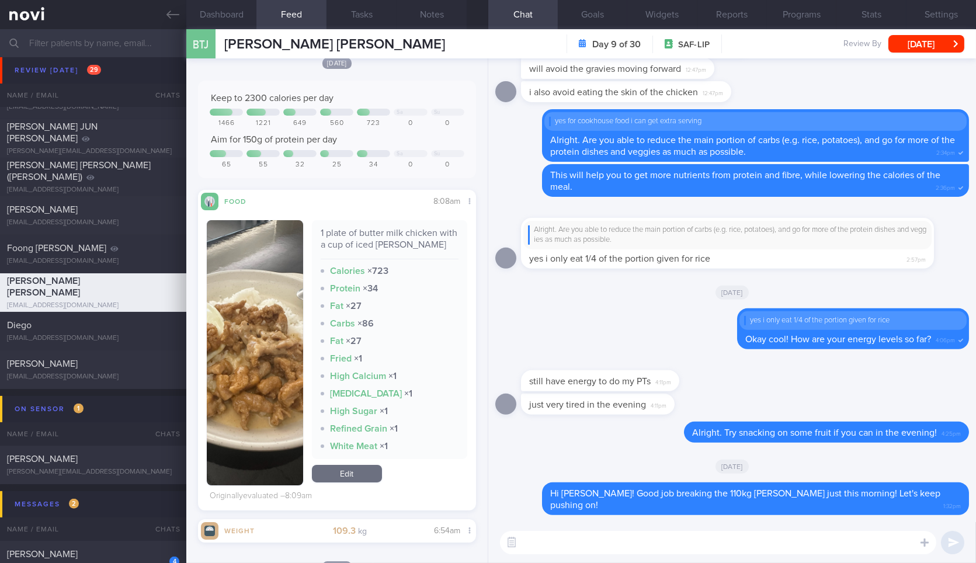
click at [353, 229] on div "1 plate of butter milk chicken with a cup of iced [PERSON_NAME]" at bounding box center [390, 243] width 138 height 32
copy div "1 plate of butter milk chicken with a cup of iced [PERSON_NAME]"
click at [288, 295] on img "button" at bounding box center [255, 352] width 96 height 265
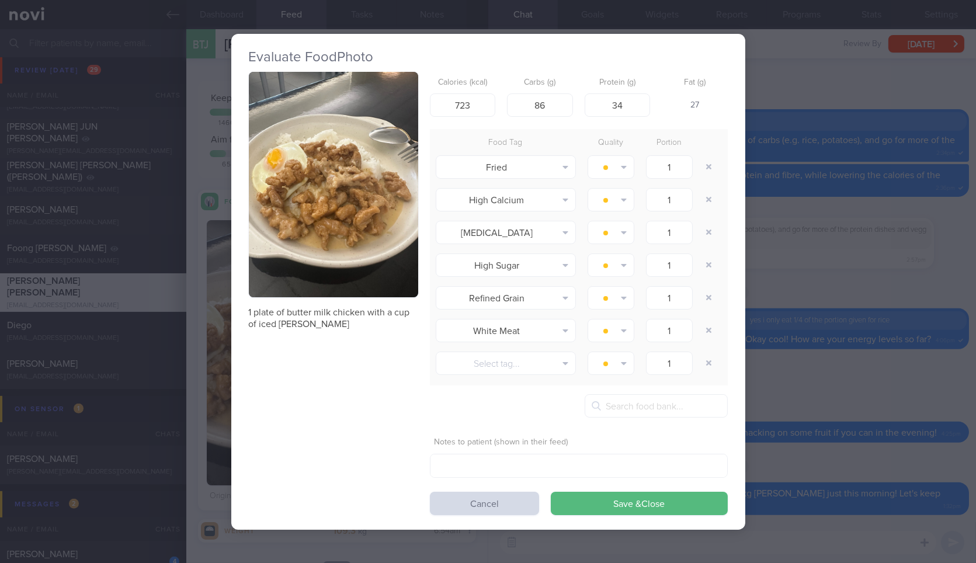
click at [371, 211] on img "button" at bounding box center [333, 185] width 169 height 226
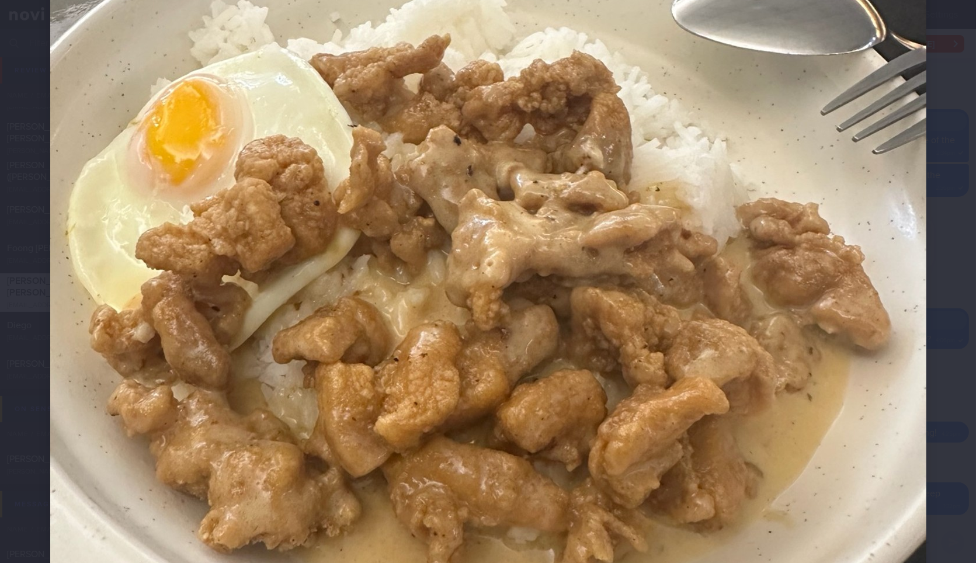
scroll to position [367, 0]
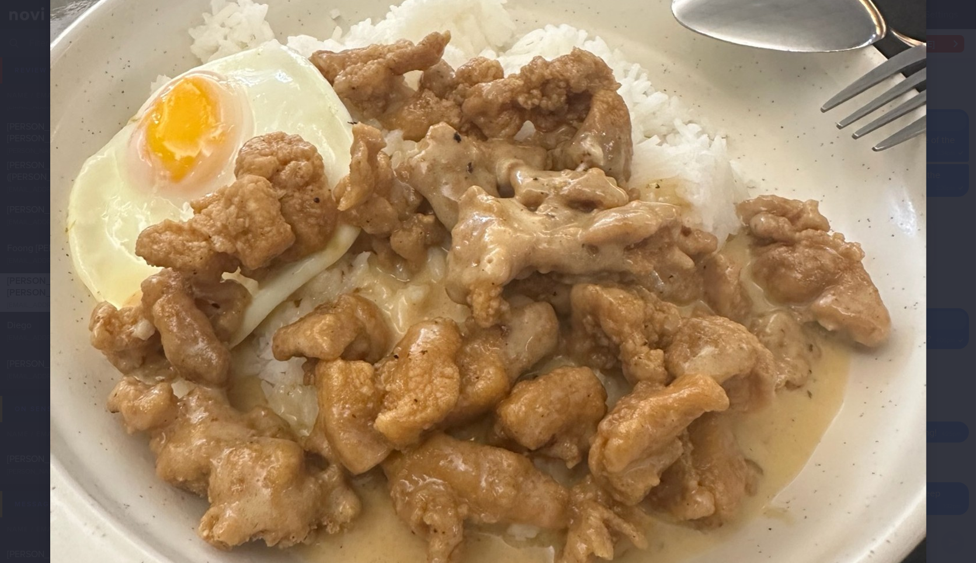
click at [960, 342] on div at bounding box center [489, 264] width 970 height 1262
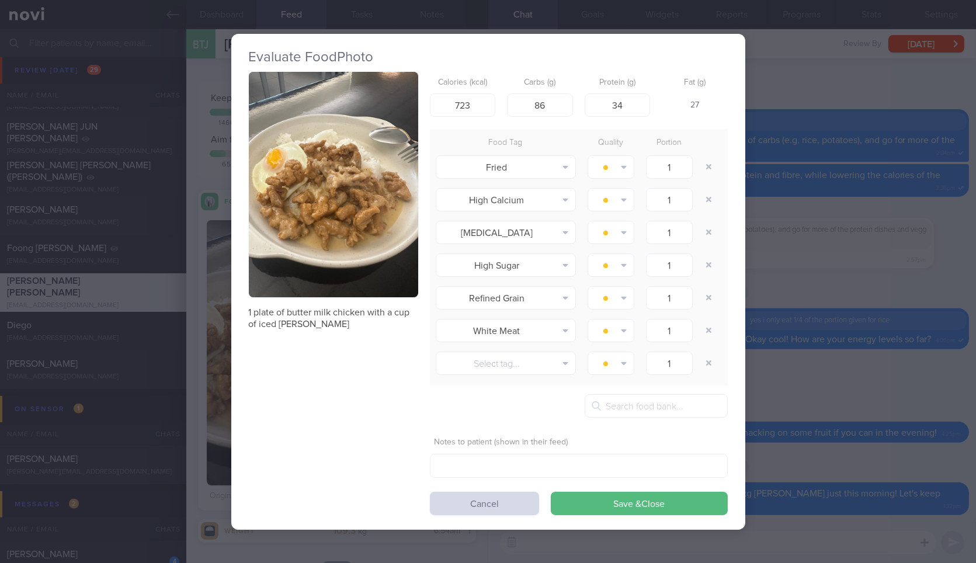
click at [960, 342] on div "Evaluate Food Photo 1 plate of butter milk chicken with a cup of iced [PERSON_N…" at bounding box center [488, 281] width 976 height 563
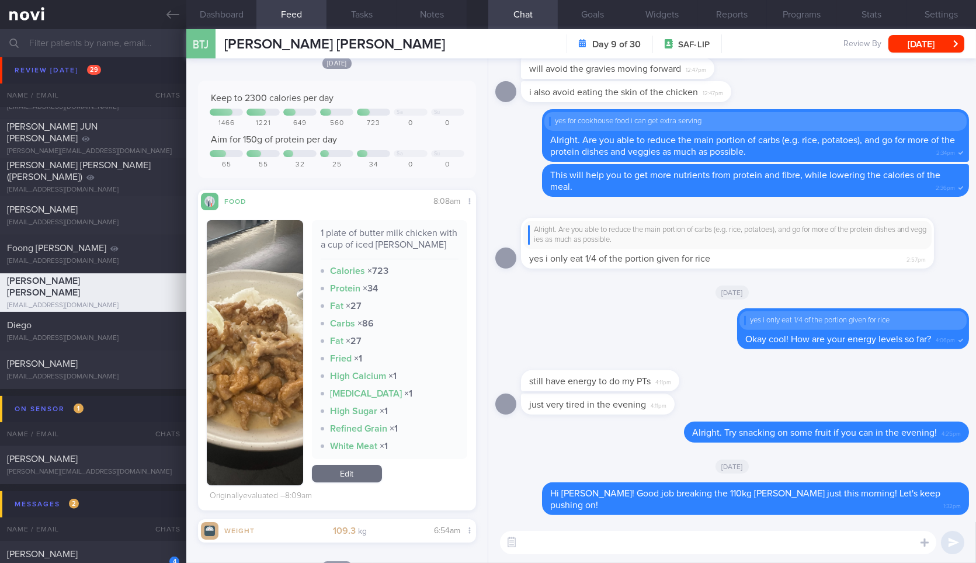
click at [824, 530] on div "​ ​" at bounding box center [732, 542] width 488 height 41
click at [819, 542] on textarea at bounding box center [718, 542] width 436 height 23
click at [816, 548] on textarea at bounding box center [718, 542] width 436 height 23
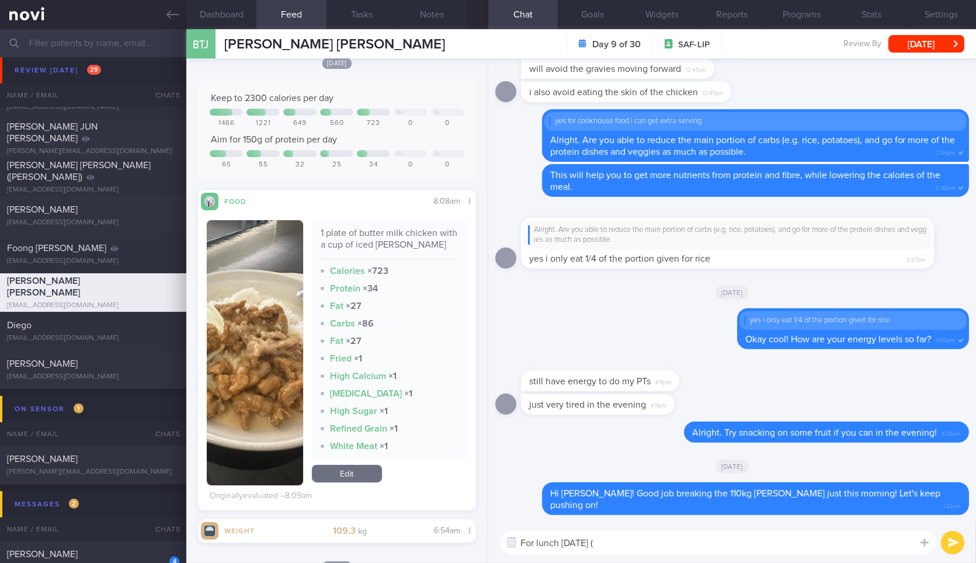
paste textarea "1 plate of butter milk chicken with a cup of iced [PERSON_NAME]"
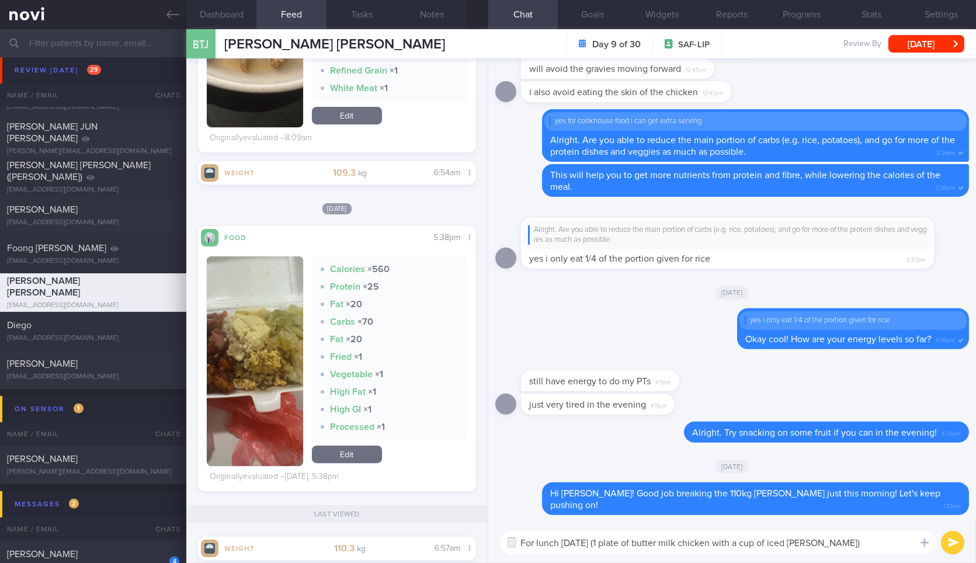
scroll to position [481, 0]
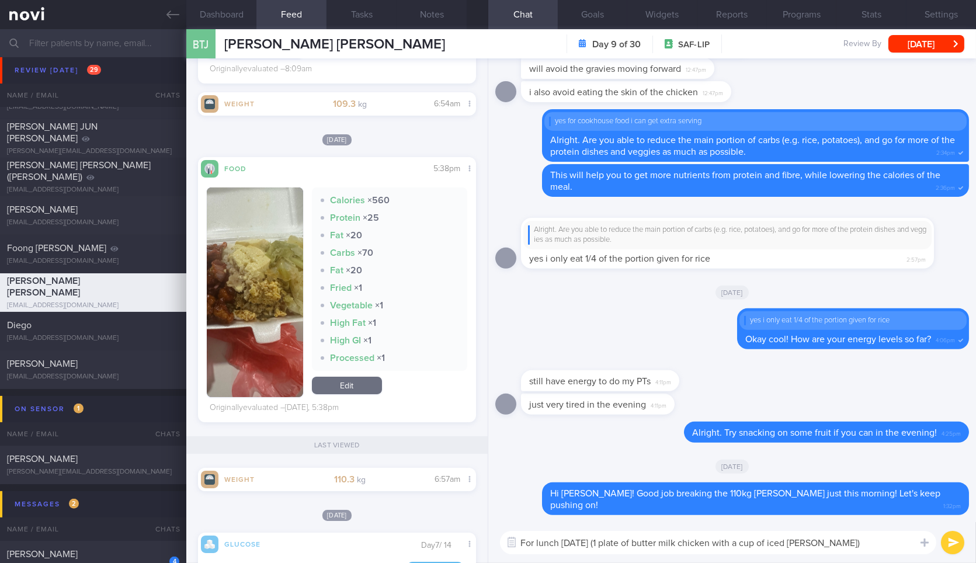
click at [835, 543] on textarea "For lunch [DATE] (1 plate of butter milk chicken with a cup of iced [PERSON_NAM…" at bounding box center [718, 542] width 436 height 23
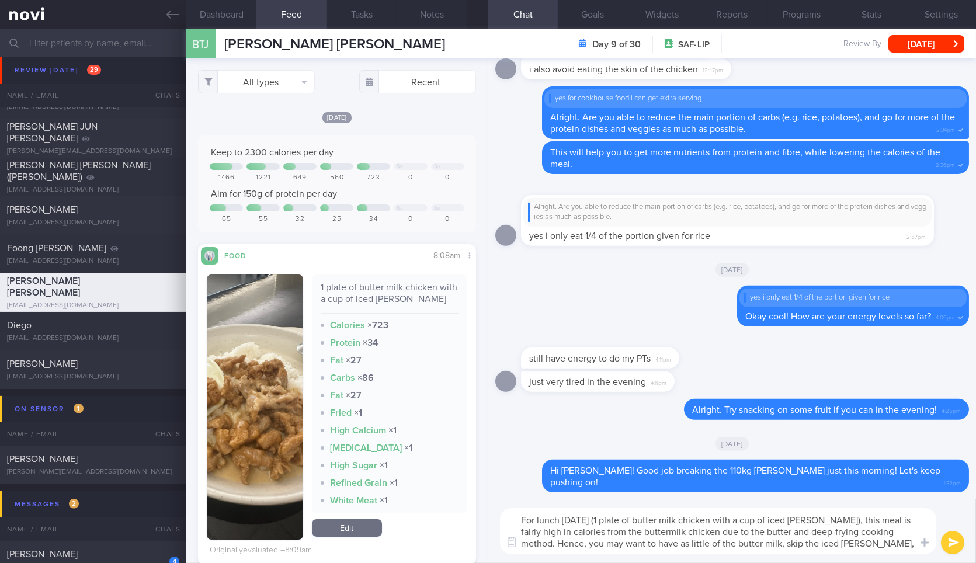
scroll to position [0, 0]
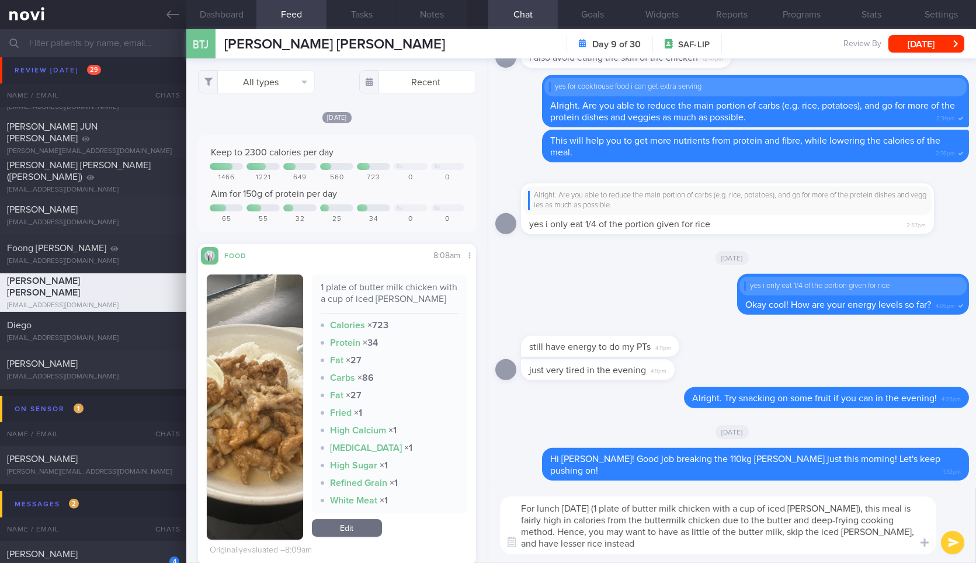
type textarea "For lunch [DATE] (1 plate of butter milk chicken with a cup of iced [PERSON_NAM…"
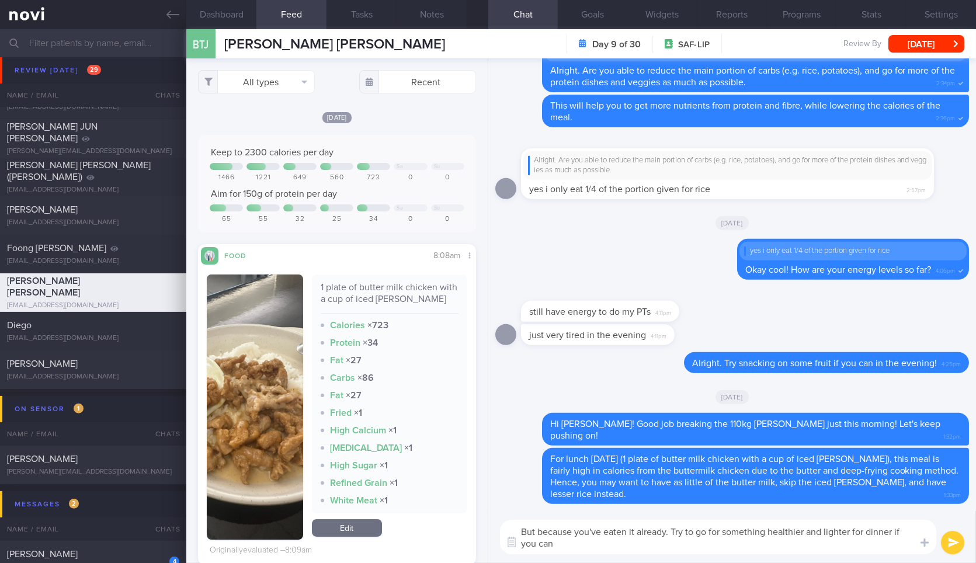
type textarea "But because you've eaten it already. Try to go for something healthier and ligh…"
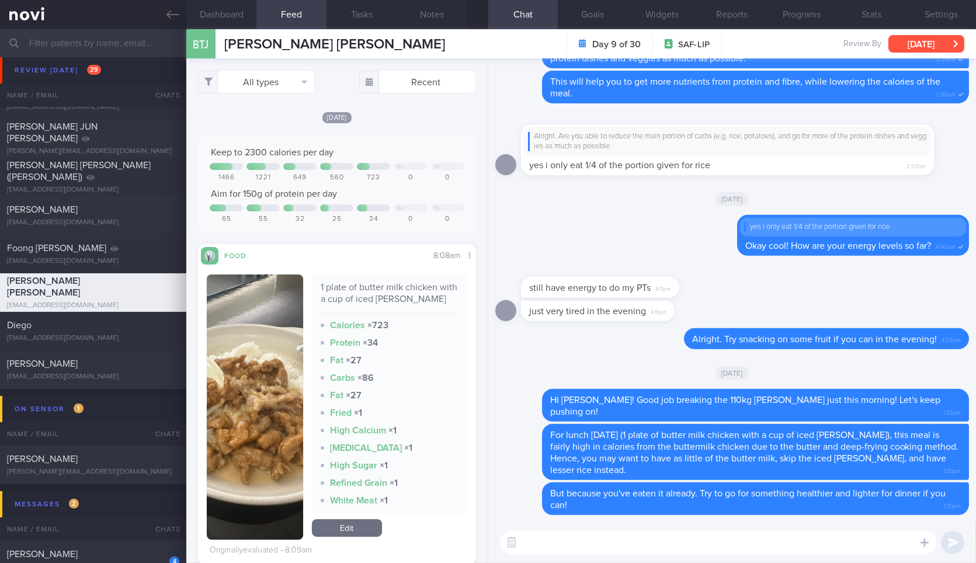
click at [917, 36] on button "[DATE]" at bounding box center [927, 44] width 76 height 18
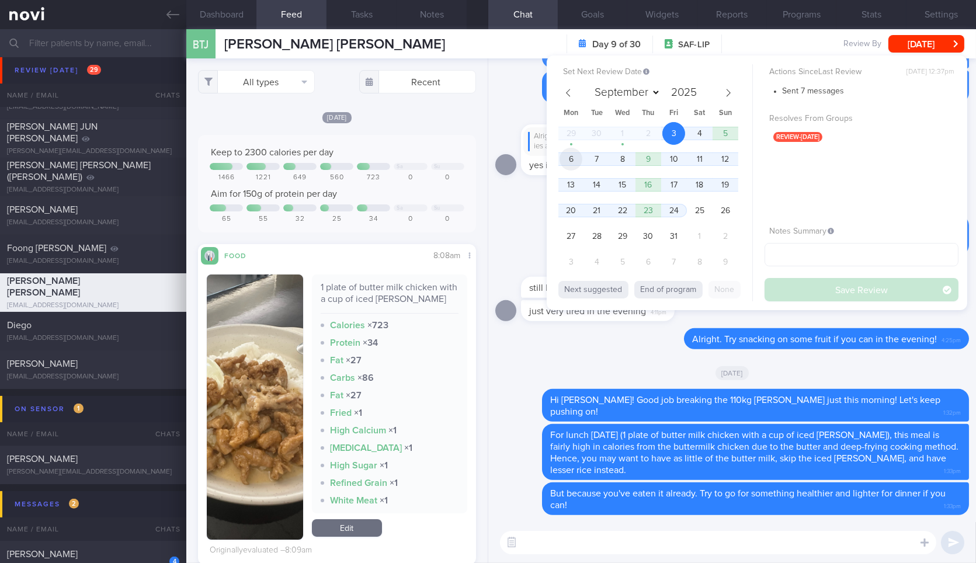
click at [564, 154] on span "6" at bounding box center [571, 159] width 23 height 23
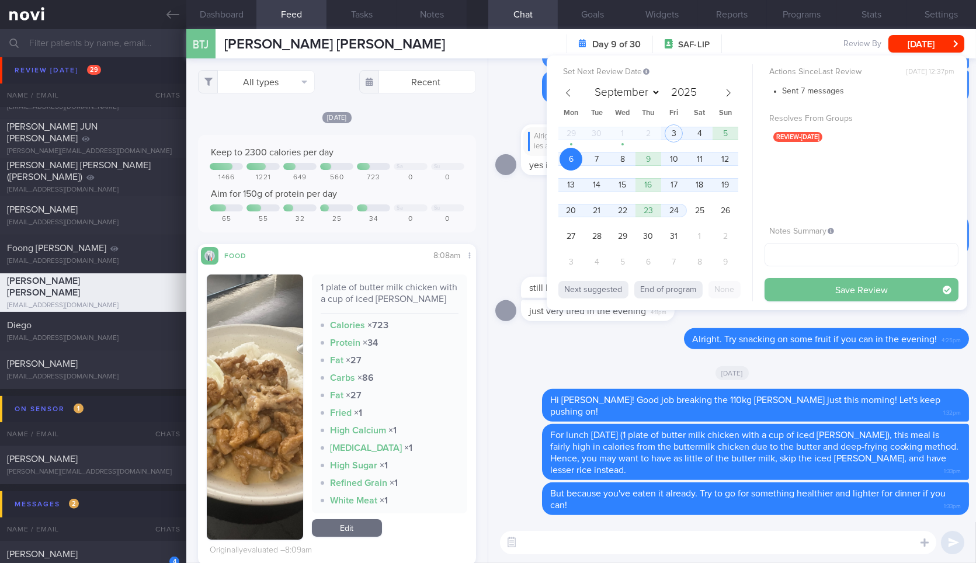
click at [849, 296] on button "Save Review" at bounding box center [862, 289] width 194 height 23
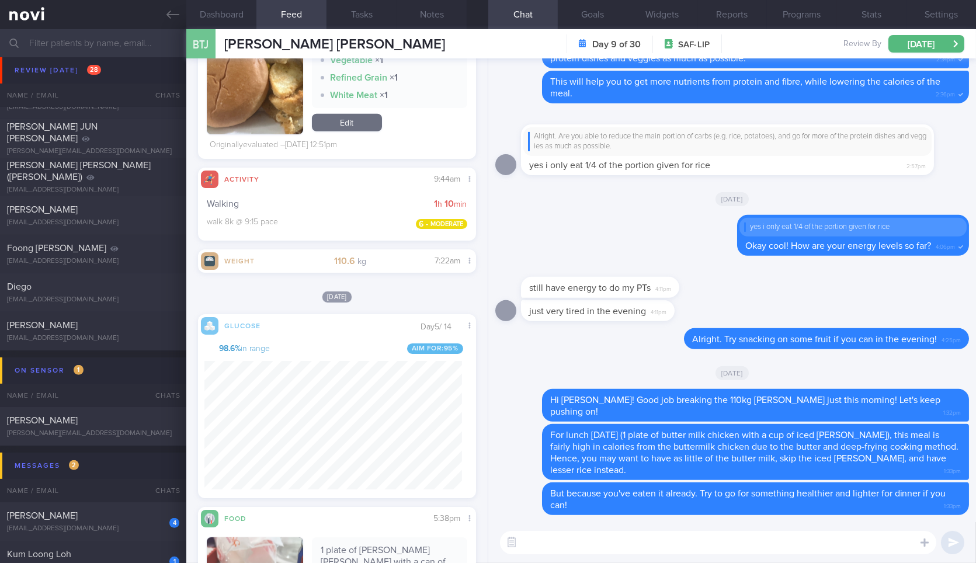
scroll to position [168, 257]
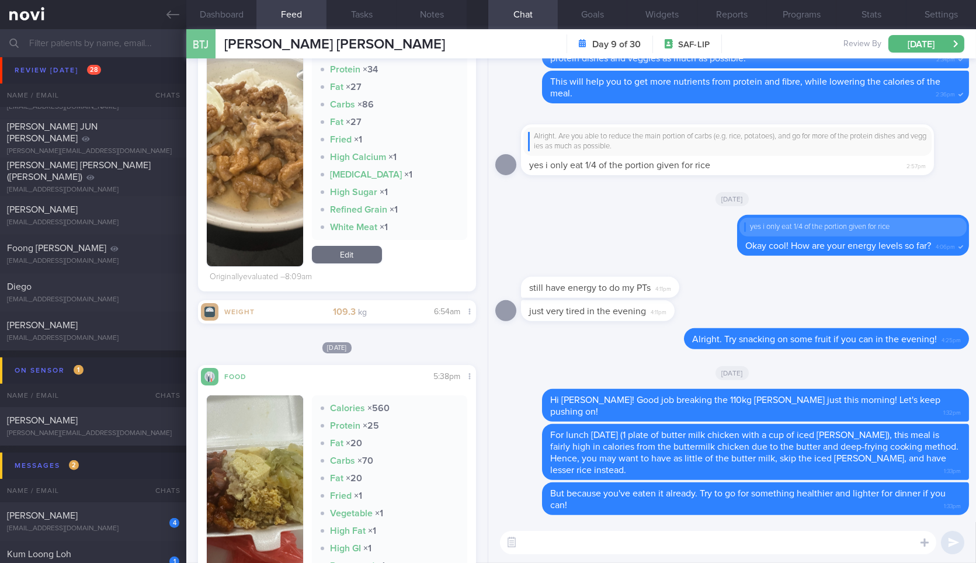
click at [544, 546] on textarea at bounding box center [718, 542] width 436 height 23
type textarea "Your physical activity this"
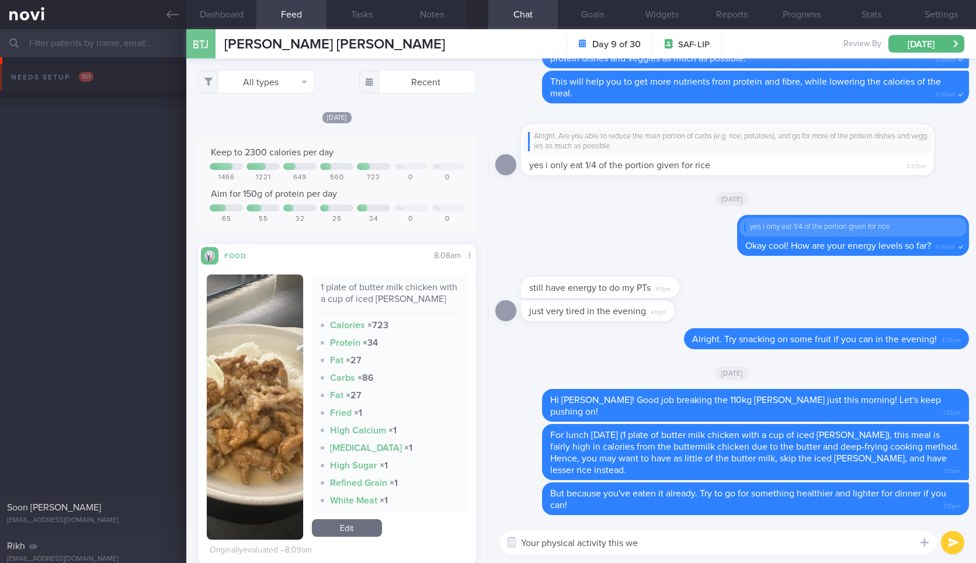
select select "9"
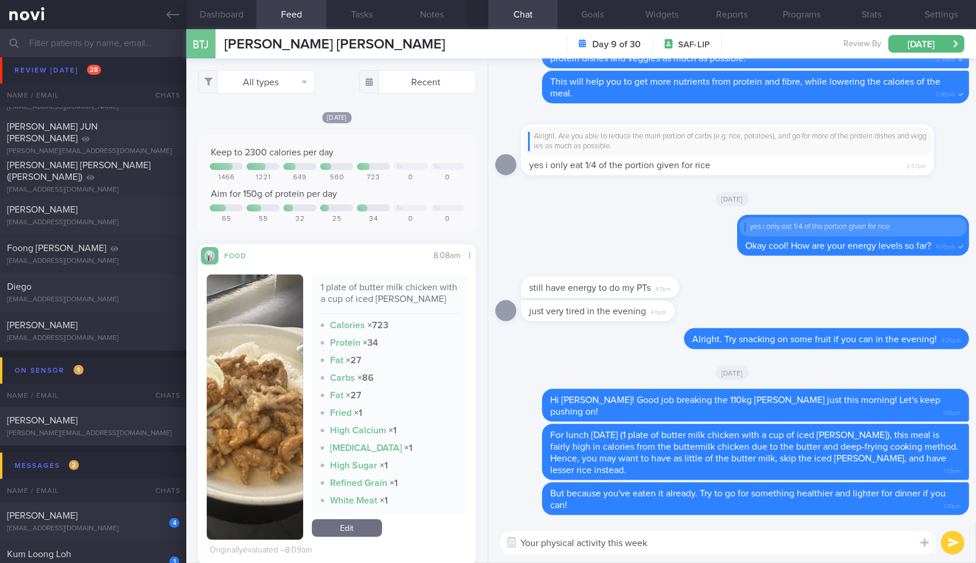
scroll to position [273, 0]
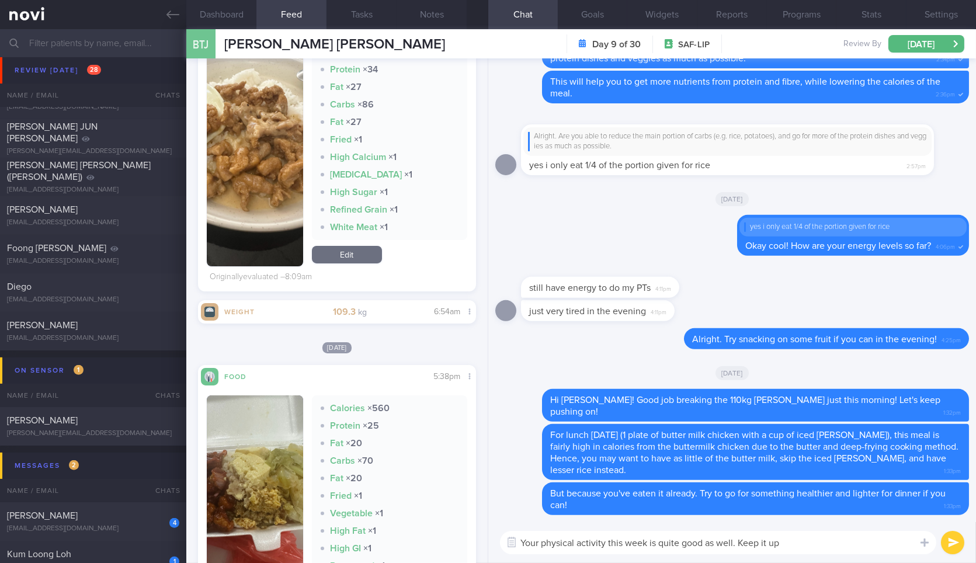
type textarea "Your physical activity this week is quite good as well. Keep it up!"
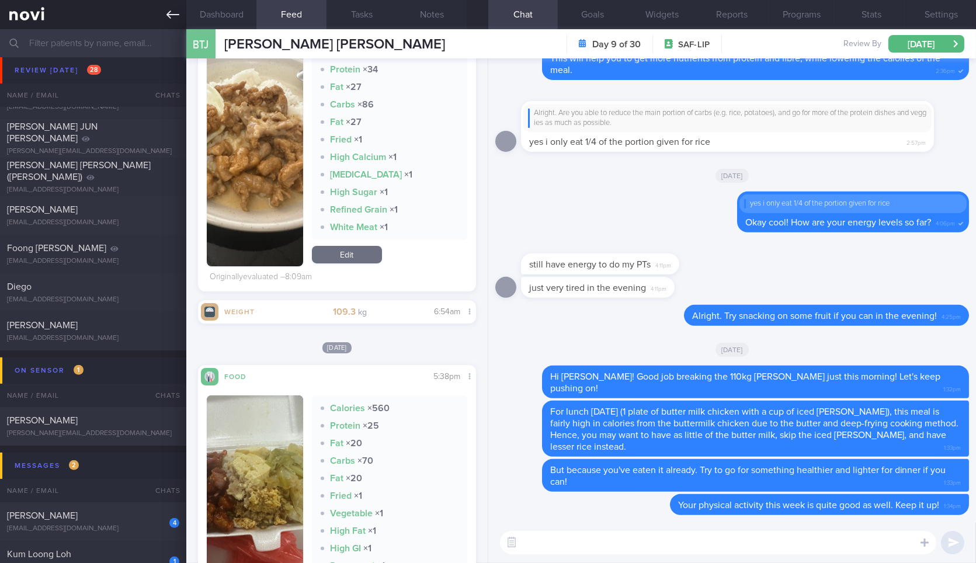
click at [171, 19] on icon at bounding box center [173, 14] width 13 height 13
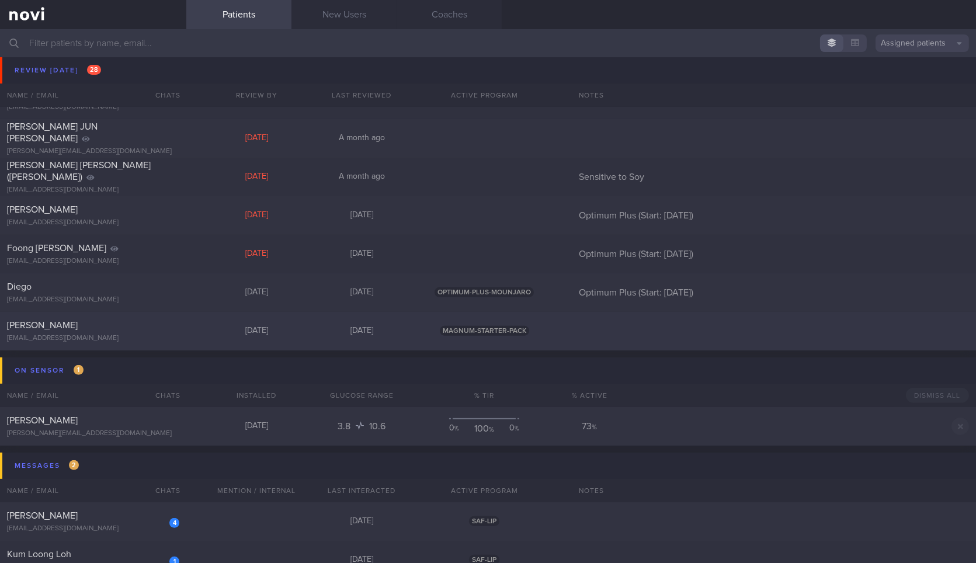
click at [130, 331] on div "Kien Huay Goh kienhuay@gmail.com" at bounding box center [93, 331] width 186 height 23
select select "9"
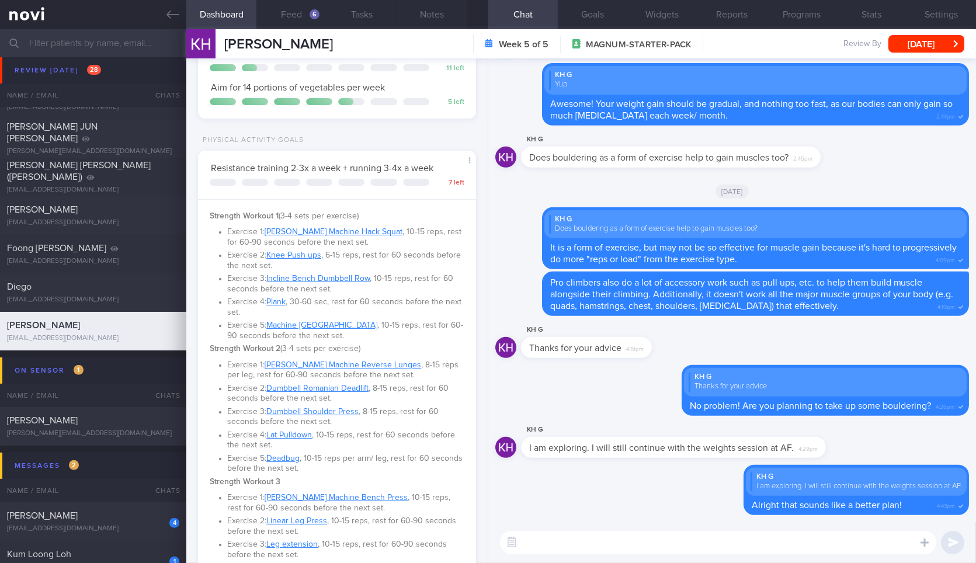
scroll to position [182, 0]
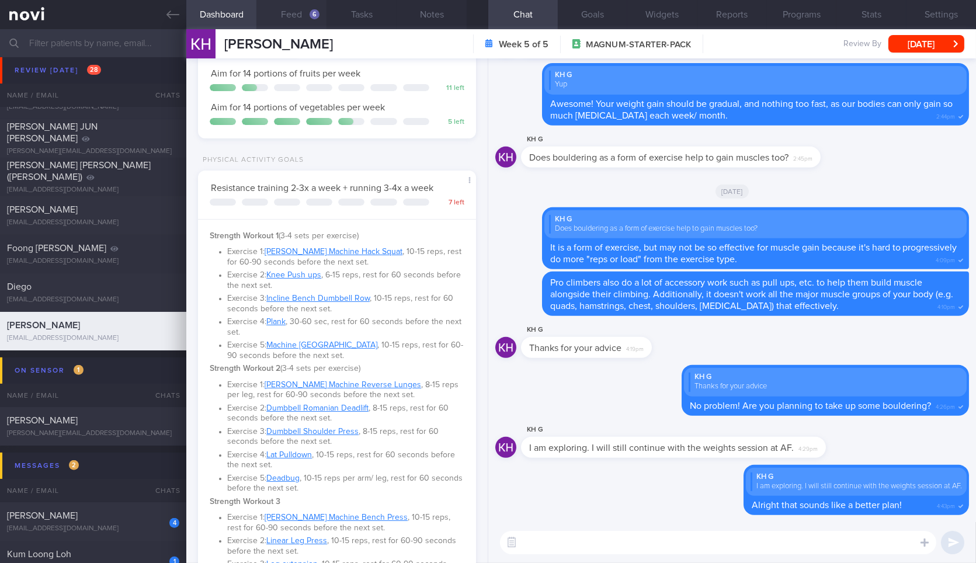
click at [279, 19] on button "Feed 6" at bounding box center [291, 14] width 70 height 29
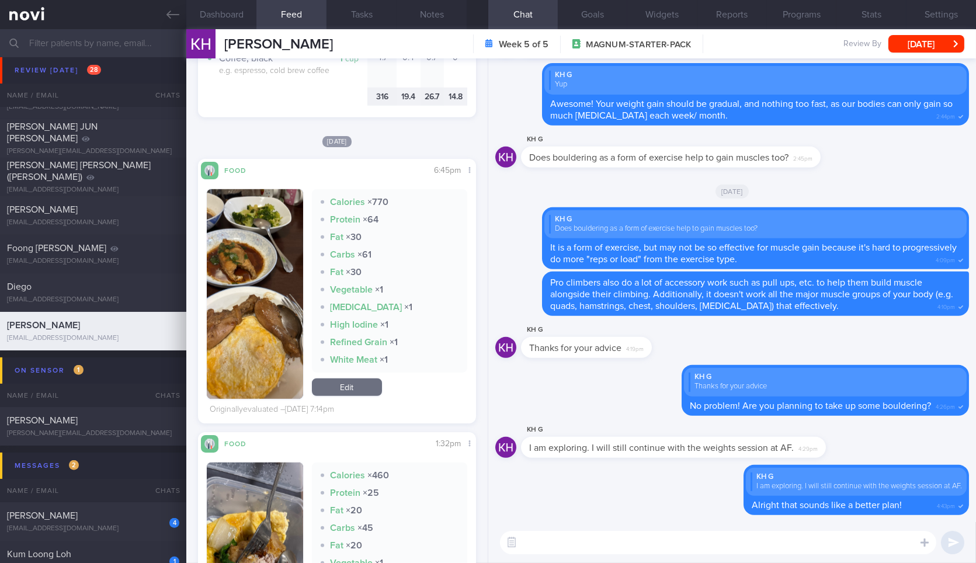
scroll to position [1686, 0]
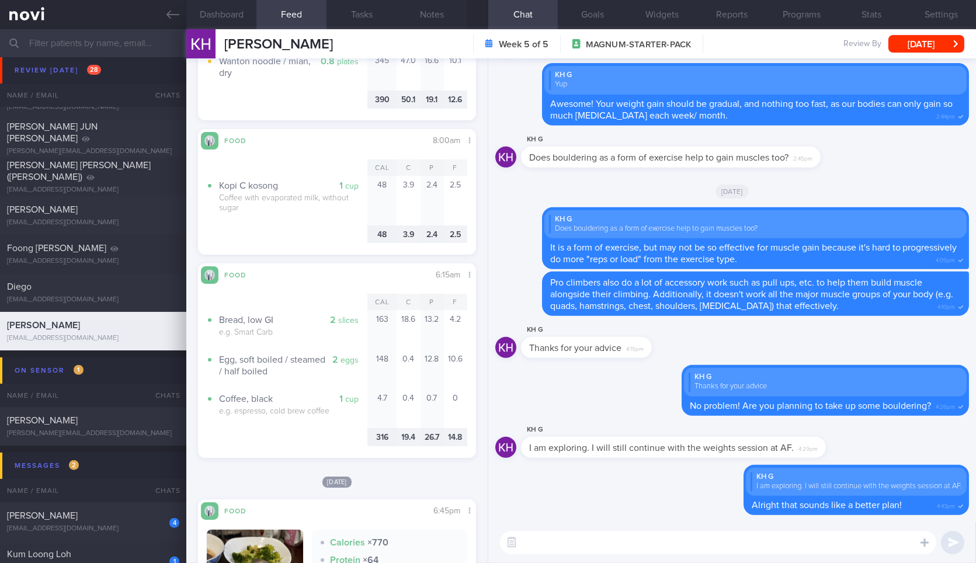
click at [584, 540] on textarea at bounding box center [718, 542] width 436 height 23
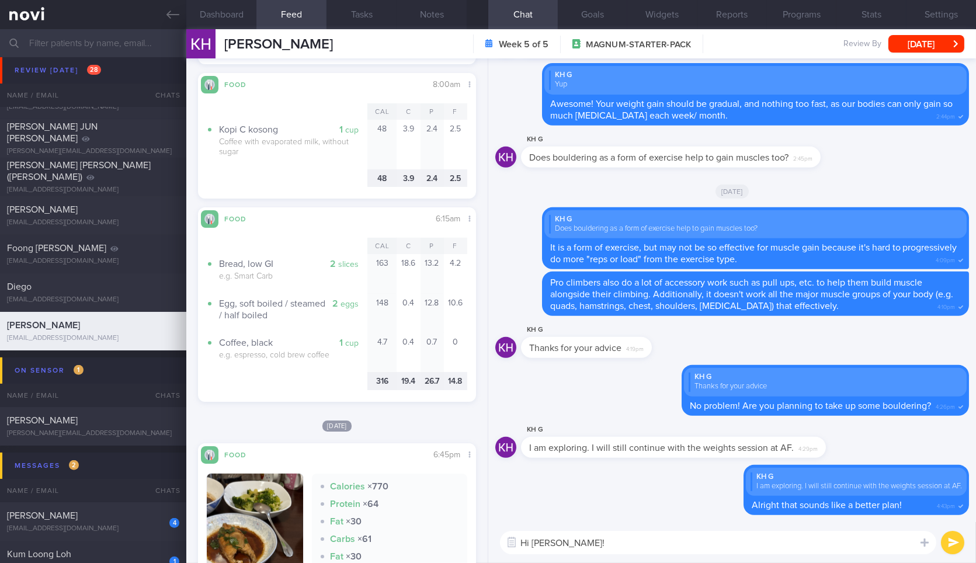
scroll to position [1742, 0]
click at [220, 14] on button "Dashboard" at bounding box center [221, 14] width 70 height 29
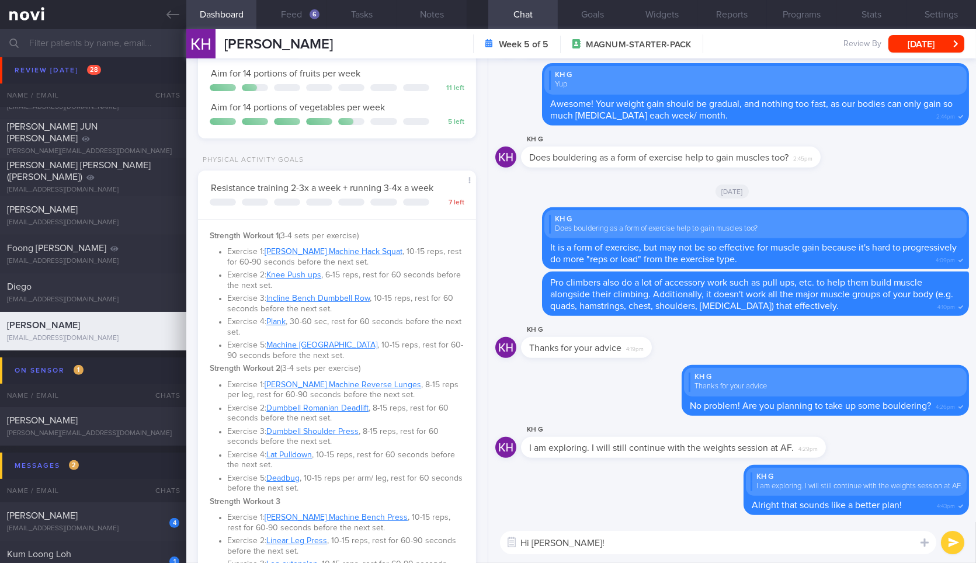
scroll to position [653, 0]
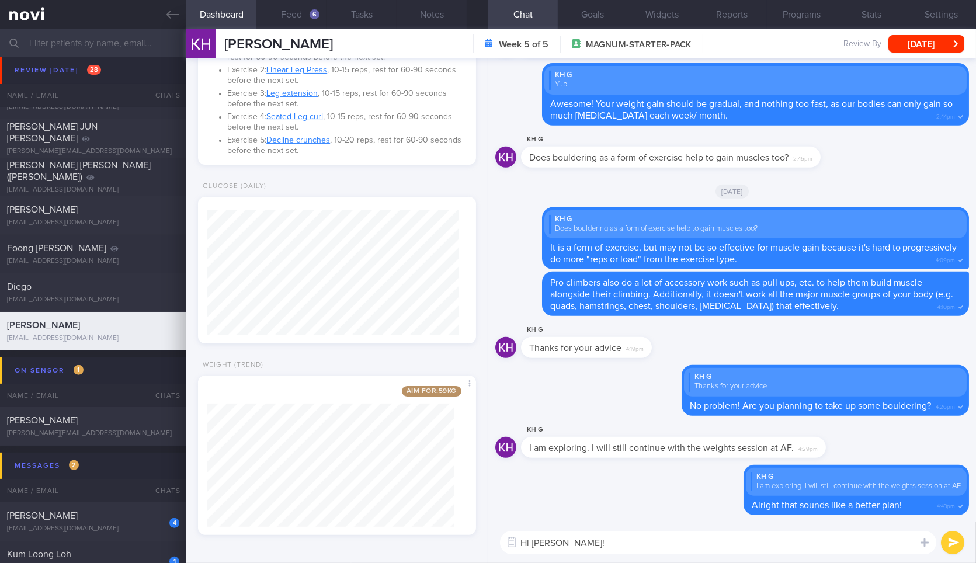
click at [602, 545] on textarea "Hi Kien Huey!" at bounding box center [718, 542] width 436 height 23
click at [791, 542] on textarea "Hi Kien Huey! Y" at bounding box center [718, 542] width 436 height 23
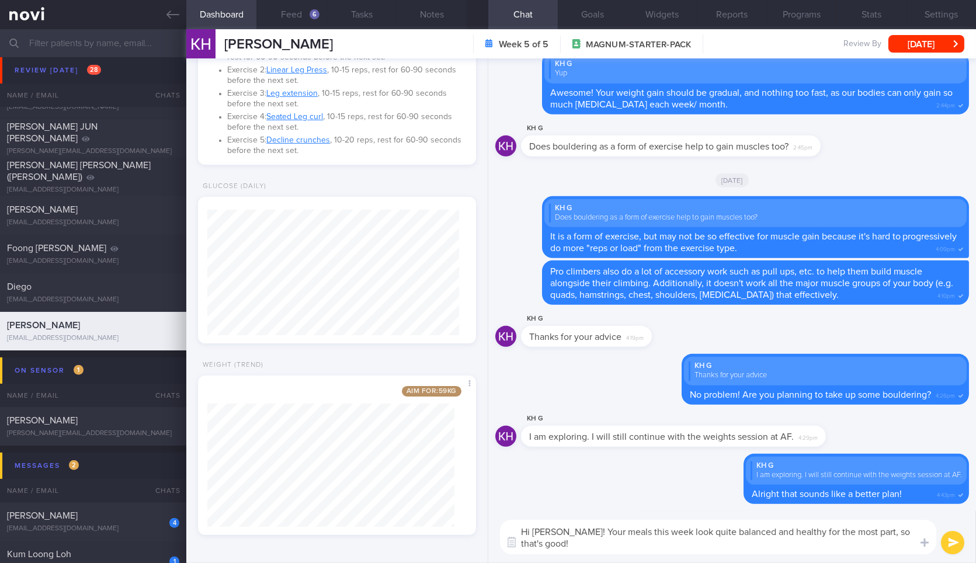
type textarea "Hi Kien Huey! Your meals this week look quite balanced and healthy for the most…"
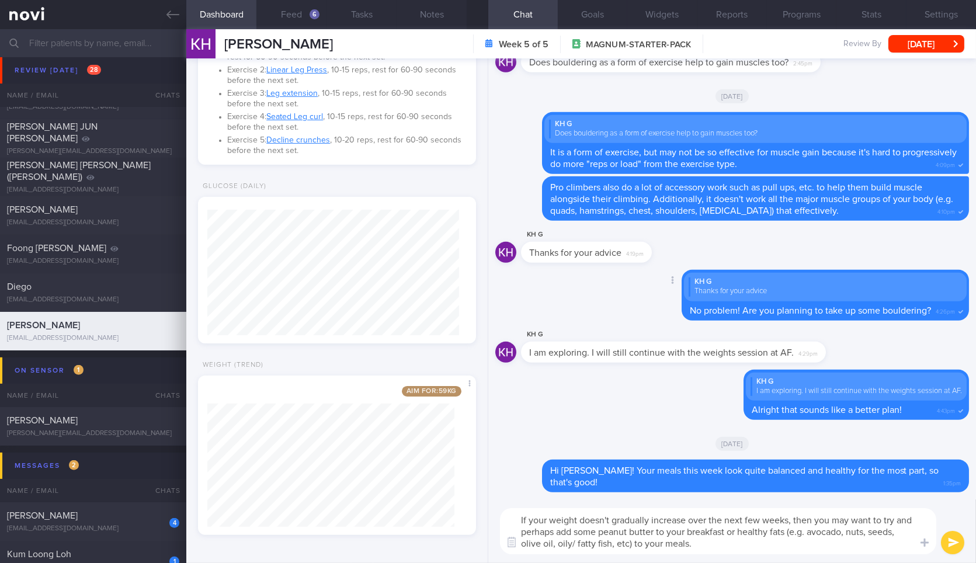
type textarea "If your weight doesn't gradually increase over the next few weeks, then you may…"
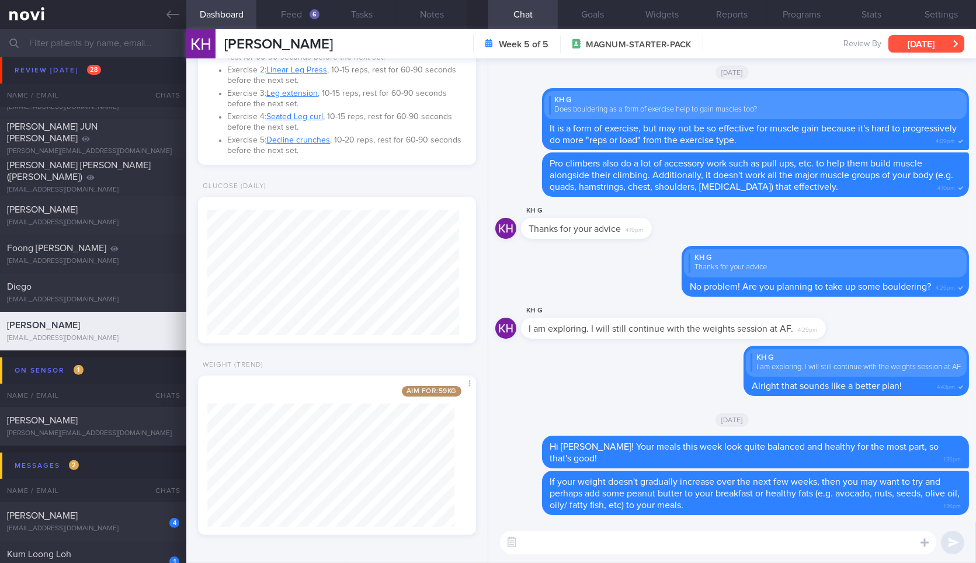
click at [916, 35] on button "[DATE]" at bounding box center [927, 44] width 76 height 18
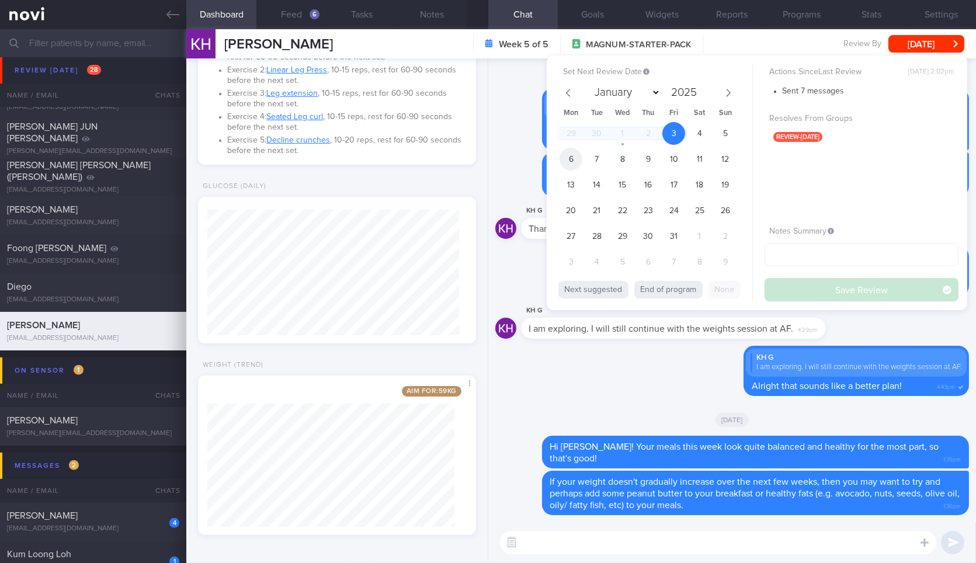
click at [562, 152] on span "6" at bounding box center [571, 159] width 23 height 23
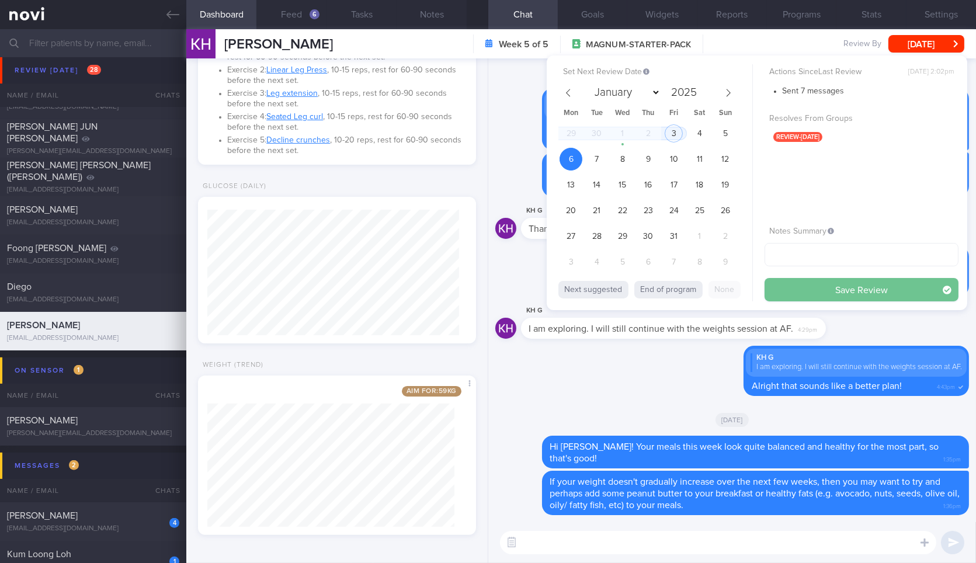
click at [809, 285] on button "Save Review" at bounding box center [862, 289] width 194 height 23
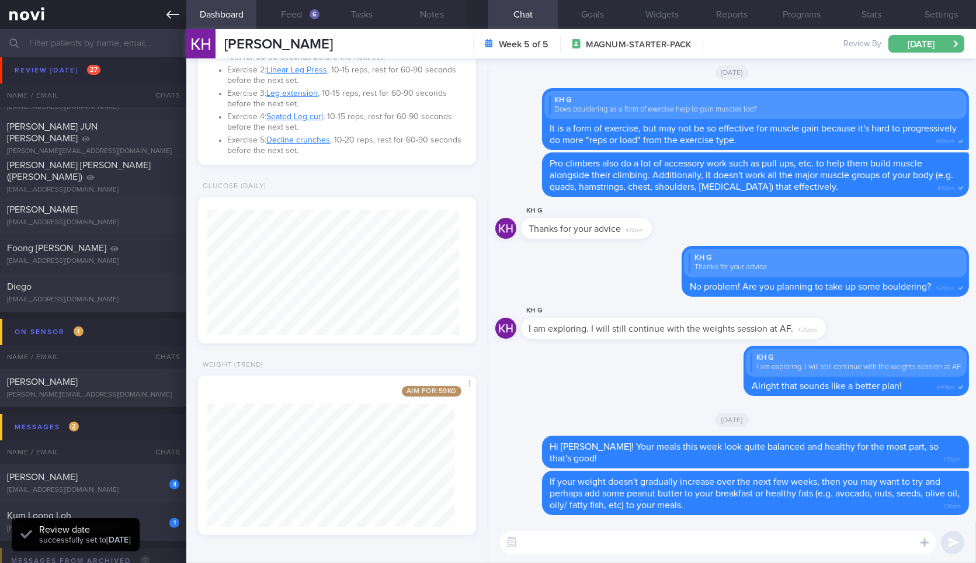
scroll to position [125, 252]
click at [173, 19] on icon at bounding box center [173, 14] width 13 height 13
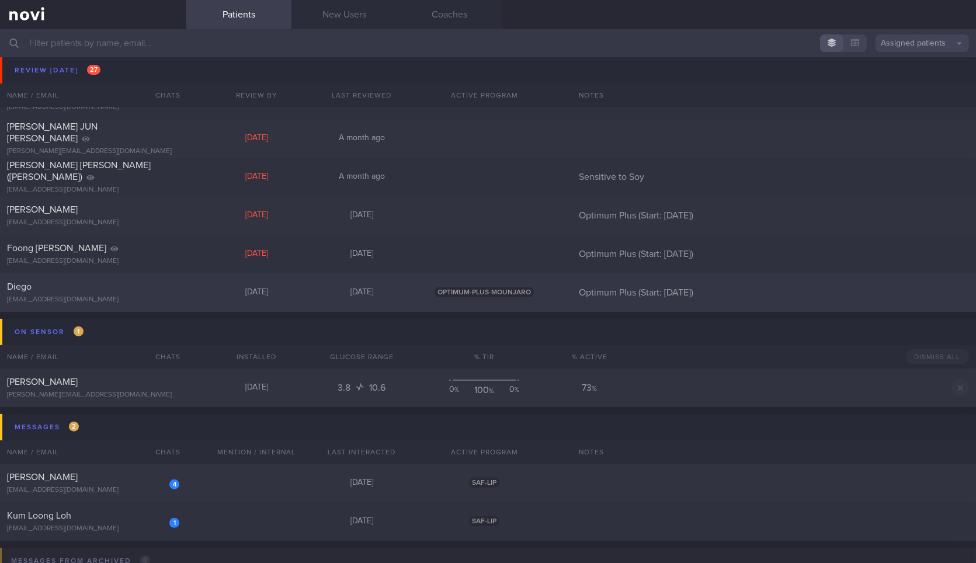
click at [195, 301] on div "Diego diegopdias@gmail.com Today 3 days ago OPTIMUM-PLUS-MOUNJARO Optimum Plus …" at bounding box center [488, 292] width 976 height 39
select select "9"
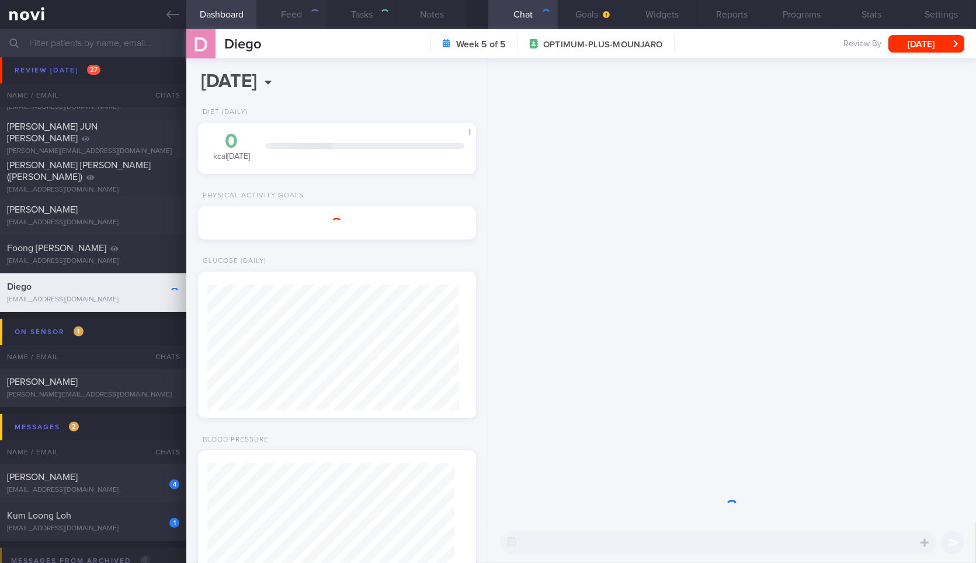
click at [289, 11] on button "Feed" at bounding box center [291, 14] width 70 height 29
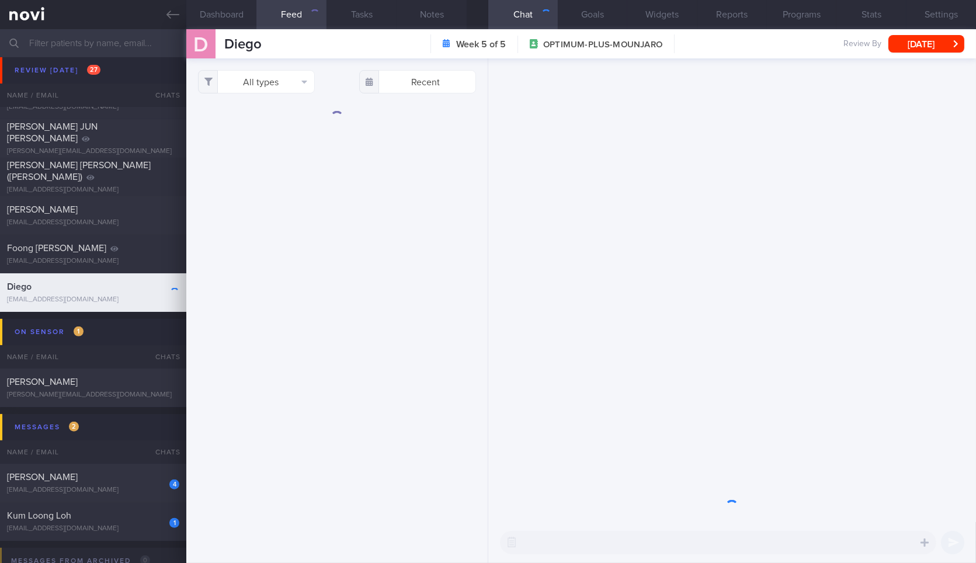
click at [280, 96] on div "All types Food Activity Glucose Weight Medicine Blood Pressure CGM Install Rece…" at bounding box center [336, 310] width 301 height 505
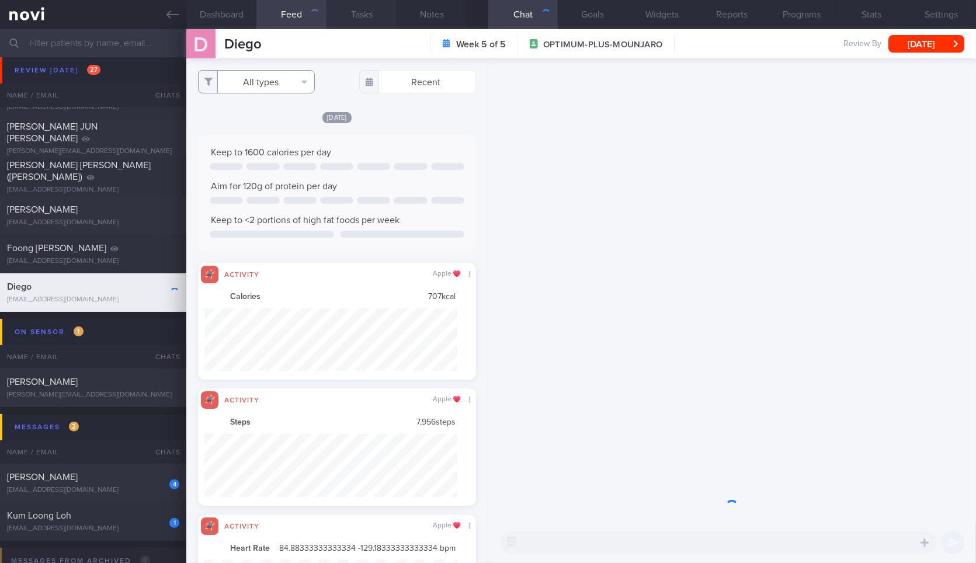
click at [295, 89] on button "All types" at bounding box center [256, 81] width 117 height 23
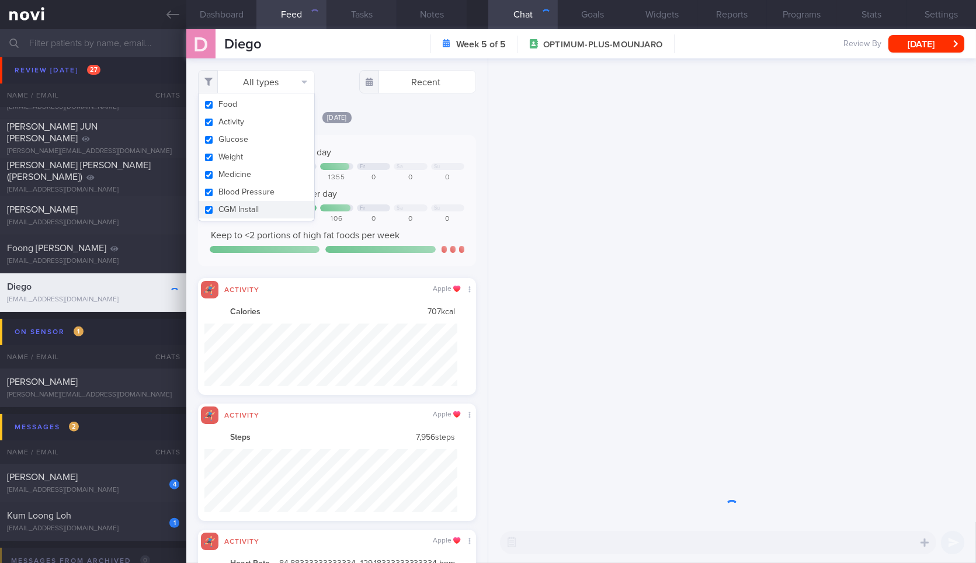
scroll to position [123, 247]
